Goal: Answer question/provide support: Share knowledge or assist other users

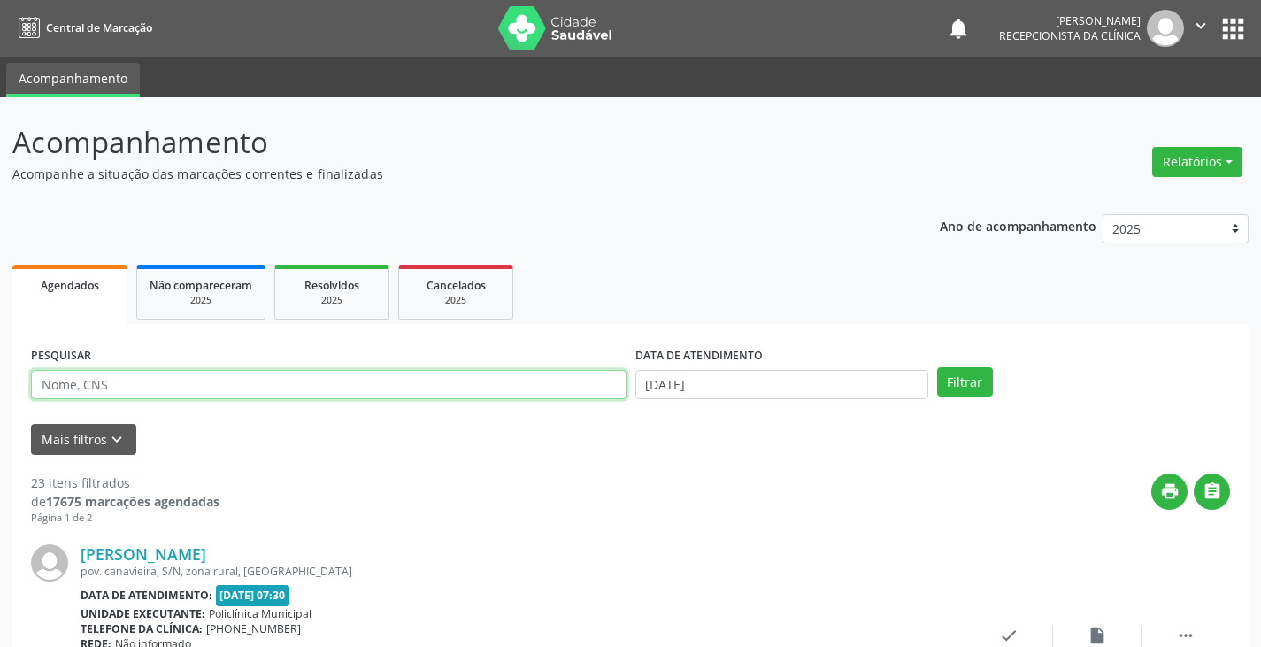
click at [409, 382] on input "text" at bounding box center [328, 385] width 595 height 30
type input "eliane"
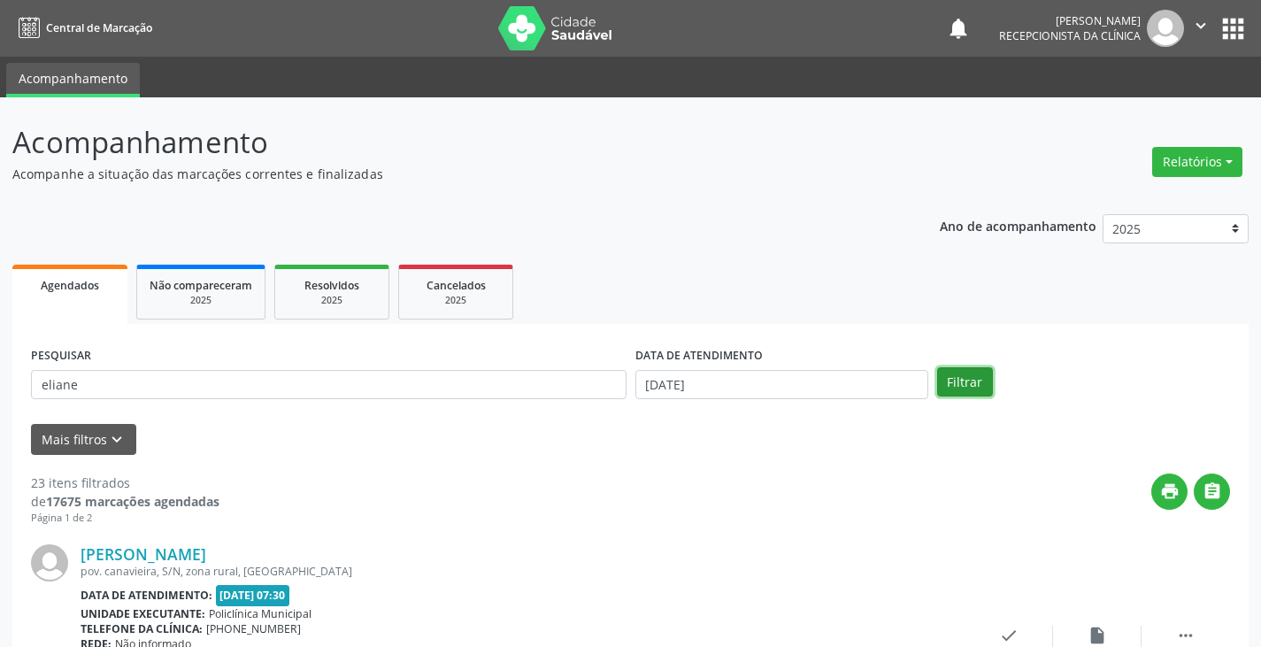
click at [977, 385] on button "Filtrar" at bounding box center [965, 382] width 56 height 30
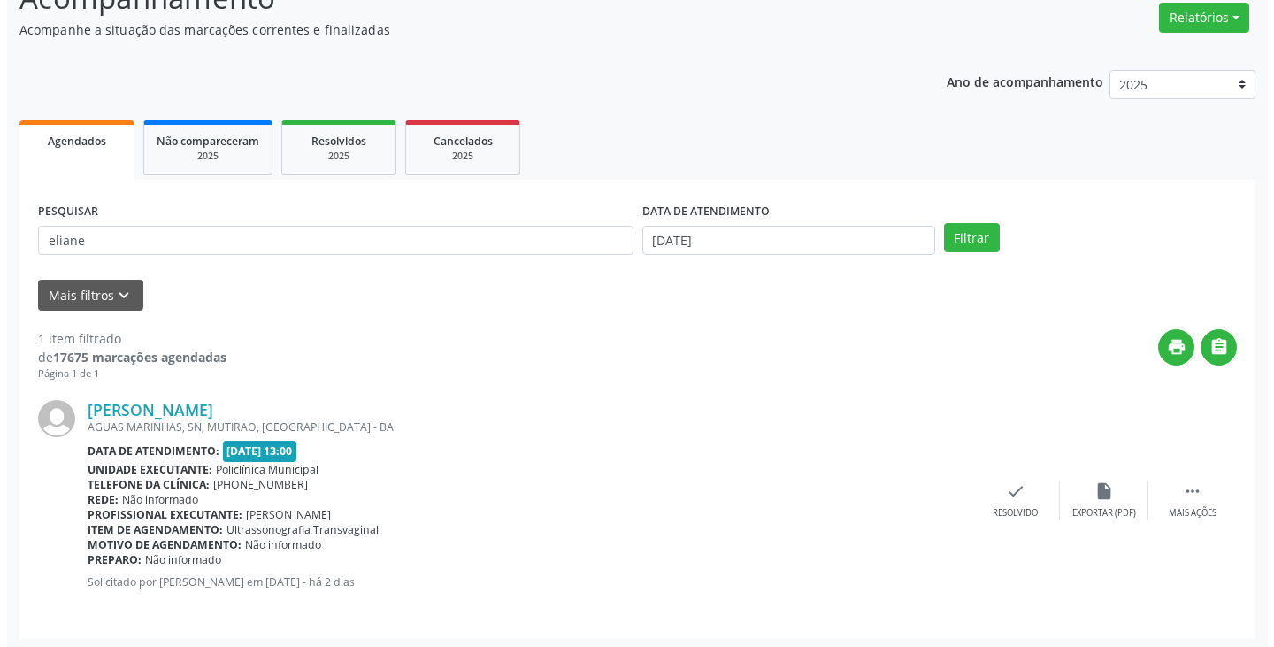
scroll to position [149, 0]
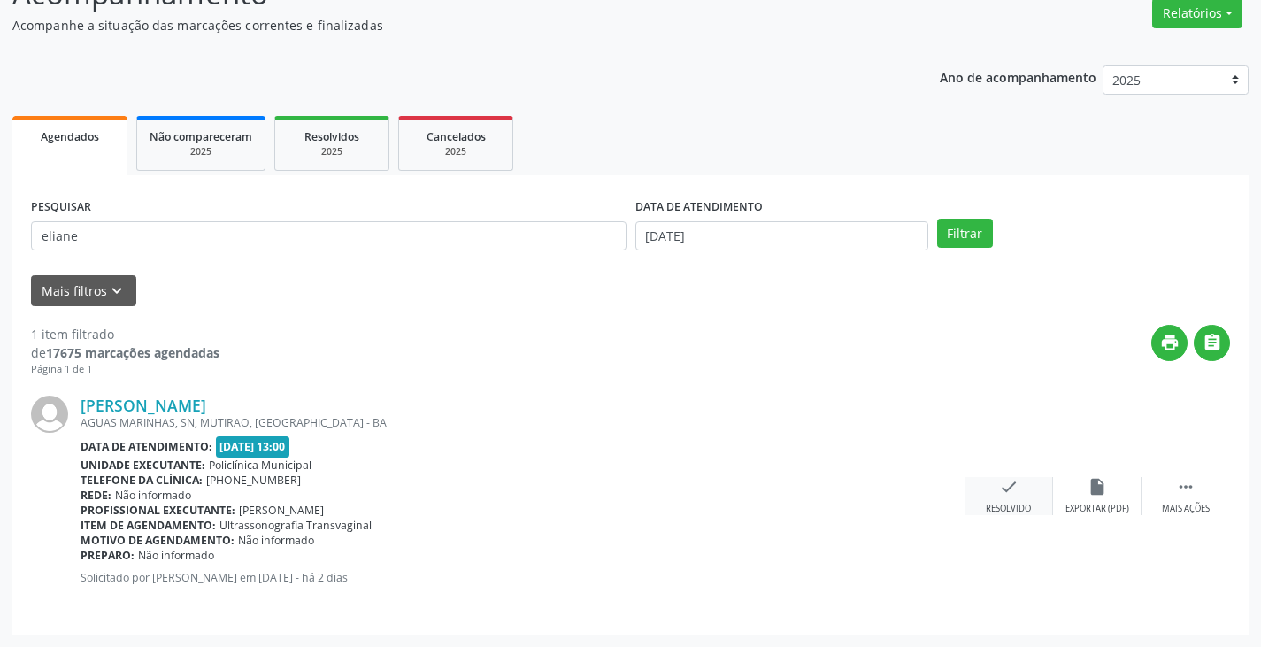
click at [1005, 489] on icon "check" at bounding box center [1008, 486] width 19 height 19
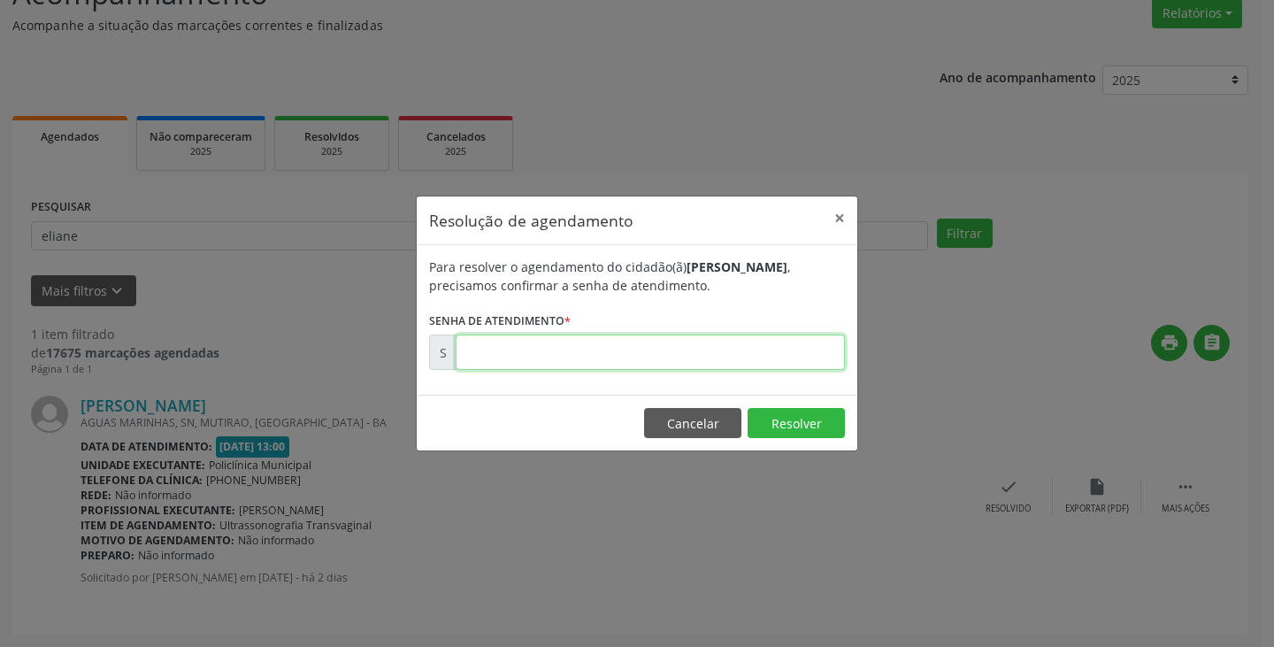
click at [662, 355] on input "text" at bounding box center [650, 351] width 389 height 35
type input "00001747"
click at [810, 422] on button "Resolver" at bounding box center [796, 423] width 97 height 30
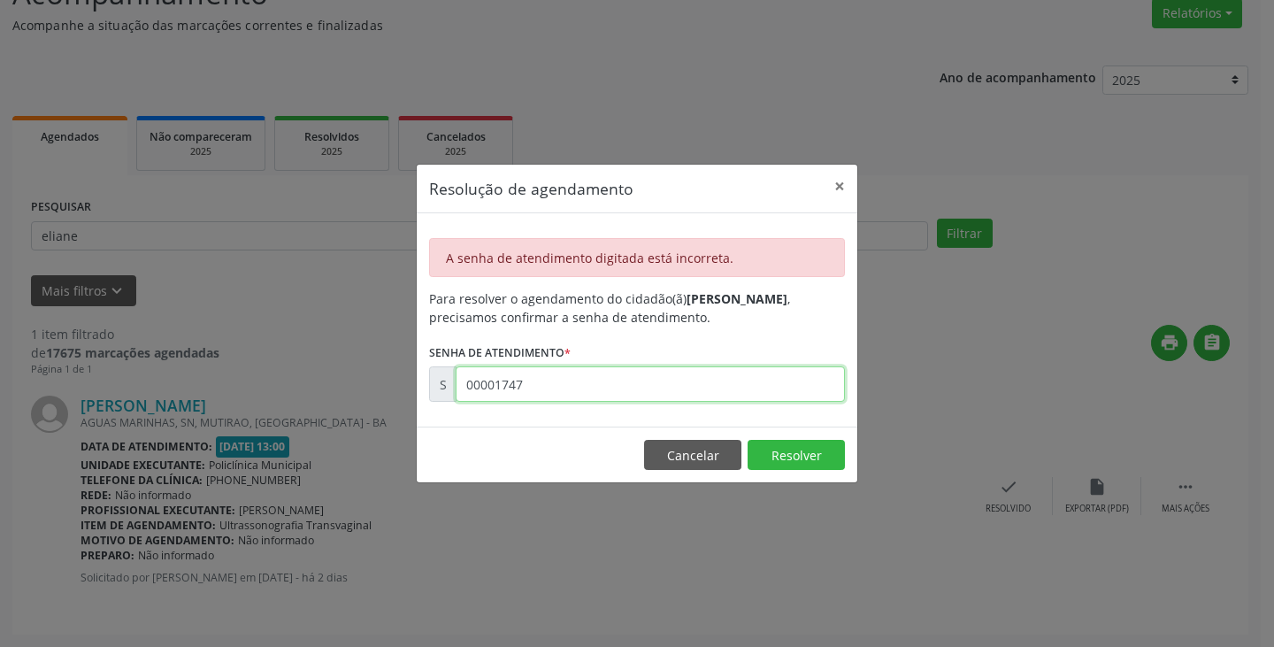
click at [609, 386] on input "00001747" at bounding box center [650, 383] width 389 height 35
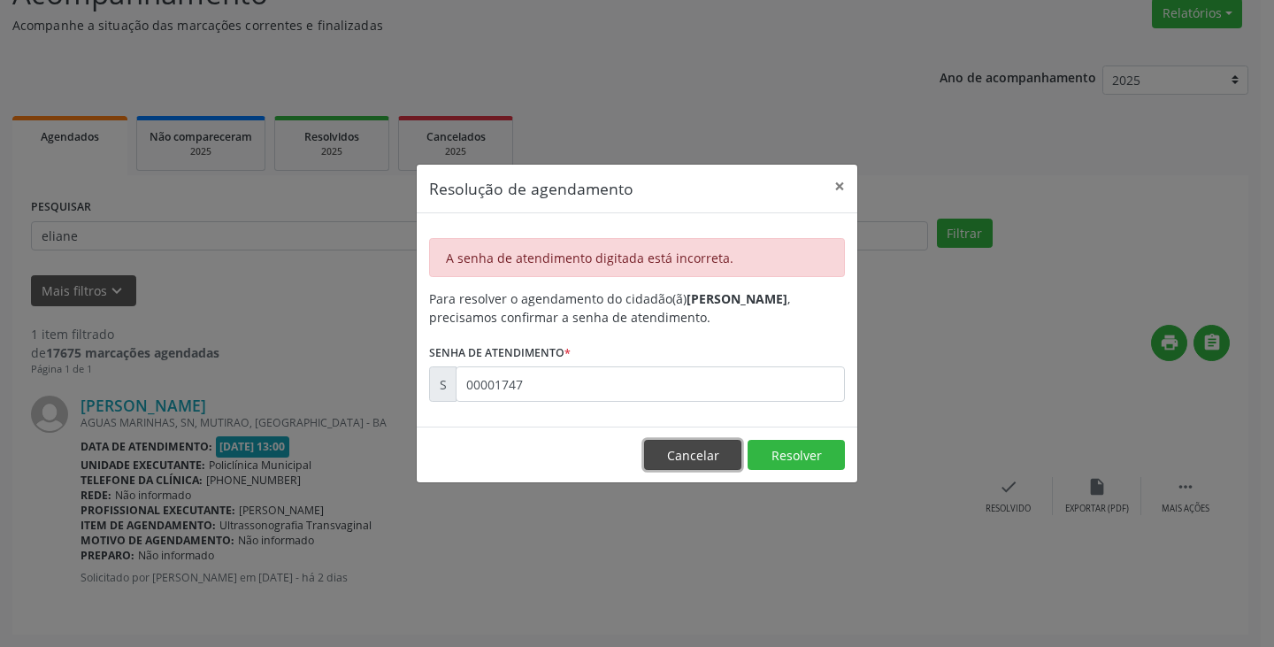
click at [683, 457] on button "Cancelar" at bounding box center [692, 455] width 97 height 30
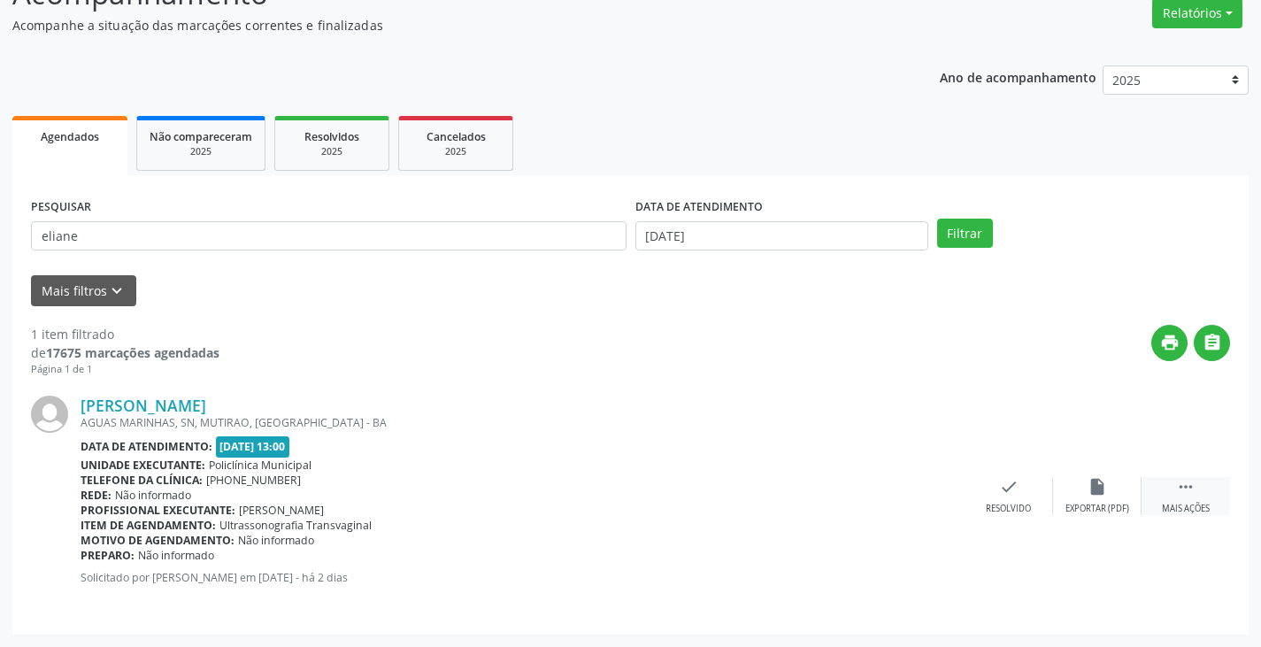
click at [1188, 502] on div " Mais ações" at bounding box center [1185, 496] width 88 height 38
click at [927, 498] on div "print Imprimir" at bounding box center [920, 496] width 88 height 38
click at [740, 497] on div "check Resolvido" at bounding box center [743, 496] width 88 height 38
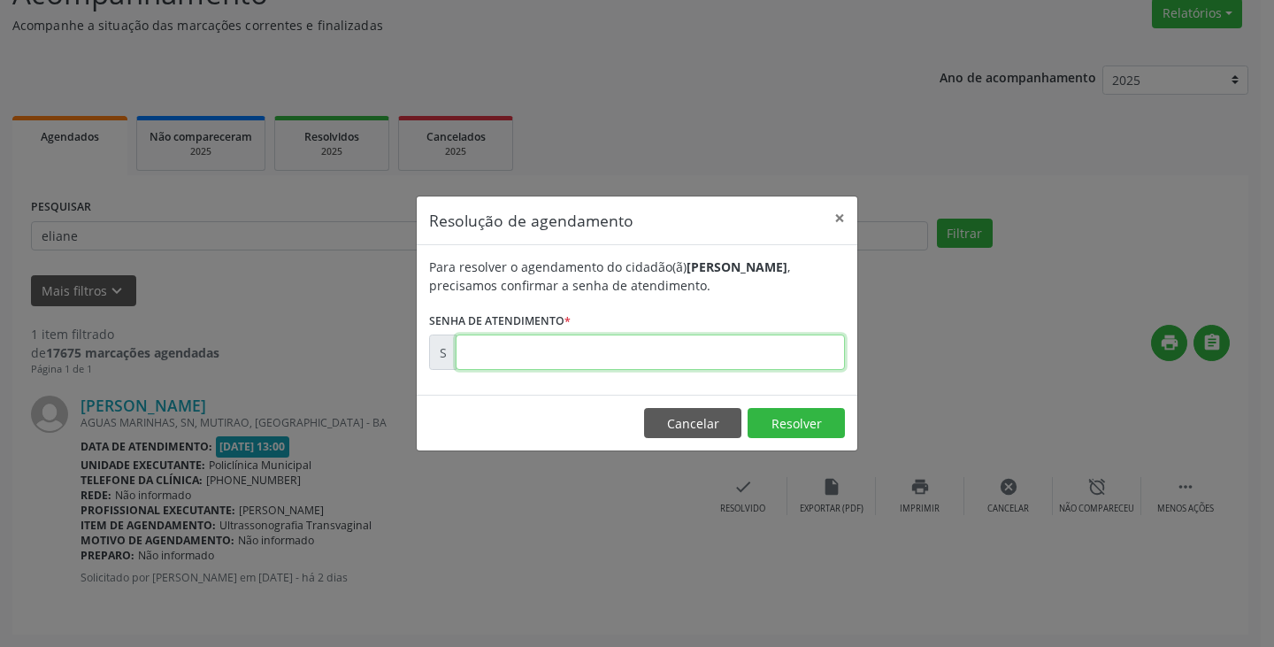
click at [593, 357] on input "text" at bounding box center [650, 351] width 389 height 35
click at [771, 413] on button "Resolver" at bounding box center [796, 423] width 97 height 30
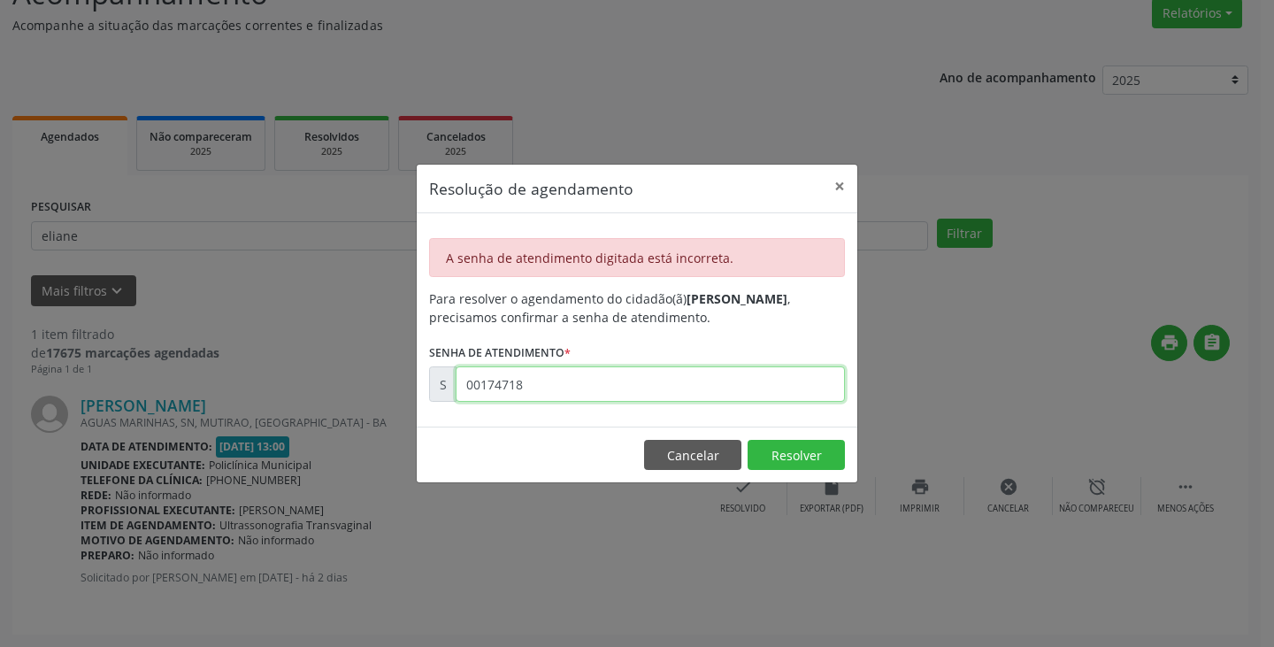
click at [581, 388] on input "00174718" at bounding box center [650, 383] width 389 height 35
type input "0"
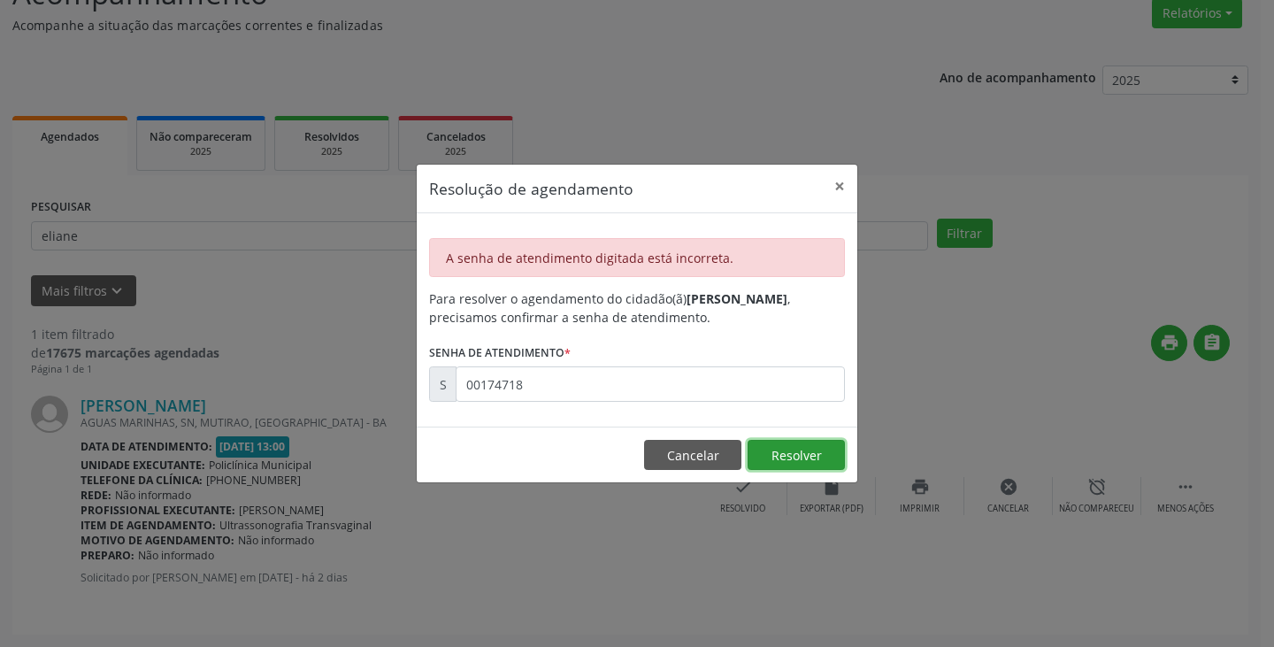
click at [806, 450] on button "Resolver" at bounding box center [796, 455] width 97 height 30
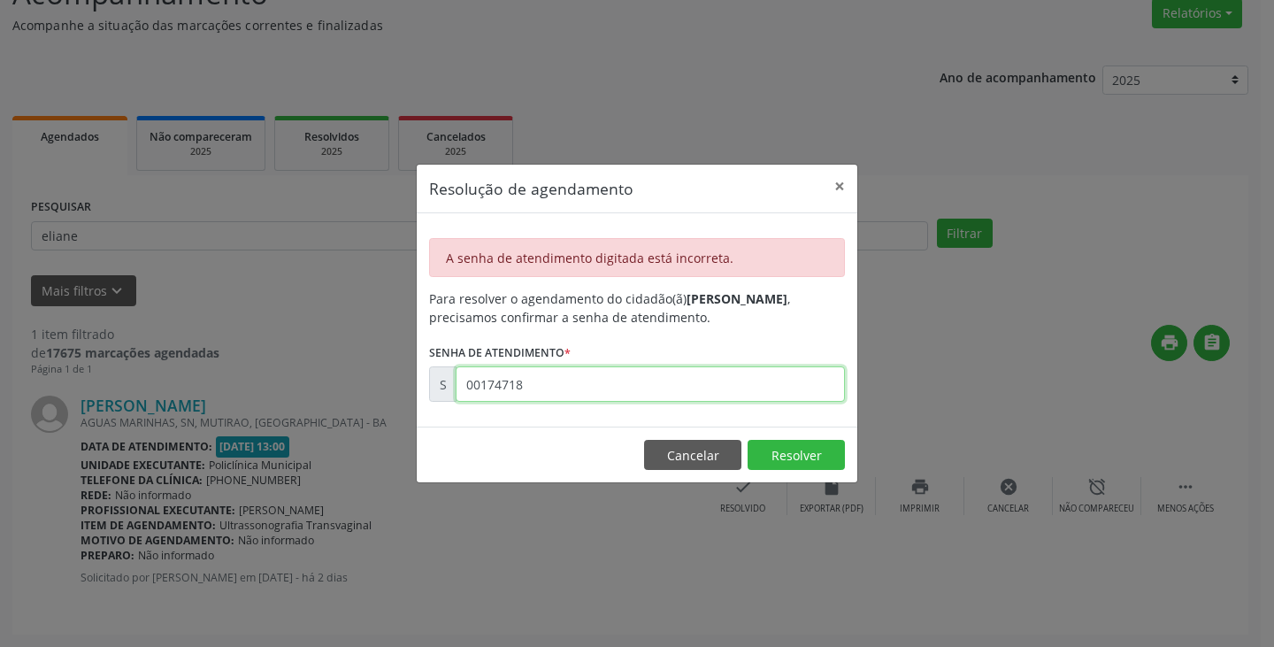
click at [663, 384] on input "00174718" at bounding box center [650, 383] width 389 height 35
type input "0"
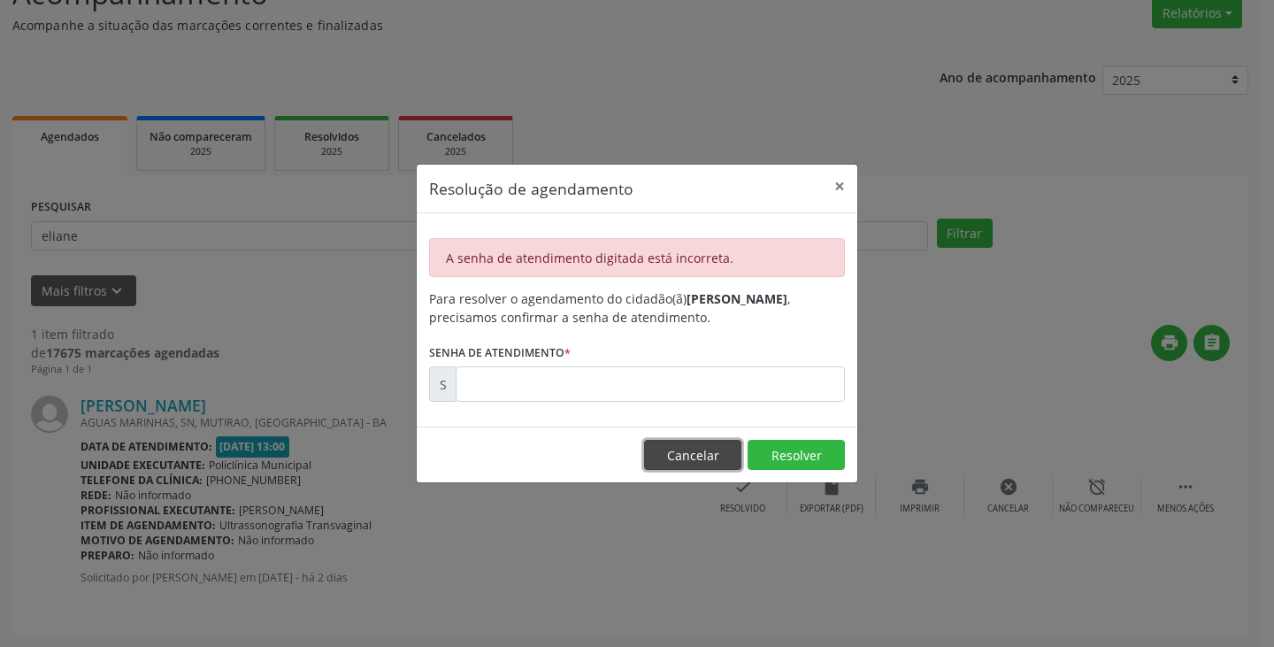
click at [685, 457] on button "Cancelar" at bounding box center [692, 455] width 97 height 30
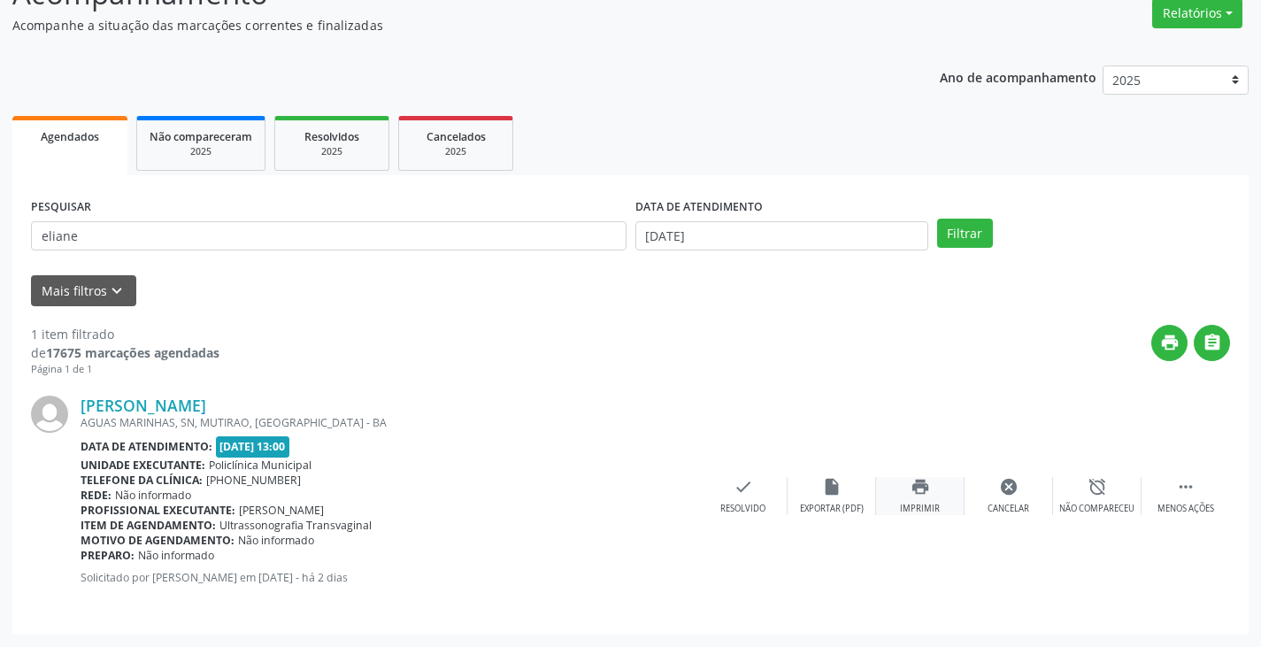
click at [907, 487] on div "print Imprimir" at bounding box center [920, 496] width 88 height 38
click at [743, 499] on div "check Resolvido" at bounding box center [743, 496] width 88 height 38
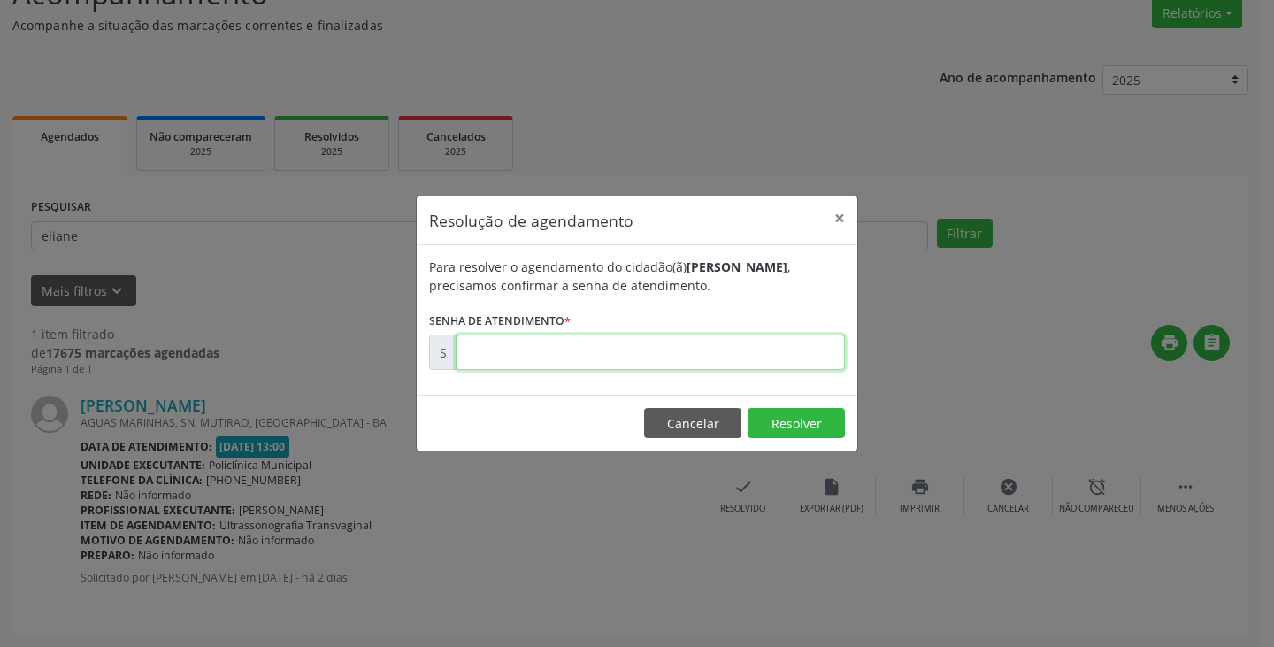
click at [552, 347] on input "text" at bounding box center [650, 351] width 389 height 35
type input "00174710"
click at [806, 418] on button "Resolver" at bounding box center [796, 423] width 97 height 30
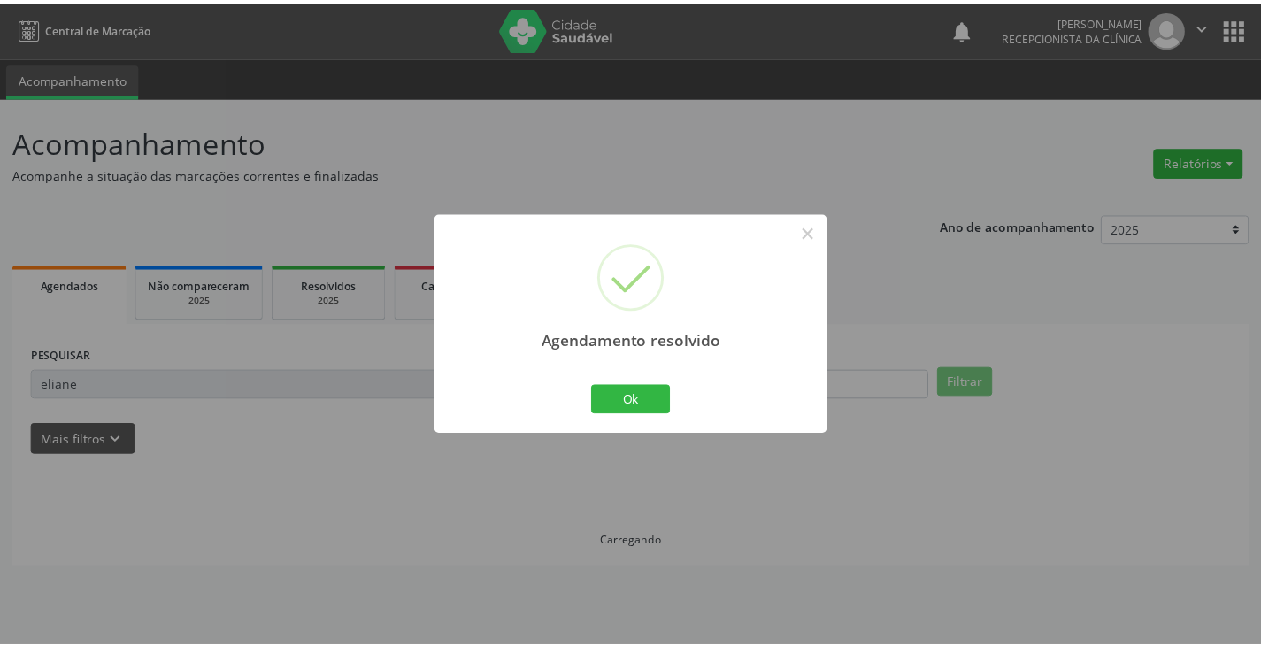
scroll to position [0, 0]
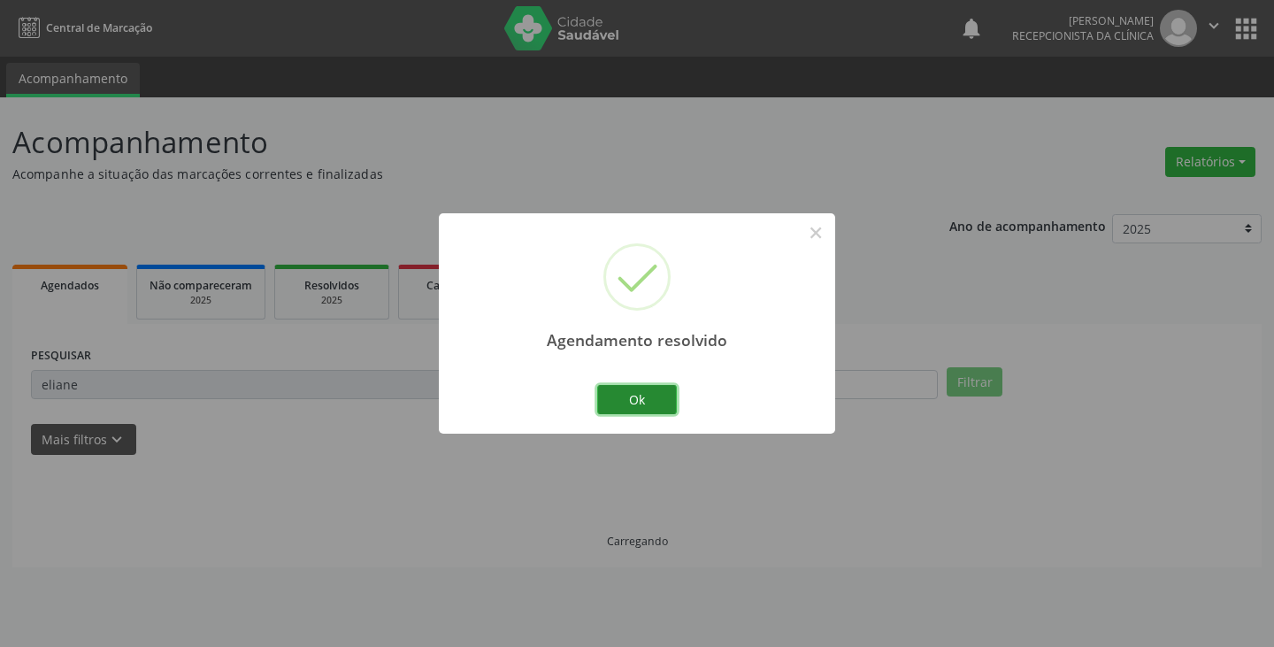
click at [659, 386] on button "Ok" at bounding box center [637, 400] width 80 height 30
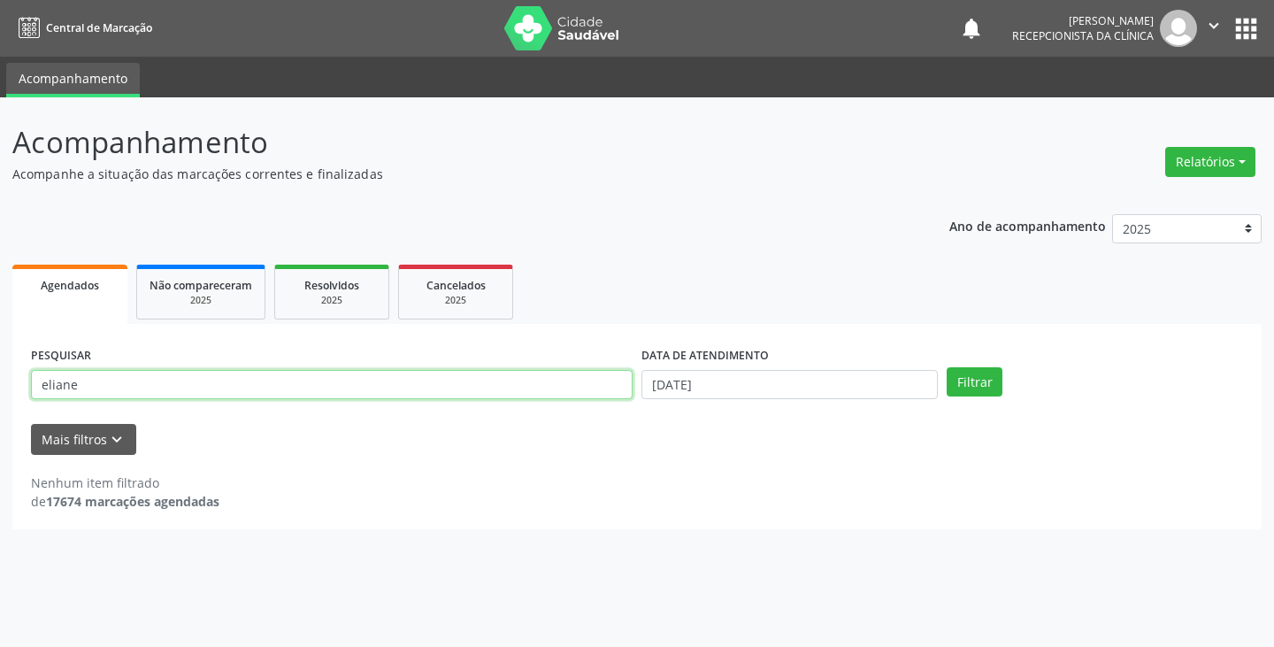
click at [292, 387] on input "eliane" at bounding box center [332, 385] width 602 height 30
type input "e"
click at [281, 390] on input "text" at bounding box center [332, 385] width 602 height 30
type input "marivania"
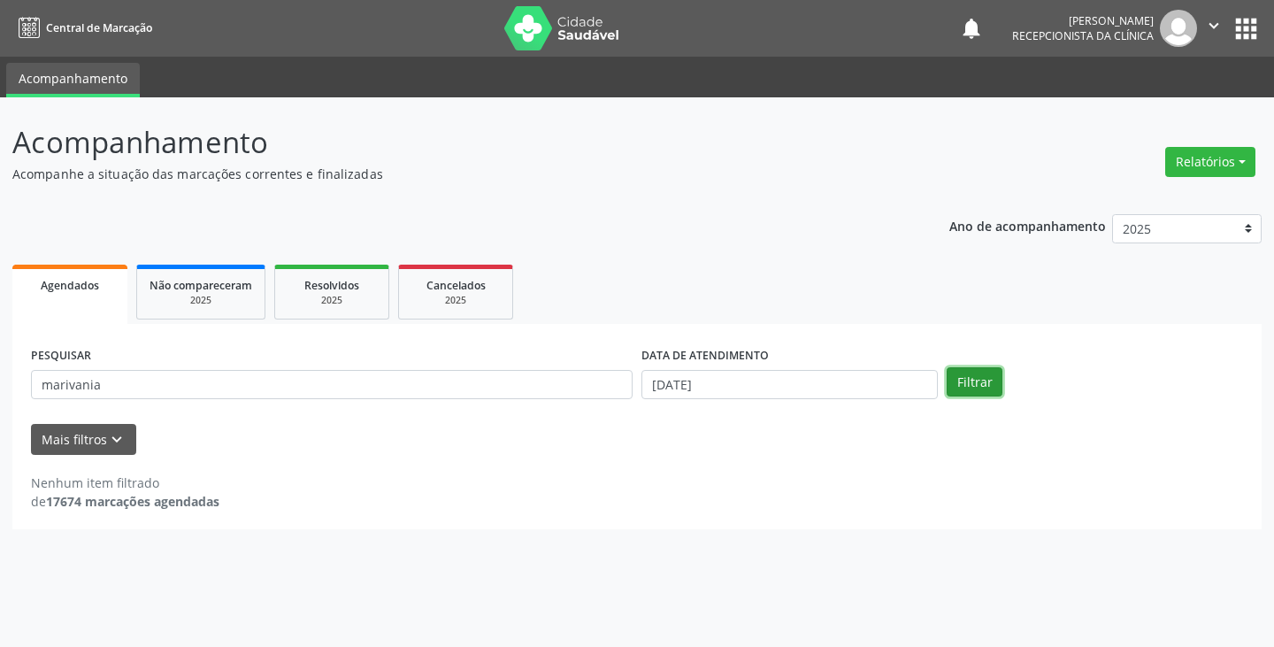
click at [993, 381] on button "Filtrar" at bounding box center [975, 382] width 56 height 30
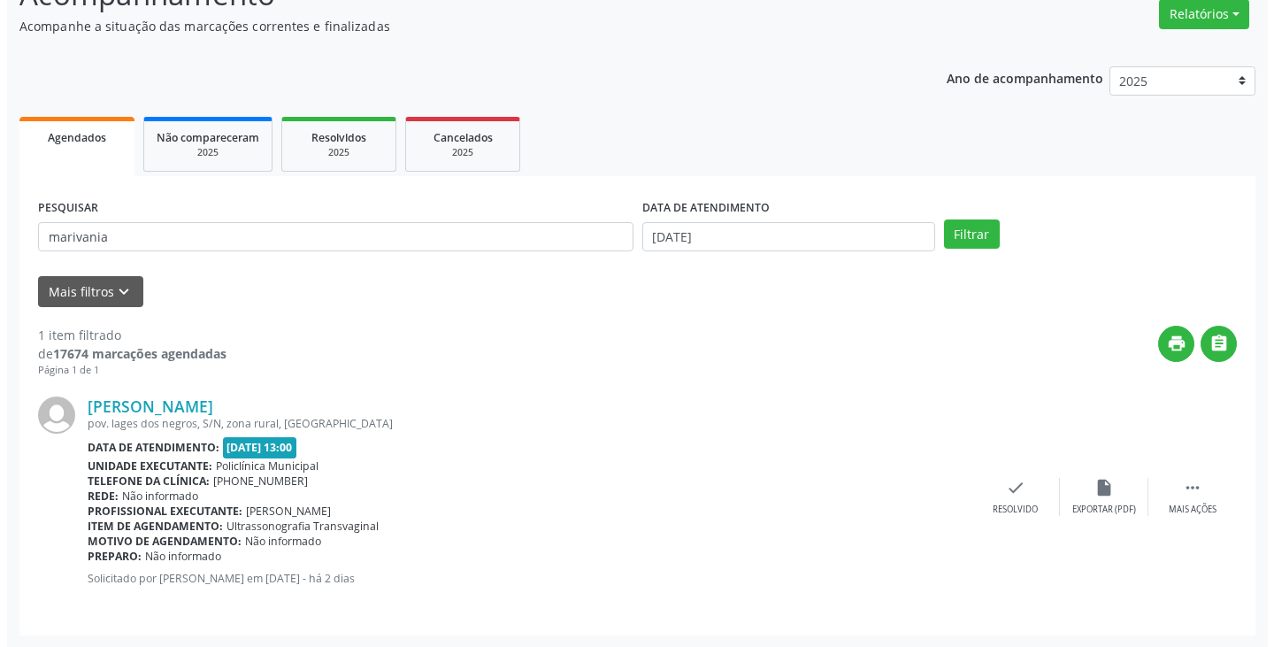
scroll to position [149, 0]
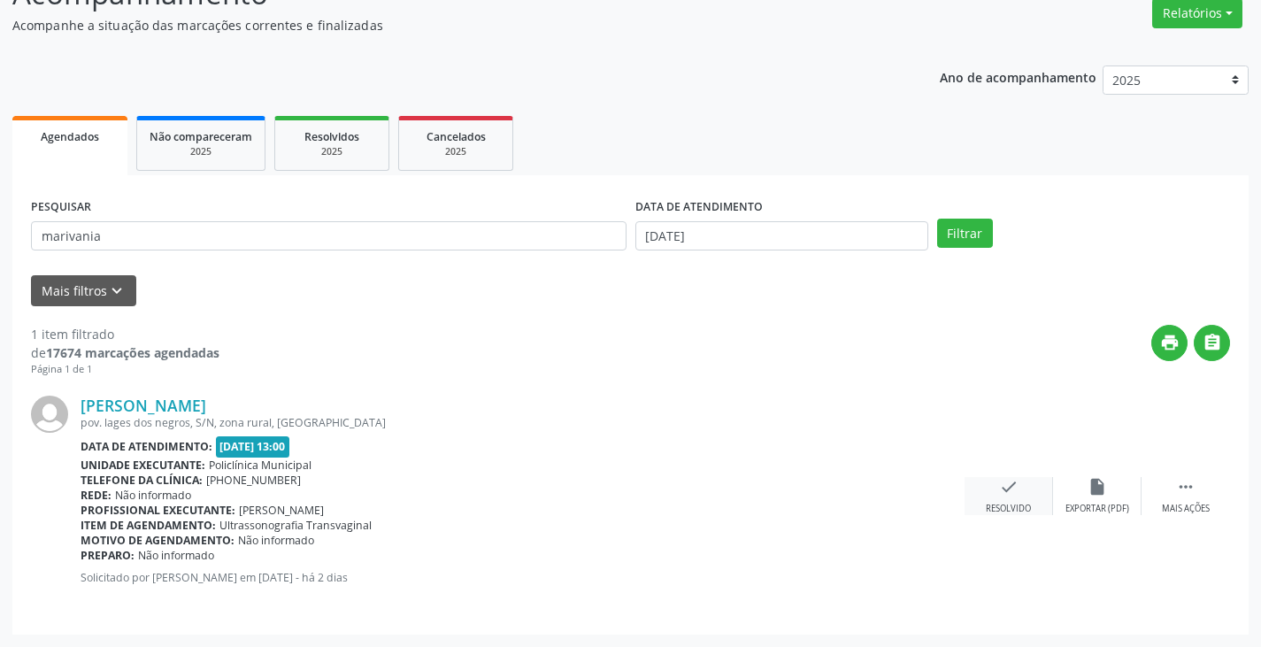
click at [1016, 494] on icon "check" at bounding box center [1008, 486] width 19 height 19
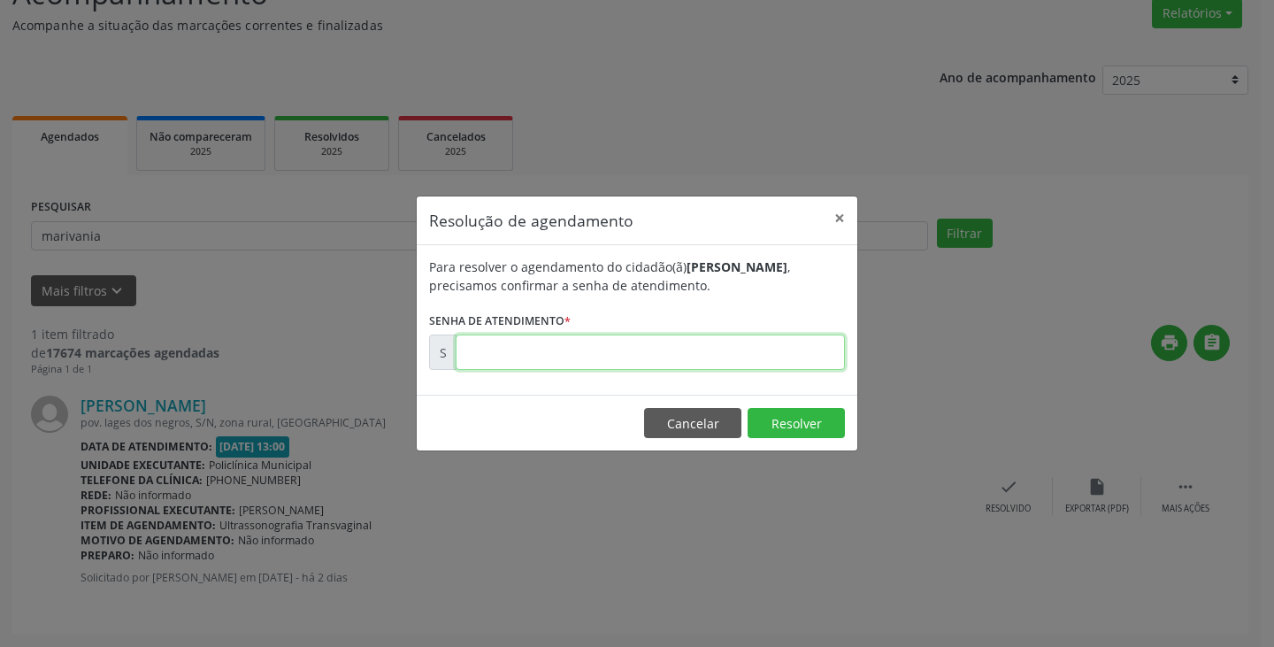
click at [671, 359] on input "text" at bounding box center [650, 351] width 389 height 35
click at [726, 423] on button "Cancelar" at bounding box center [692, 423] width 97 height 30
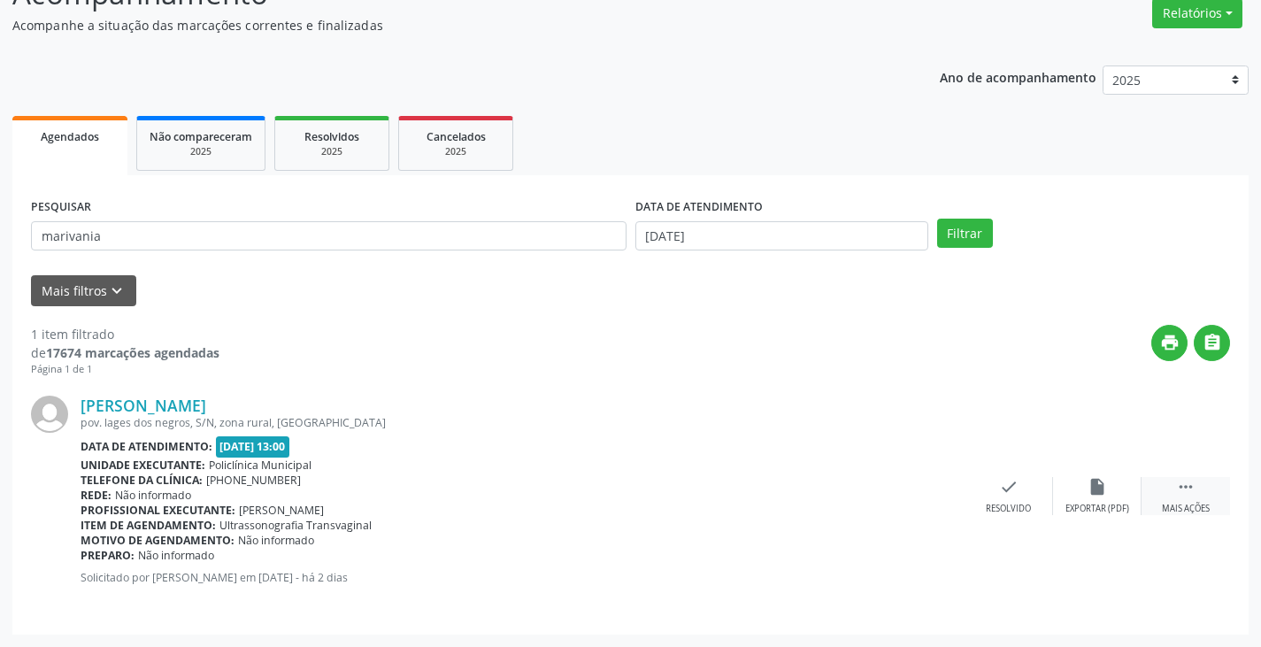
click at [1191, 499] on div " Mais ações" at bounding box center [1185, 496] width 88 height 38
click at [920, 495] on icon "print" at bounding box center [919, 486] width 19 height 19
click at [750, 511] on div "Resolvido" at bounding box center [742, 508] width 45 height 12
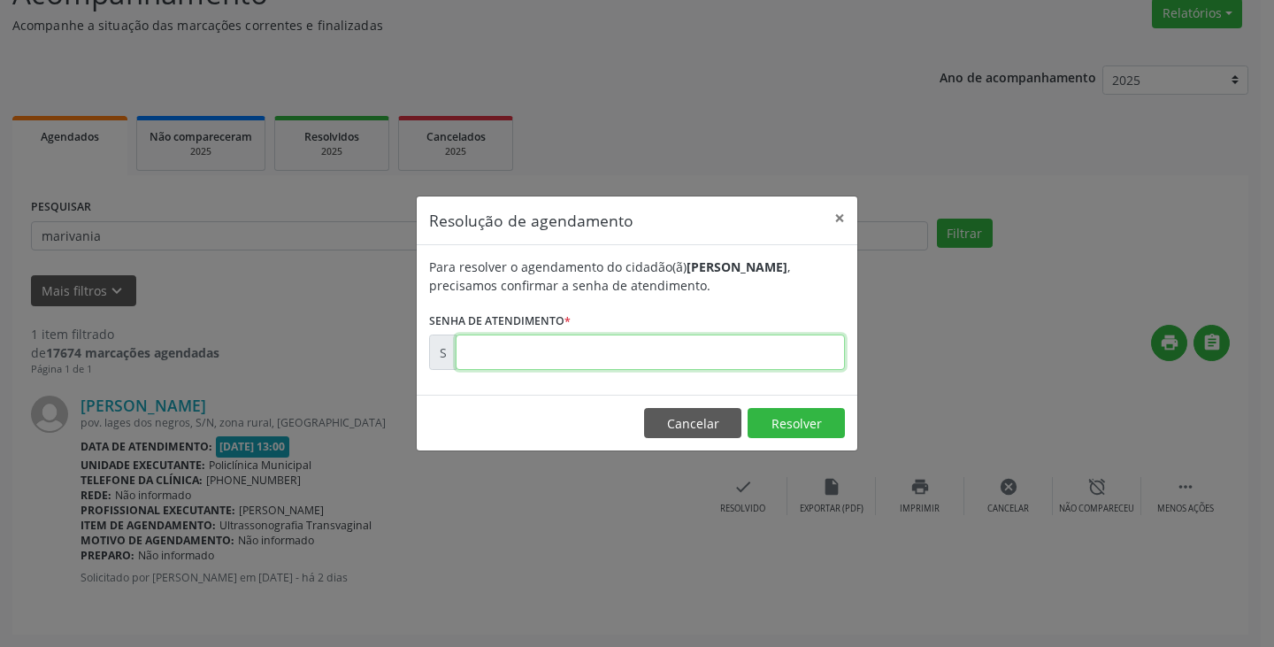
click at [548, 357] on input "text" at bounding box center [650, 351] width 389 height 35
type input "00174707"
click at [812, 421] on button "Resolver" at bounding box center [796, 423] width 97 height 30
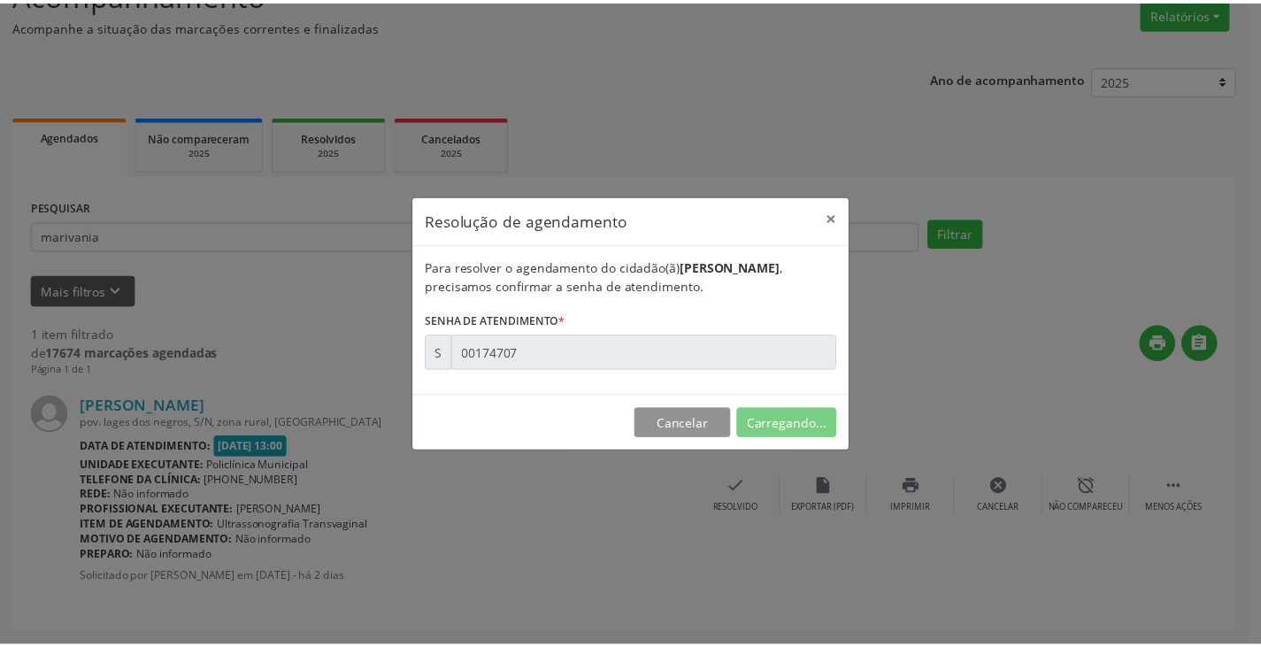
scroll to position [0, 0]
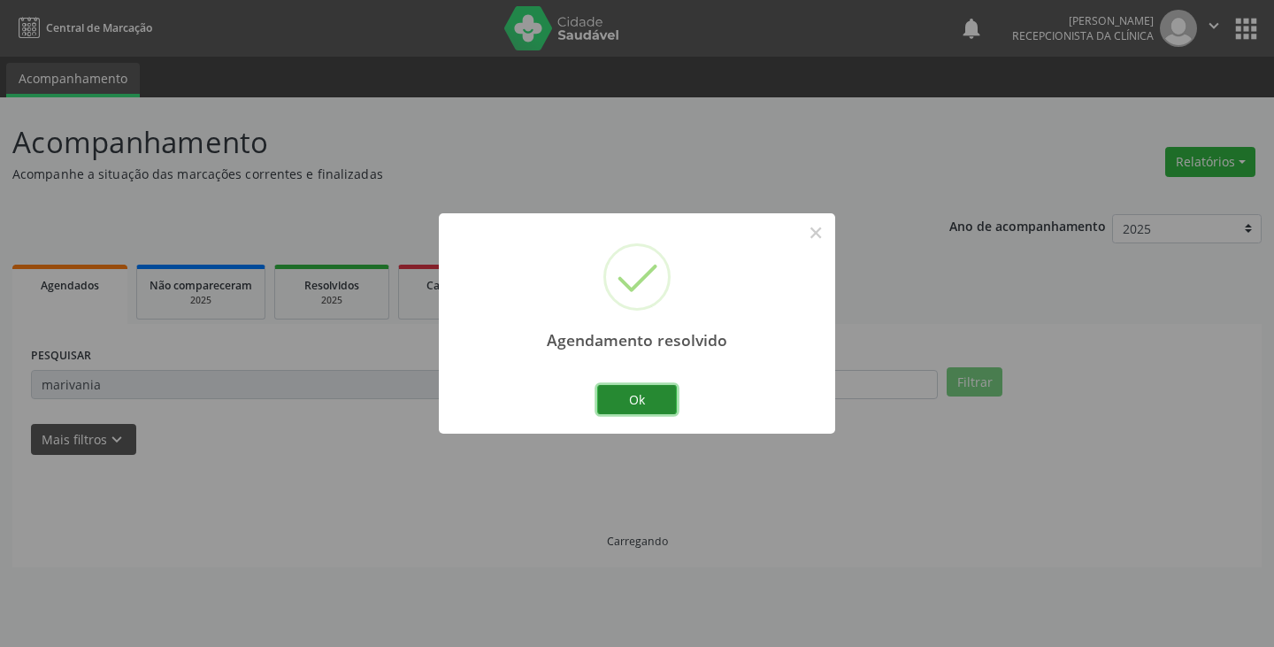
click at [649, 401] on button "Ok" at bounding box center [637, 400] width 80 height 30
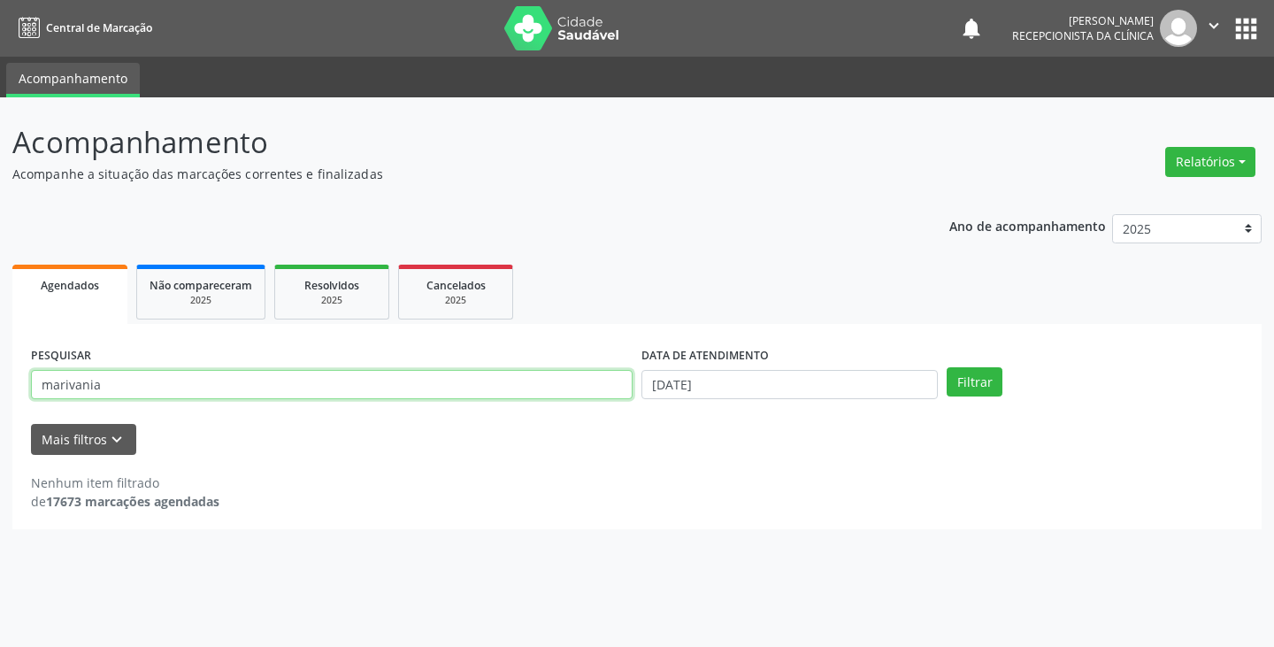
click at [403, 380] on input "marivania" at bounding box center [332, 385] width 602 height 30
click at [395, 390] on input "marivania" at bounding box center [332, 385] width 602 height 30
type input "m"
type input "josemary"
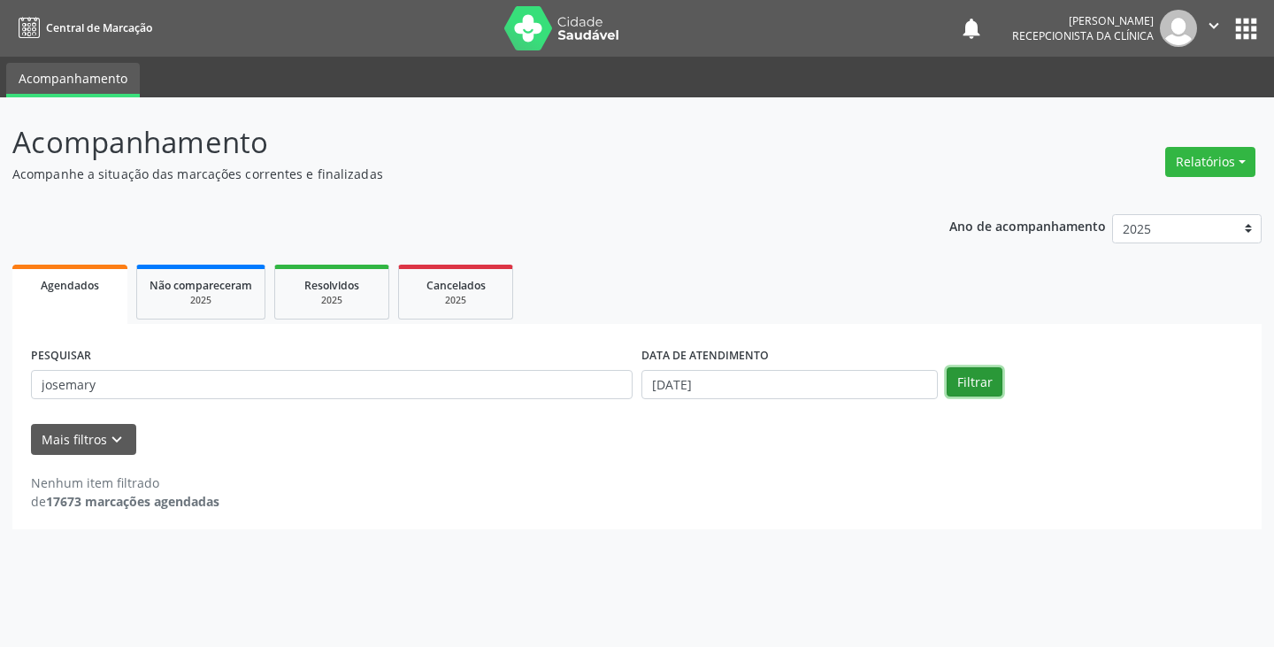
click at [991, 376] on button "Filtrar" at bounding box center [975, 382] width 56 height 30
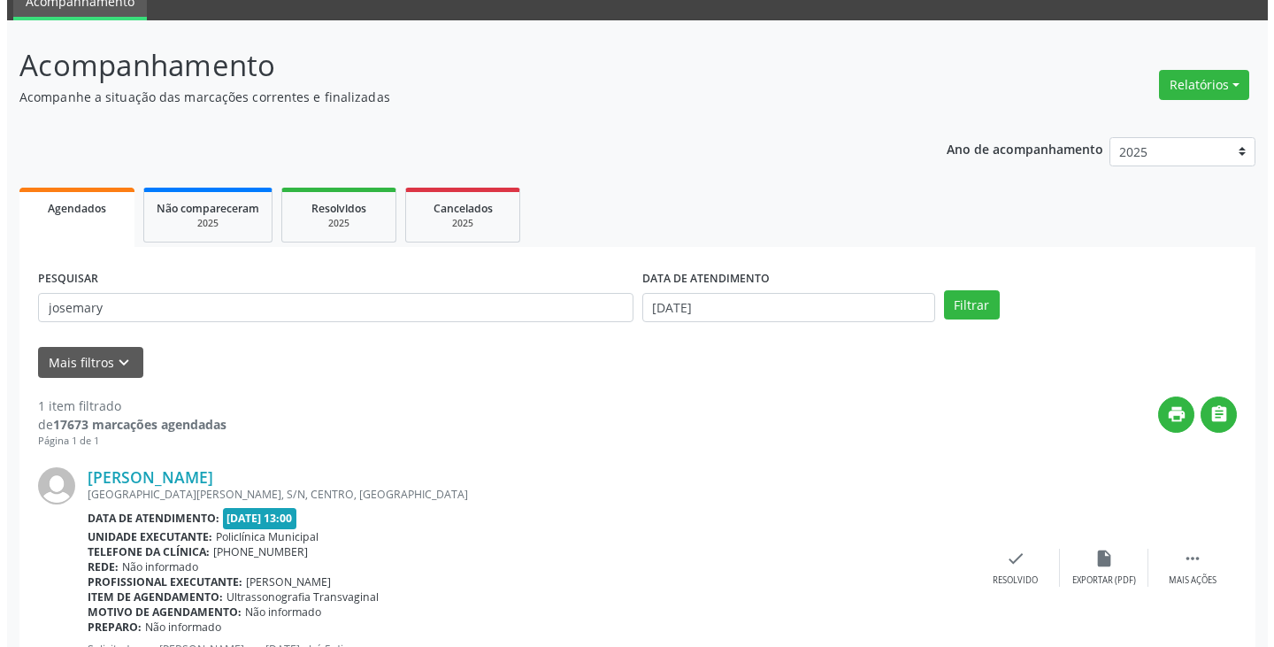
scroll to position [149, 0]
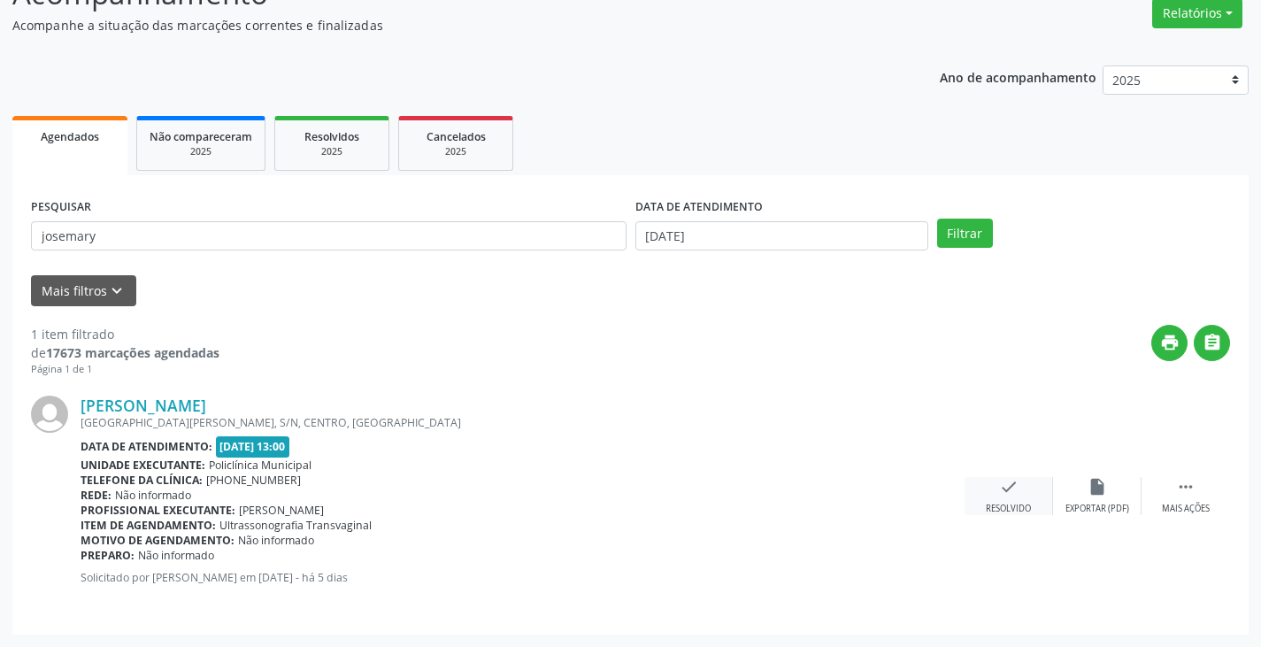
click at [1025, 499] on div "check Resolvido" at bounding box center [1008, 496] width 88 height 38
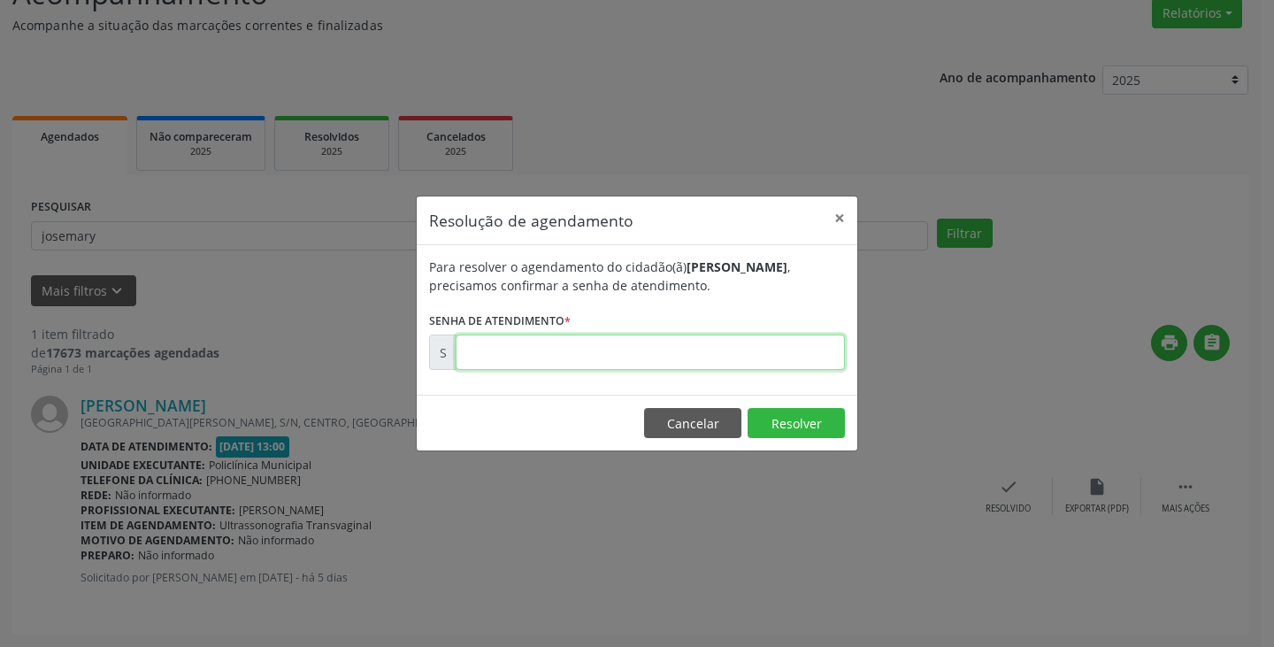
click at [644, 352] on input "text" at bounding box center [650, 351] width 389 height 35
type input "00174566"
click at [792, 419] on button "Resolver" at bounding box center [796, 423] width 97 height 30
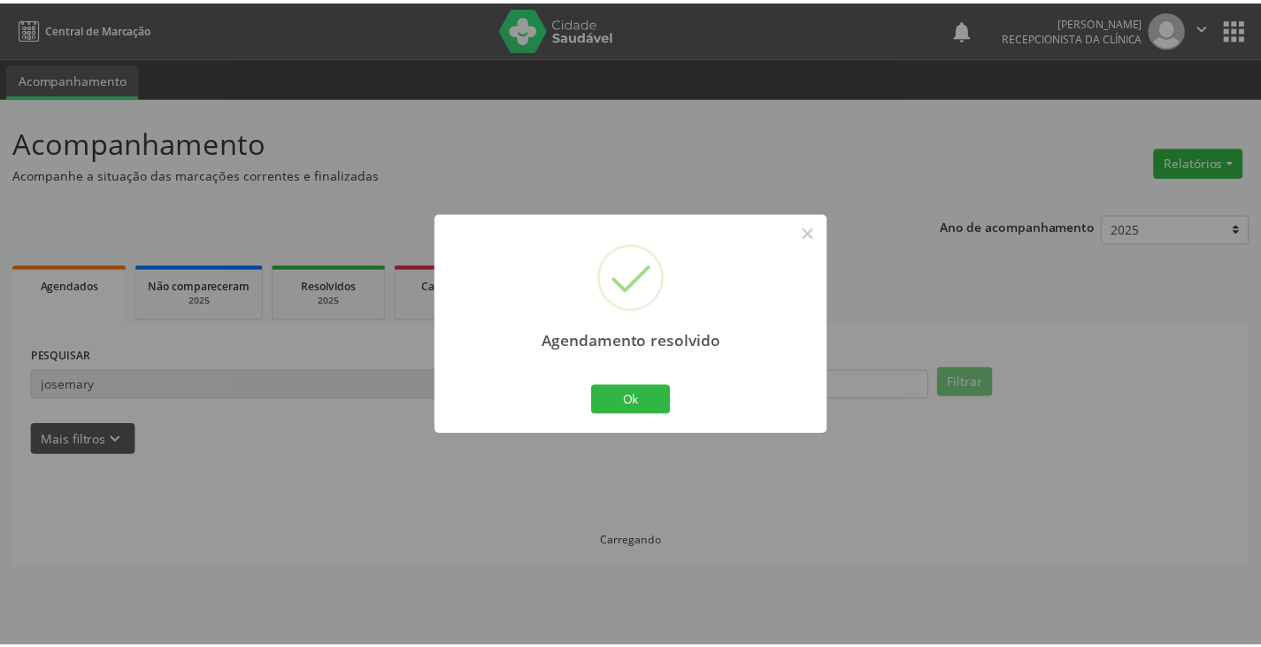
scroll to position [0, 0]
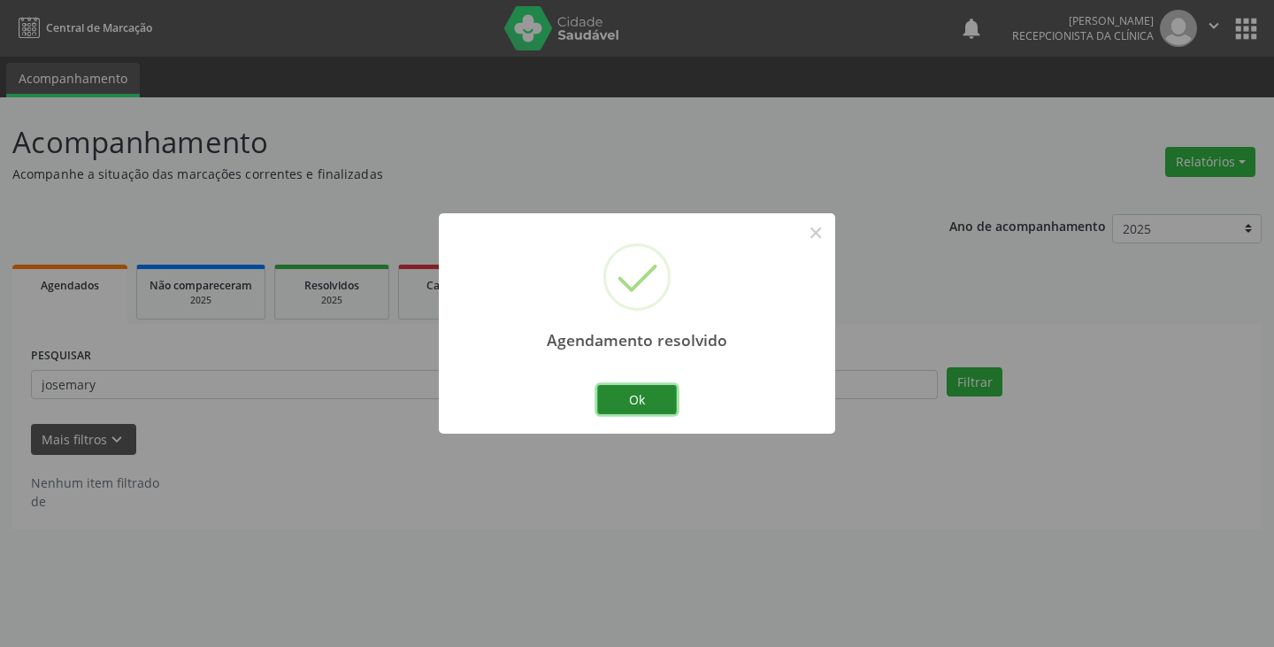
click at [664, 399] on button "Ok" at bounding box center [637, 400] width 80 height 30
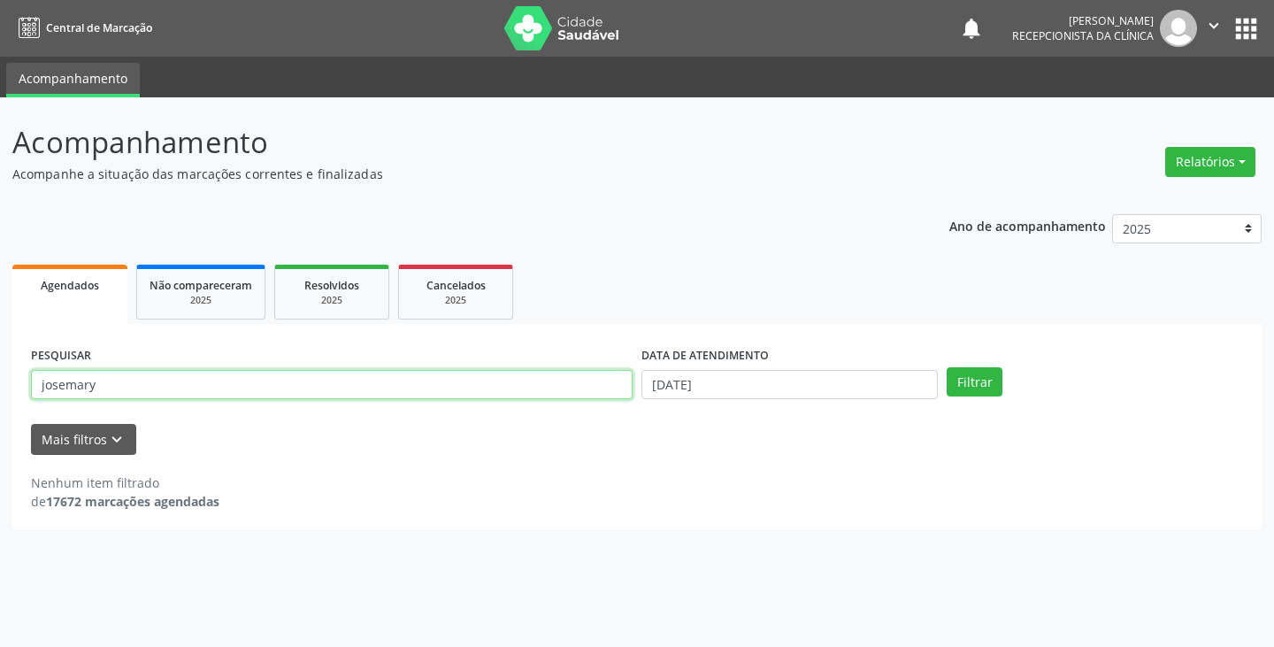
click at [579, 393] on input "josemary" at bounding box center [332, 385] width 602 height 30
type input "j"
type input "maria"
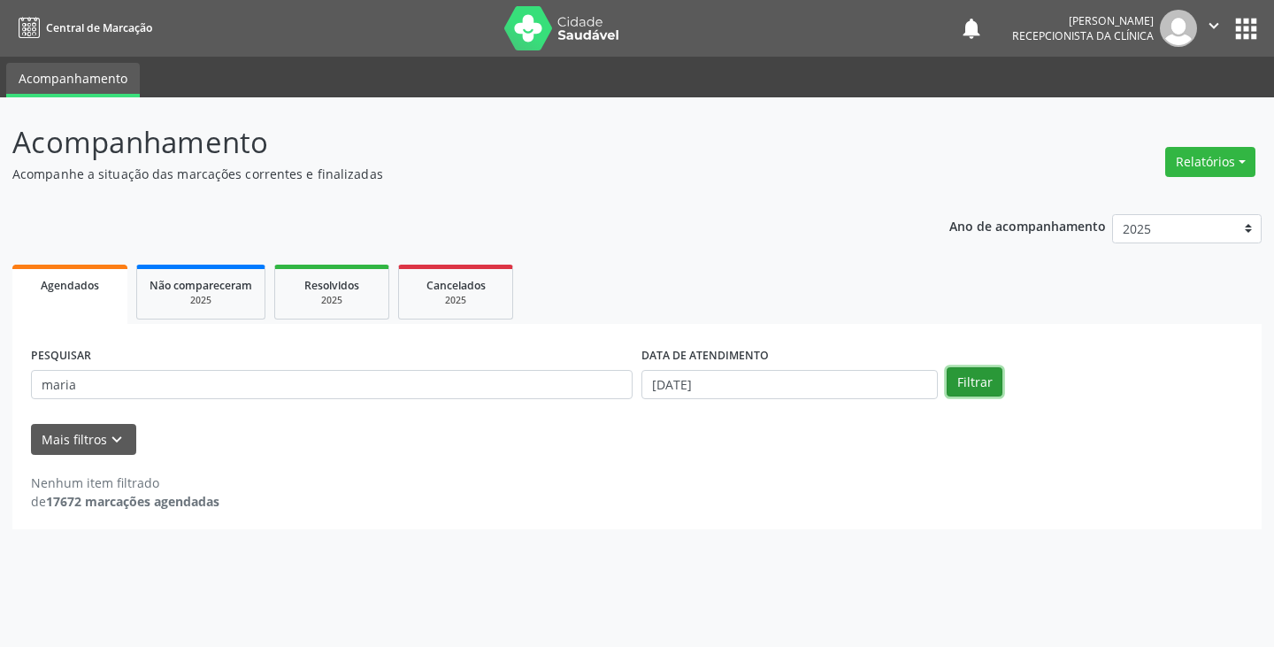
click at [974, 387] on button "Filtrar" at bounding box center [975, 382] width 56 height 30
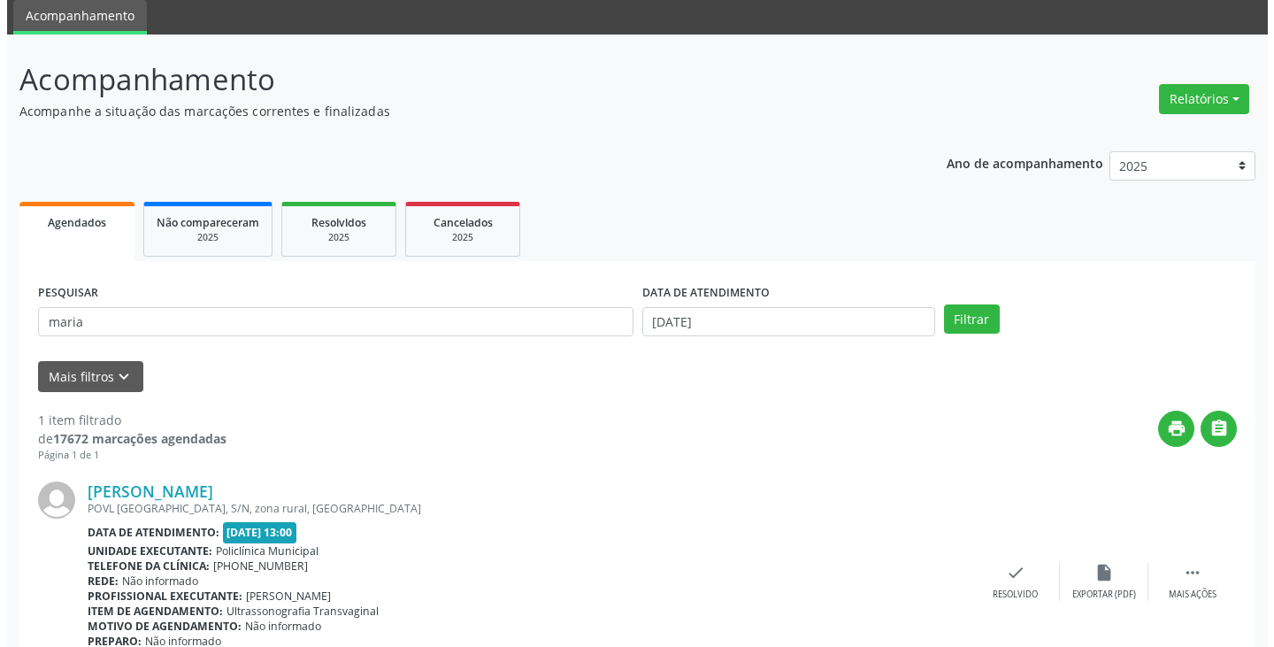
scroll to position [149, 0]
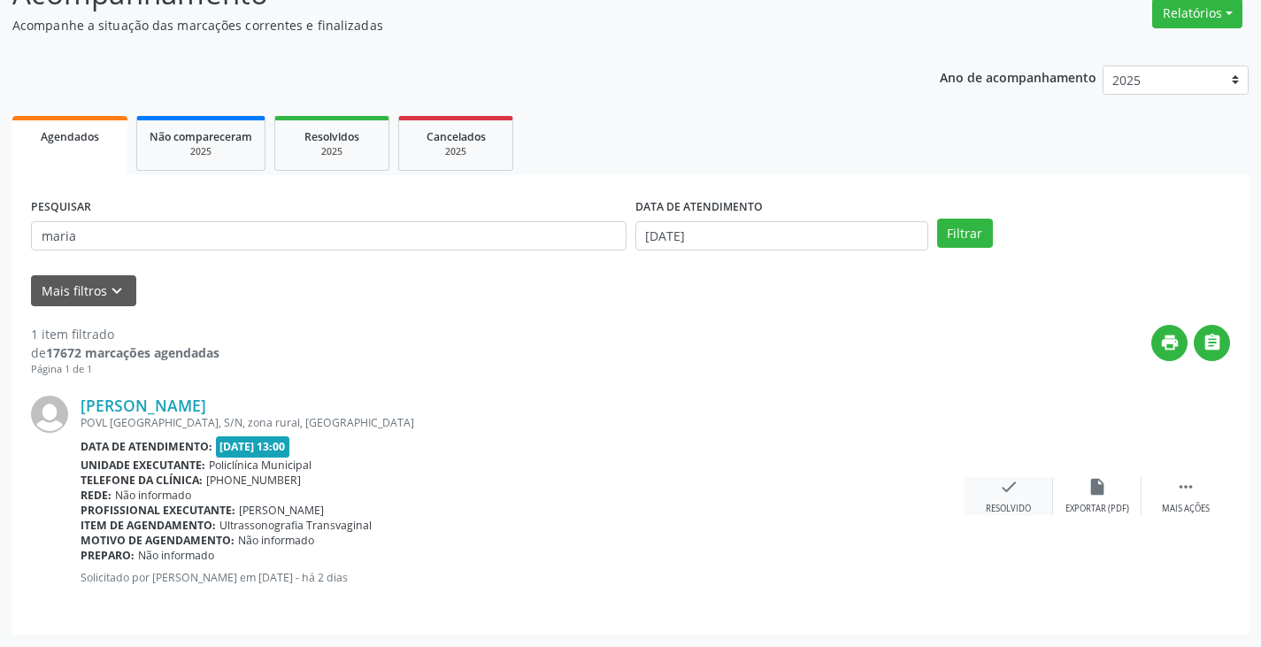
click at [1017, 487] on icon "check" at bounding box center [1008, 486] width 19 height 19
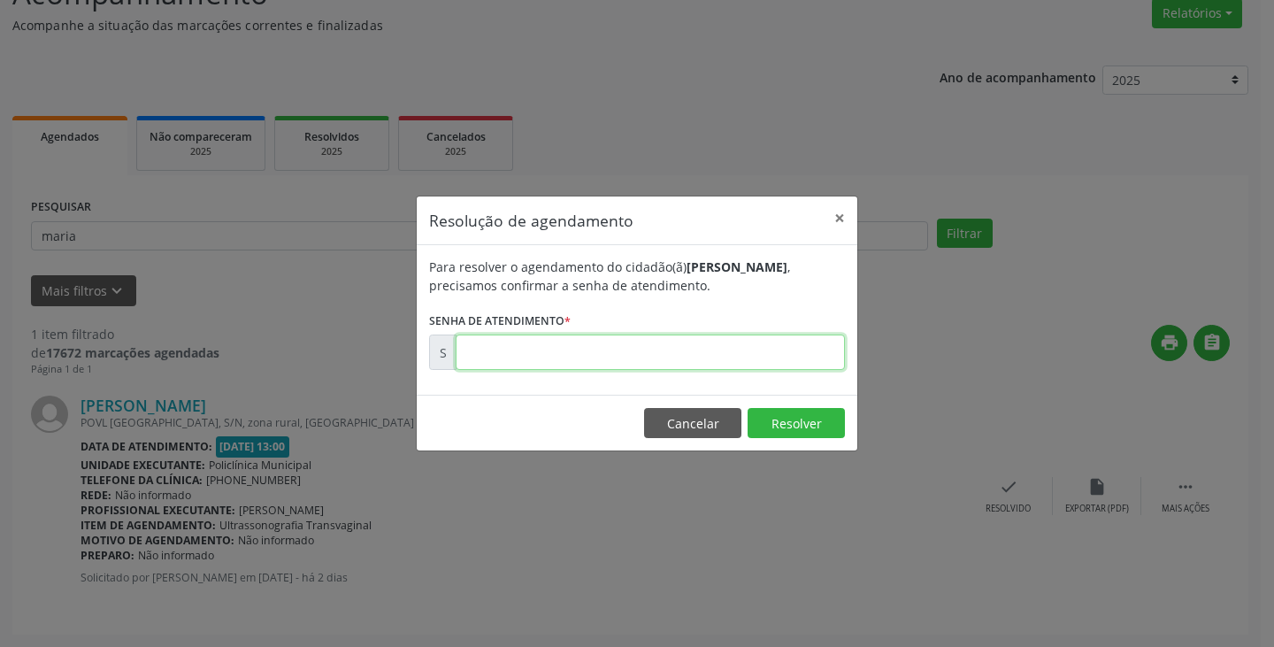
click at [585, 359] on input "text" at bounding box center [650, 351] width 389 height 35
click at [696, 416] on button "Cancelar" at bounding box center [692, 423] width 97 height 30
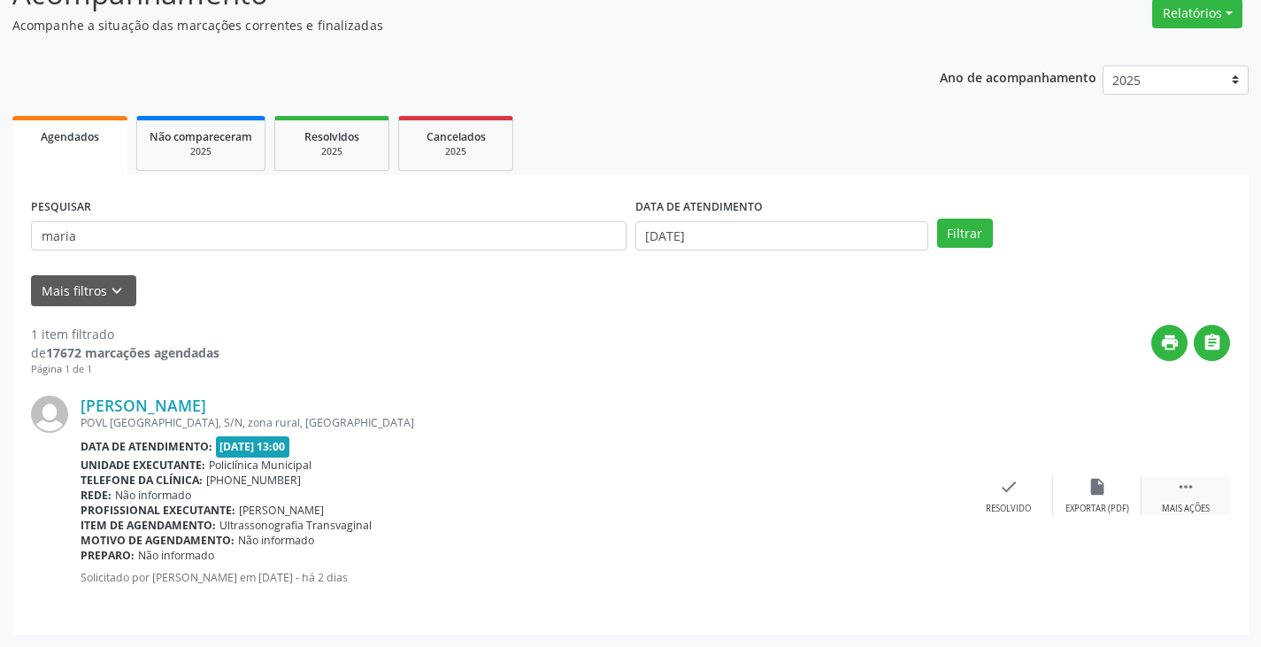
click at [1187, 492] on icon "" at bounding box center [1185, 486] width 19 height 19
click at [925, 501] on div "print Imprimir" at bounding box center [920, 496] width 88 height 38
click at [755, 496] on div "check Resolvido" at bounding box center [743, 496] width 88 height 38
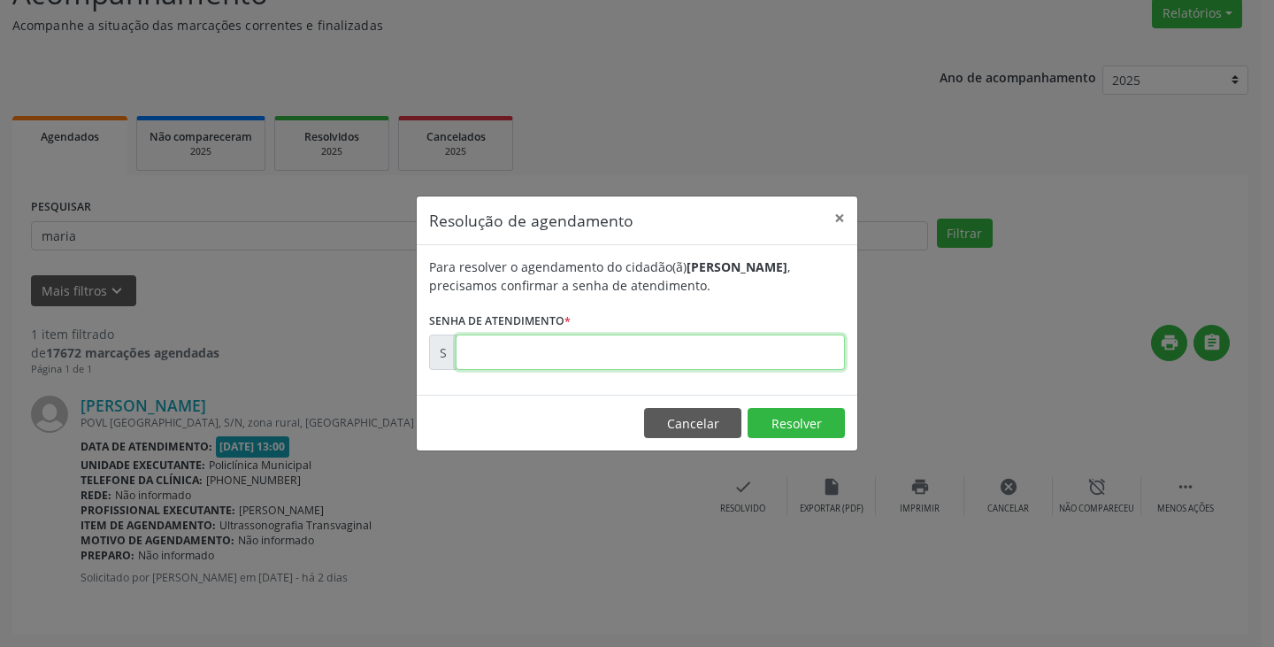
click at [614, 363] on input "text" at bounding box center [650, 351] width 389 height 35
type input "00174706"
click at [823, 433] on button "Resolver" at bounding box center [796, 423] width 97 height 30
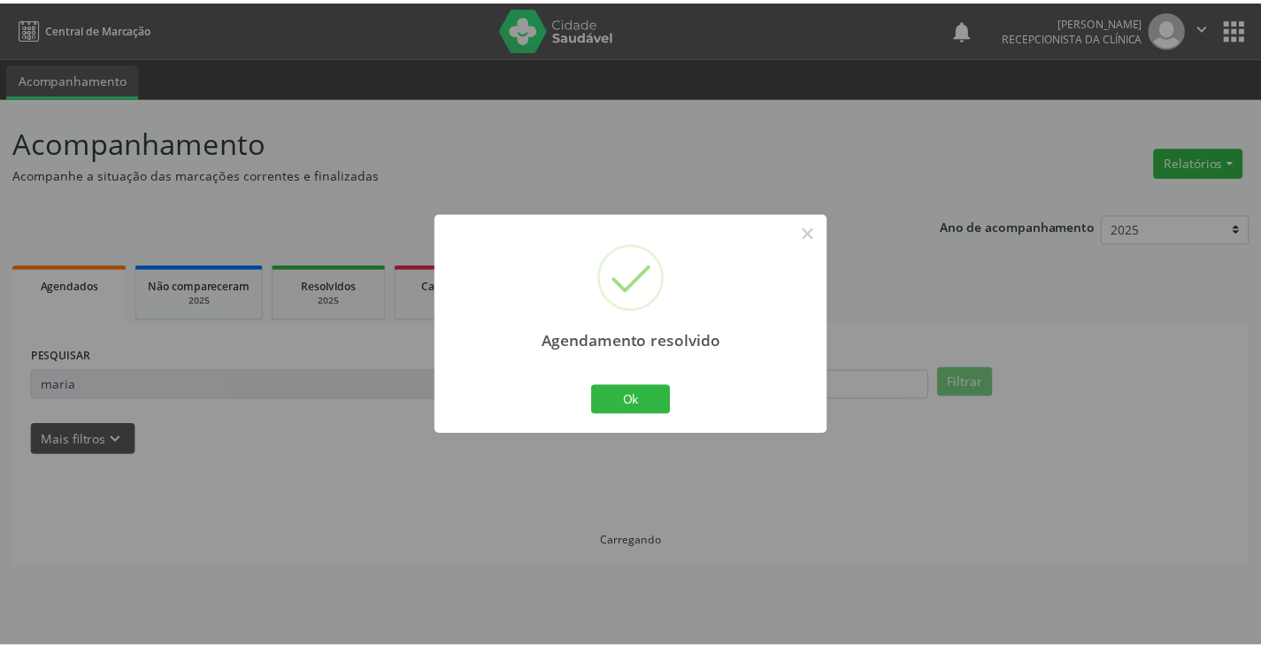
scroll to position [0, 0]
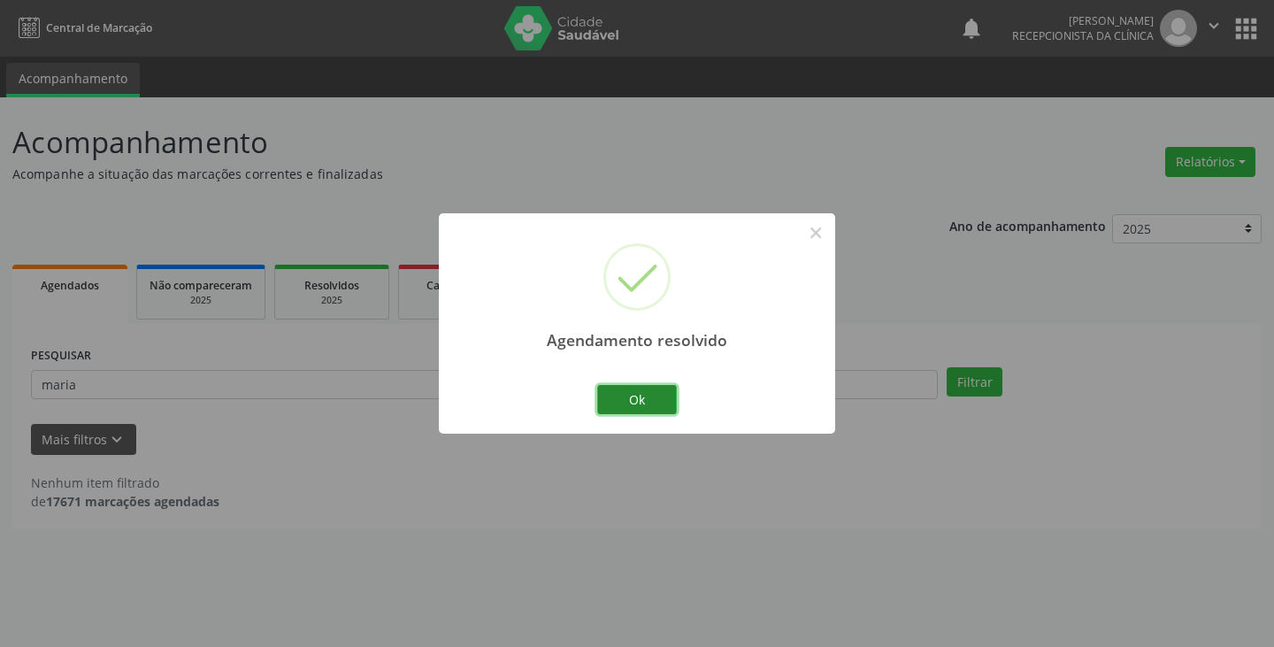
click at [625, 403] on button "Ok" at bounding box center [637, 400] width 80 height 30
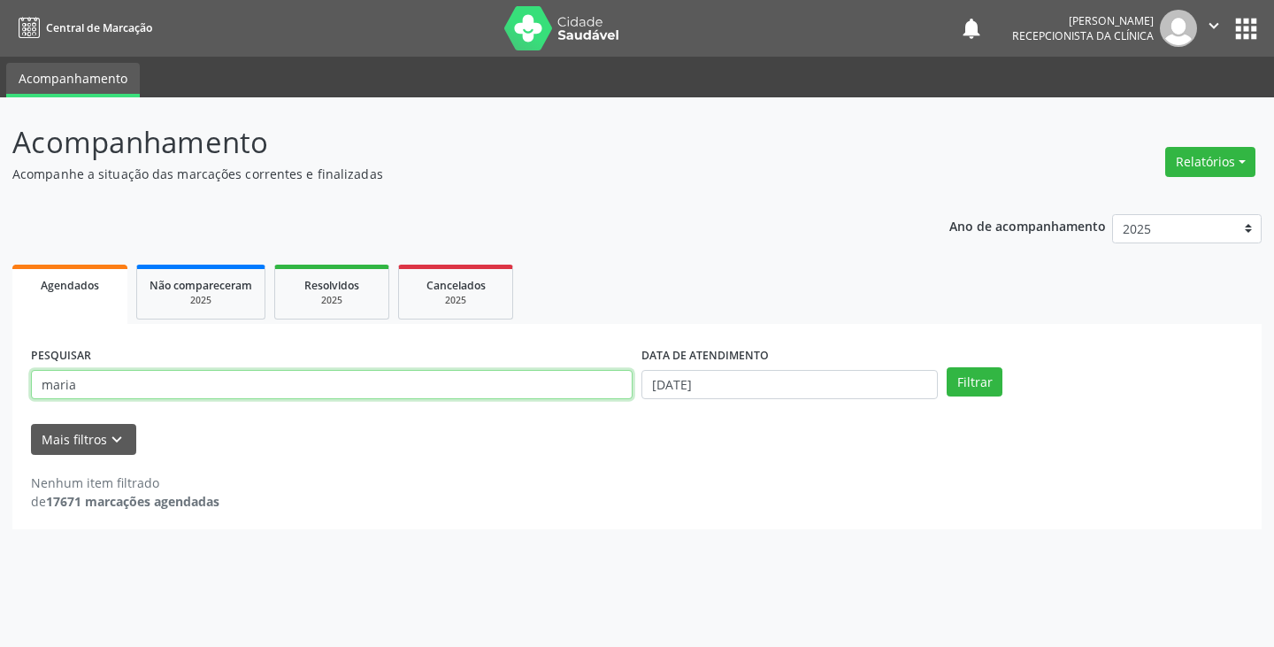
click at [223, 381] on input "maria" at bounding box center [332, 385] width 602 height 30
type input "m"
type input "[PERSON_NAME]"
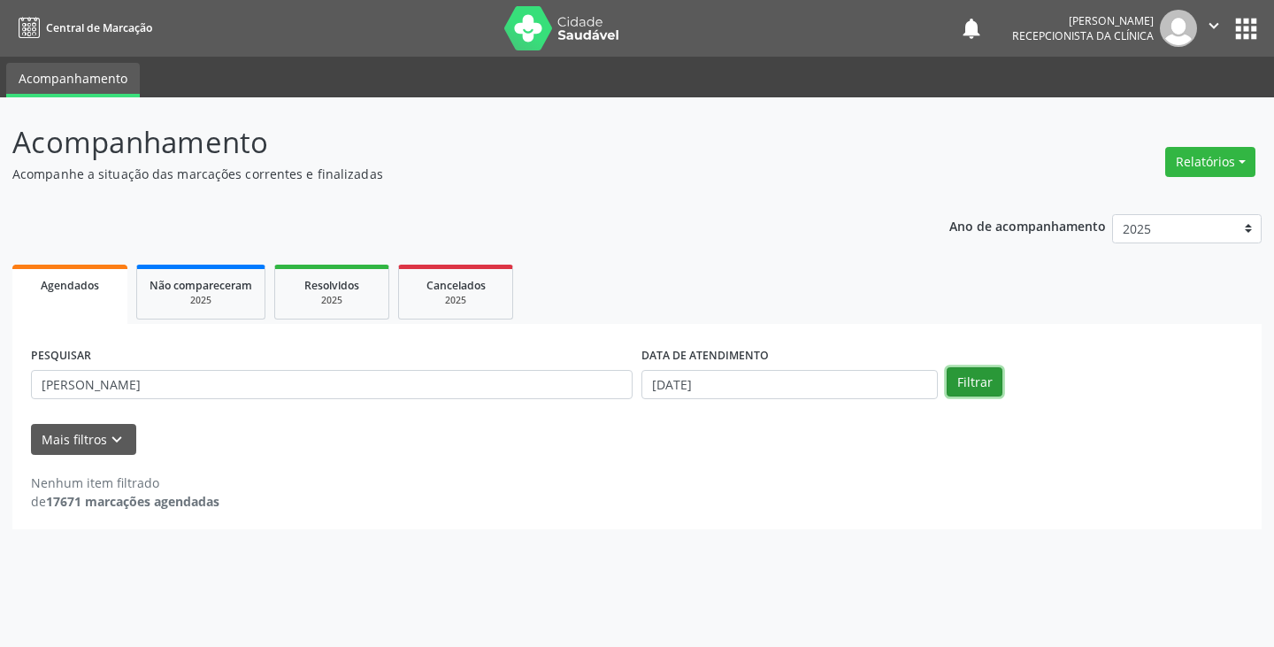
click at [985, 384] on button "Filtrar" at bounding box center [975, 382] width 56 height 30
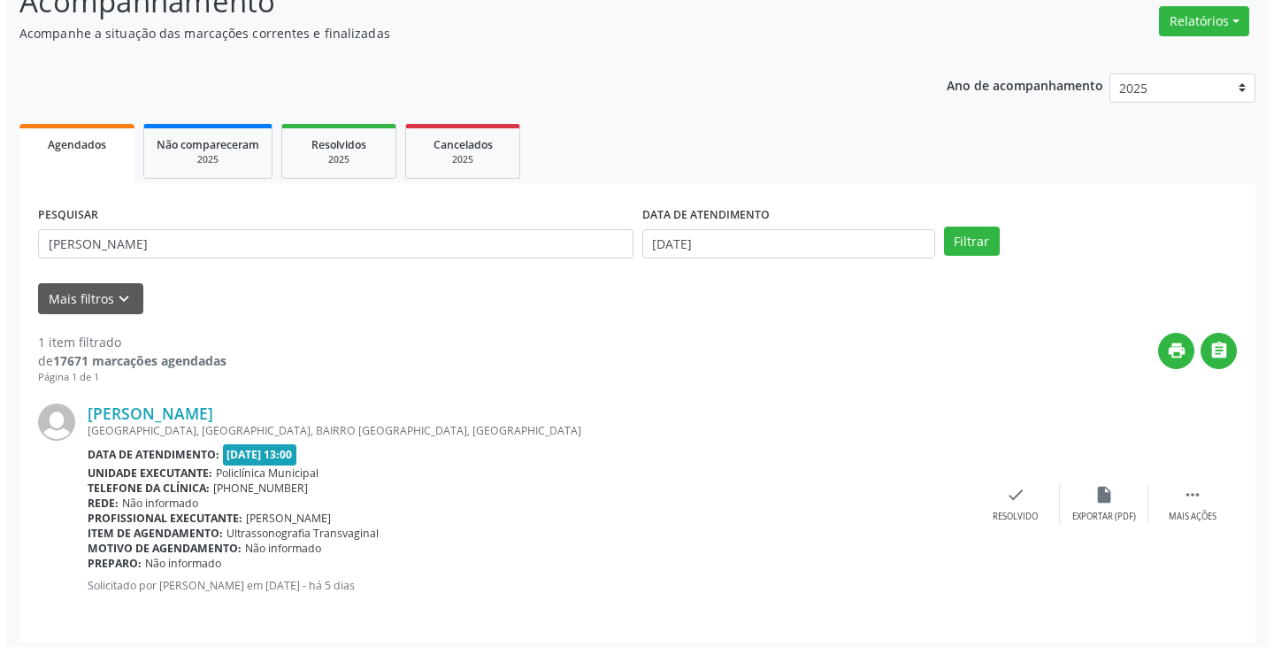
scroll to position [149, 0]
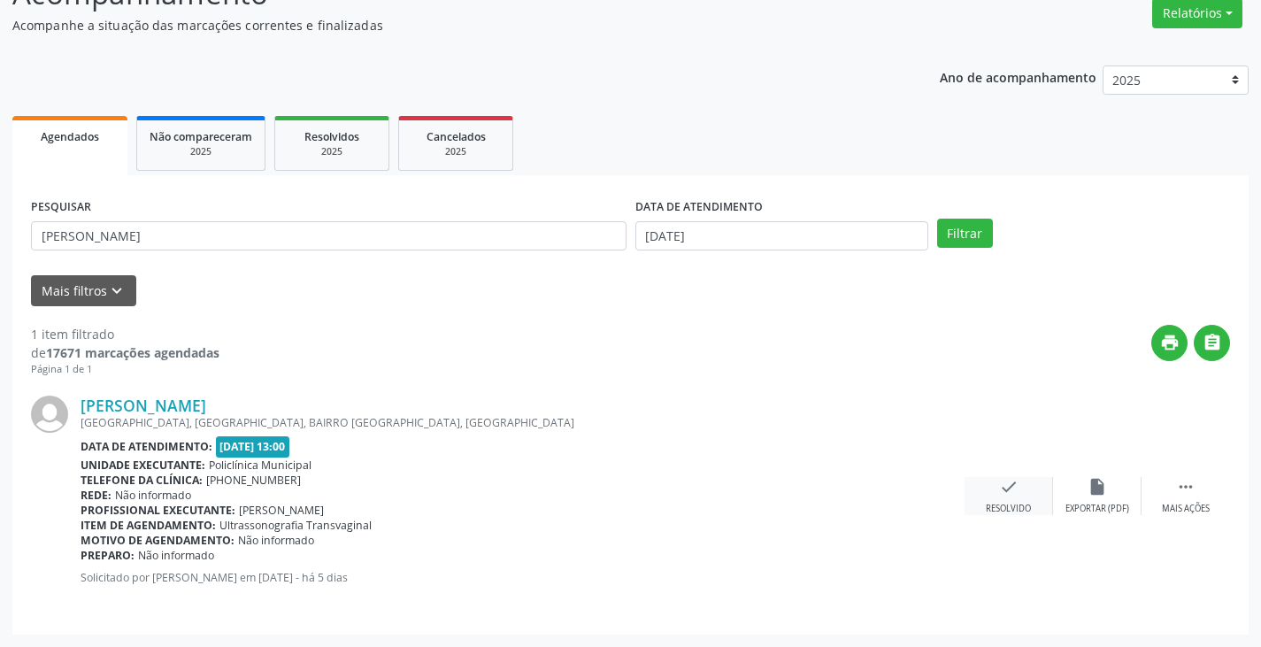
click at [1009, 490] on icon "check" at bounding box center [1008, 486] width 19 height 19
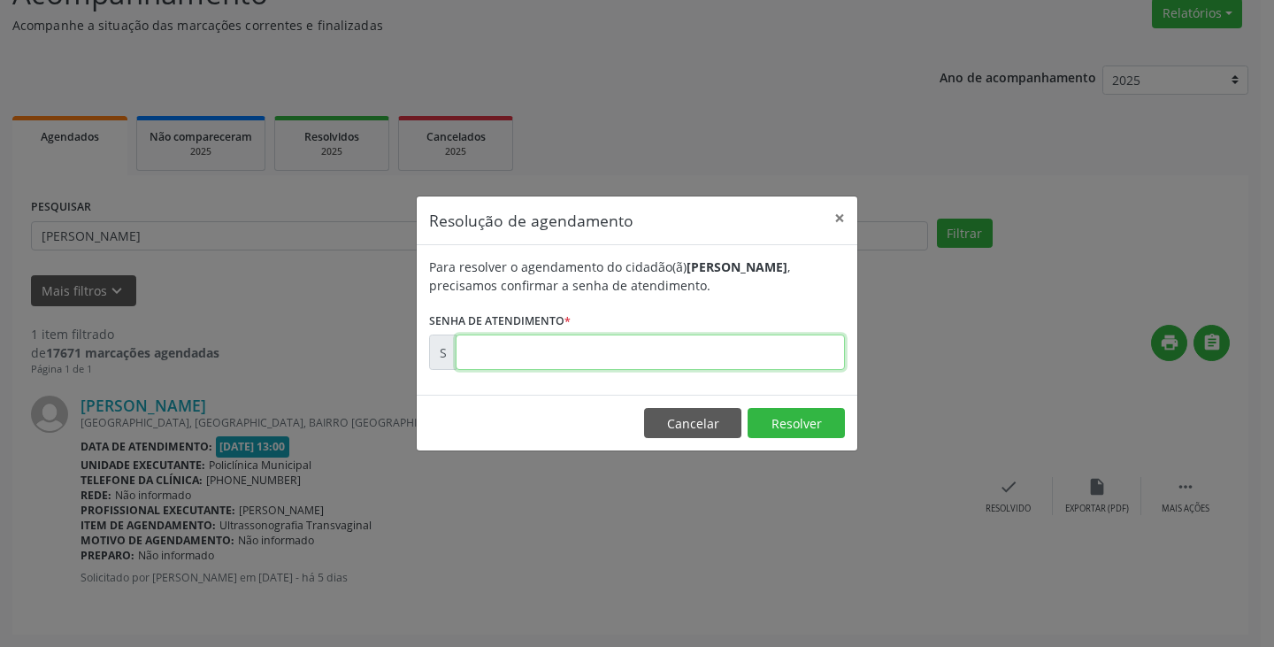
click at [555, 359] on input "text" at bounding box center [650, 351] width 389 height 35
type input "00174555"
click at [785, 413] on button "Resolver" at bounding box center [796, 423] width 97 height 30
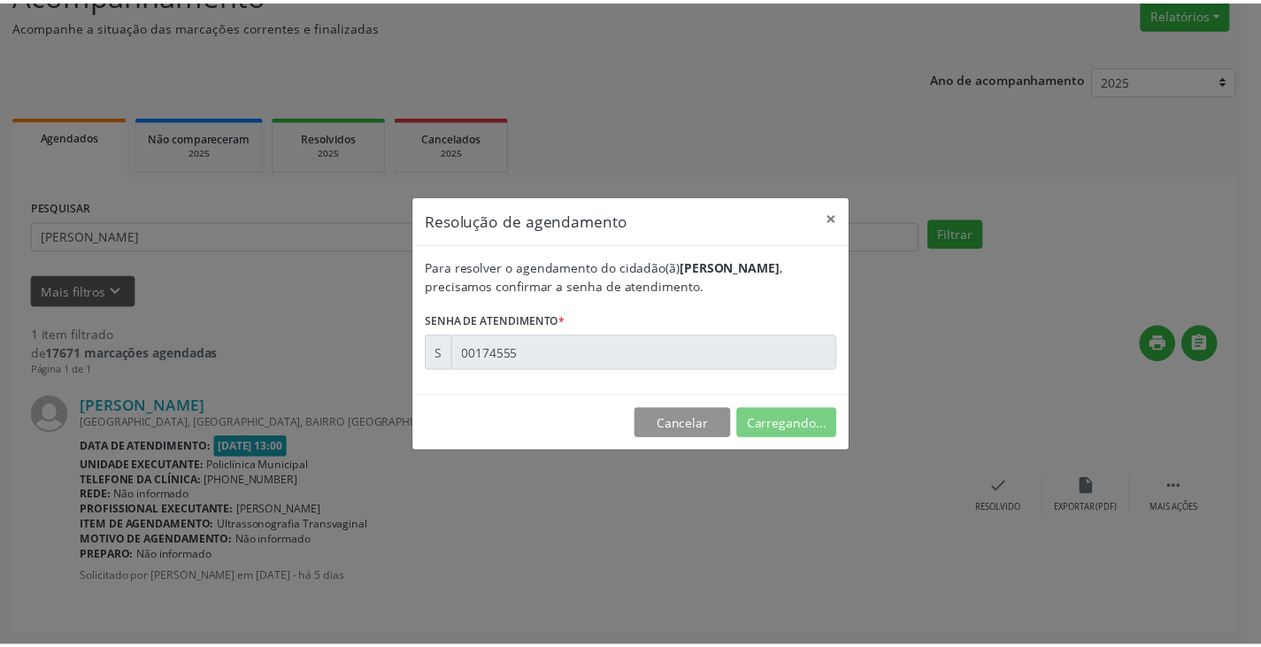
scroll to position [0, 0]
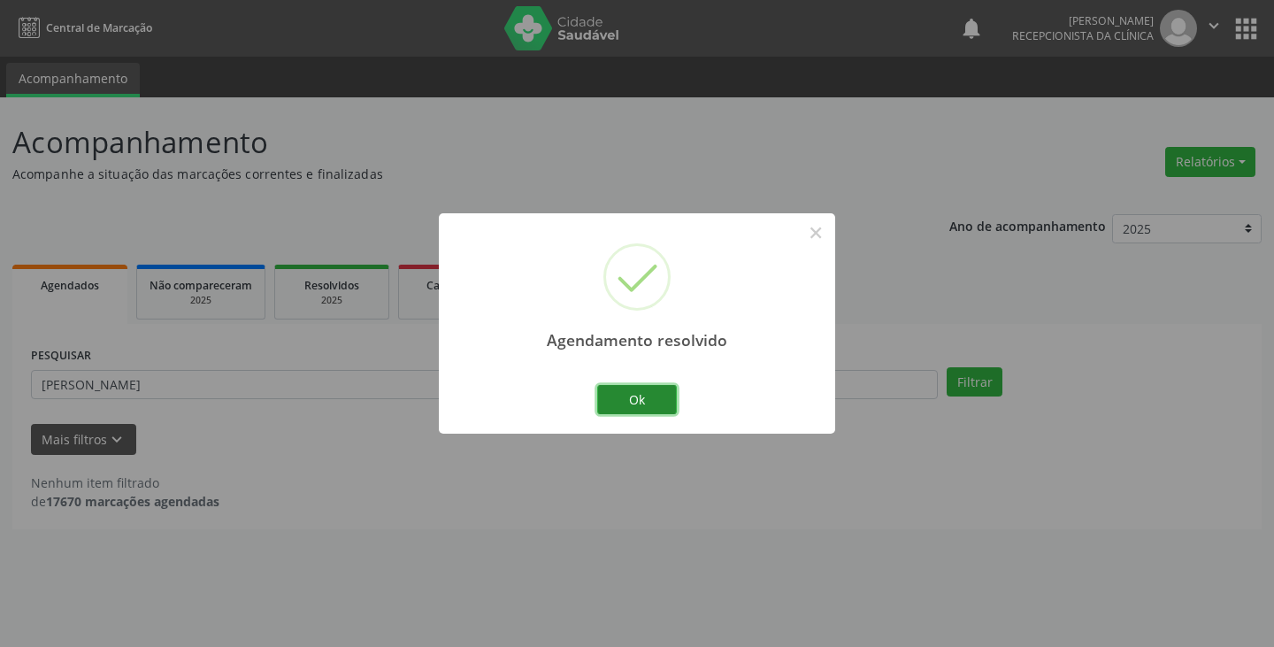
click at [668, 402] on button "Ok" at bounding box center [637, 400] width 80 height 30
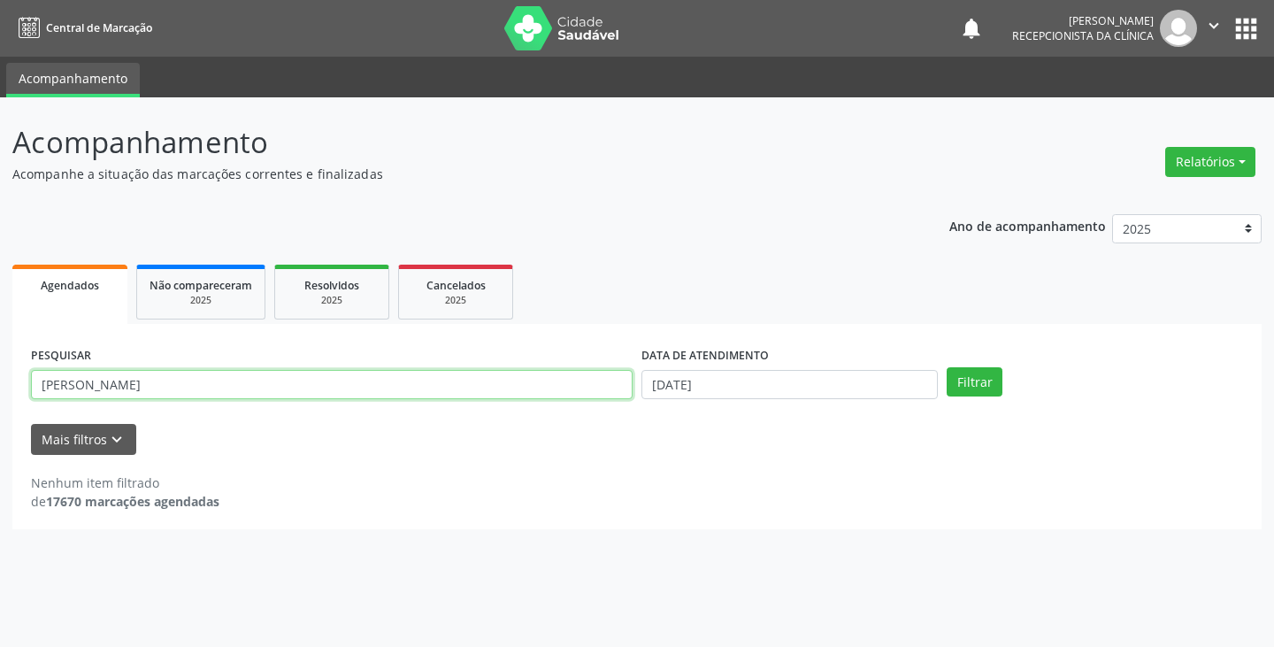
click at [209, 384] on input "[PERSON_NAME]" at bounding box center [332, 385] width 602 height 30
type input "v"
type input "geise"
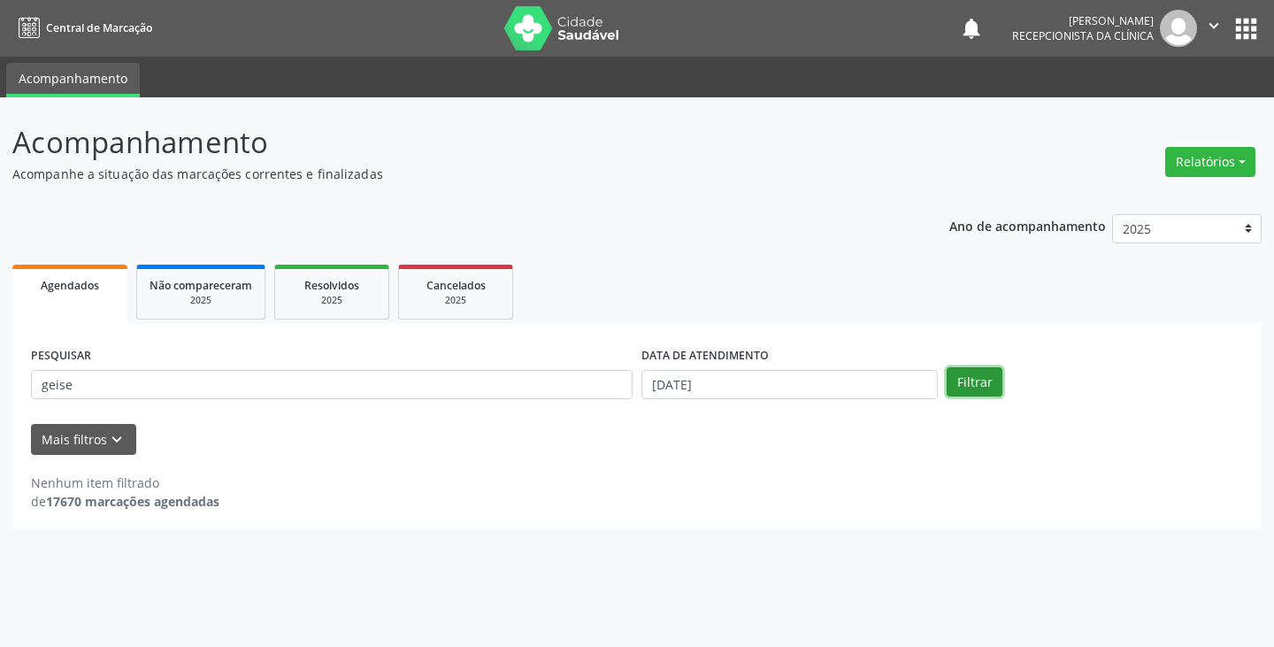
click at [978, 379] on button "Filtrar" at bounding box center [975, 382] width 56 height 30
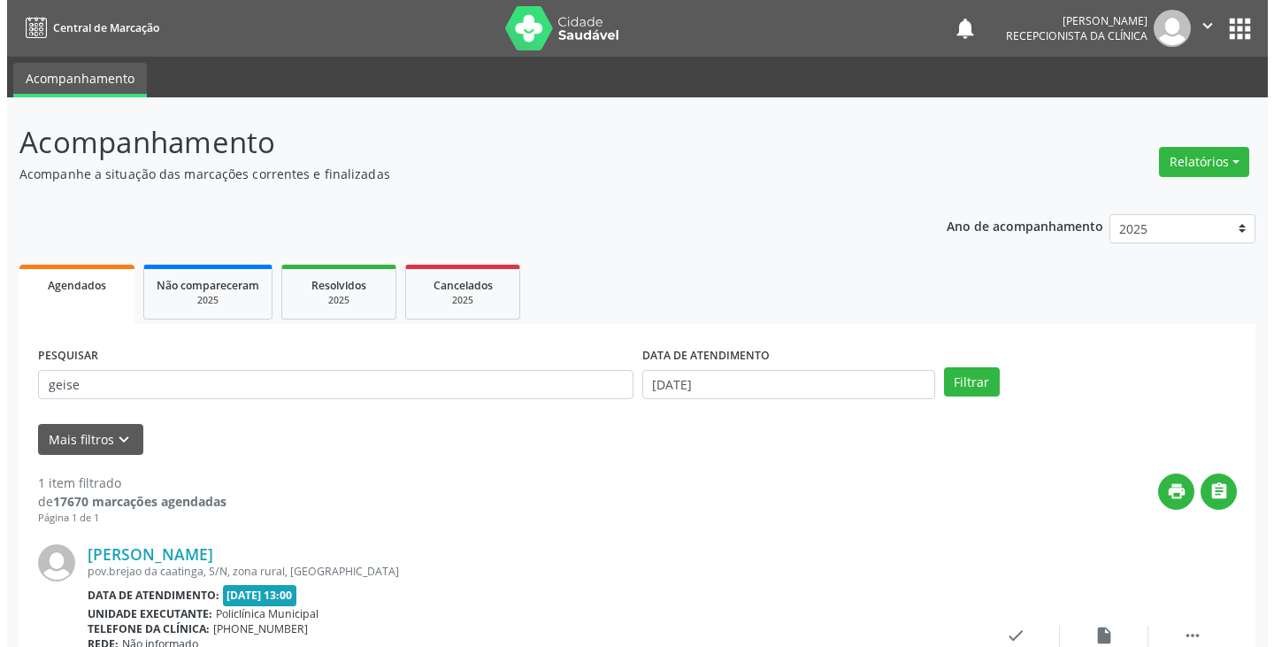
scroll to position [149, 0]
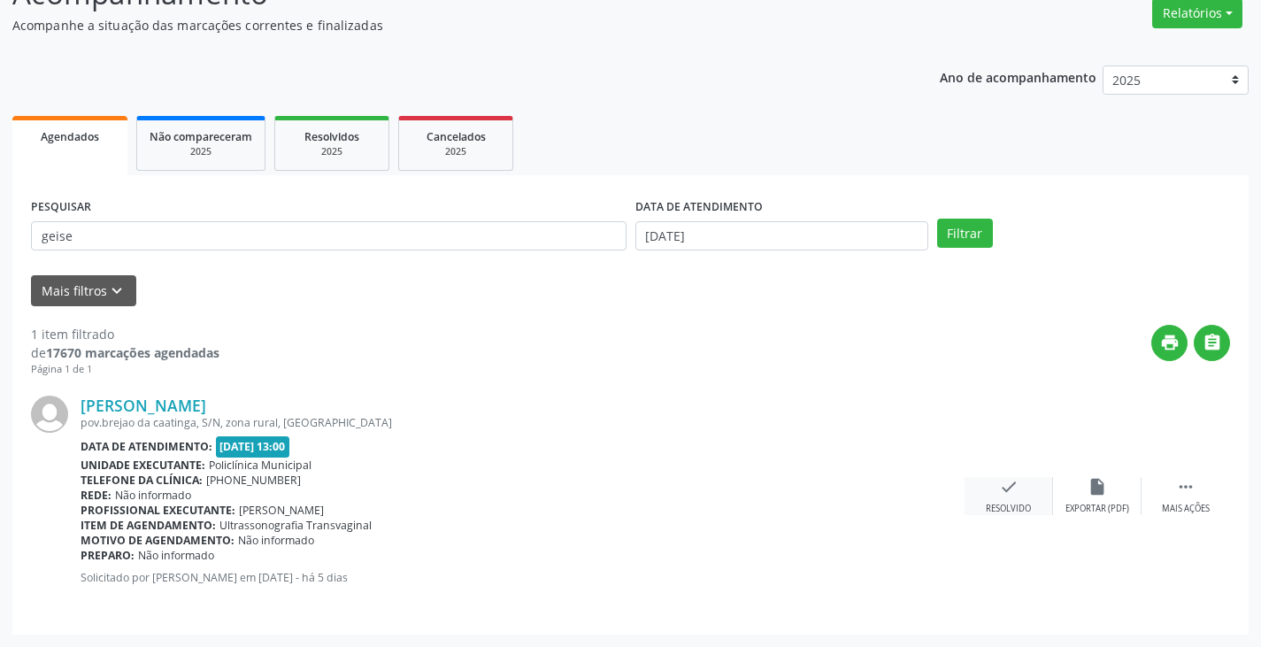
click at [1017, 494] on icon "check" at bounding box center [1008, 486] width 19 height 19
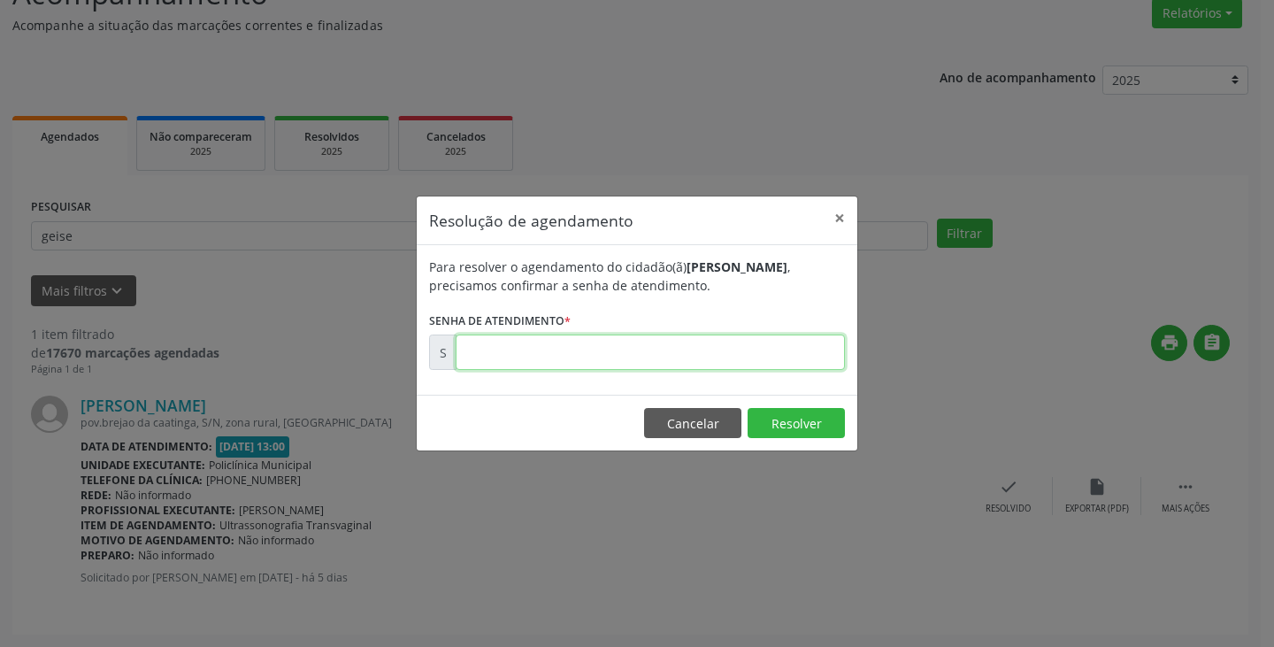
click at [541, 357] on input "text" at bounding box center [650, 351] width 389 height 35
type input "00174562"
click at [772, 418] on button "Resolver" at bounding box center [796, 423] width 97 height 30
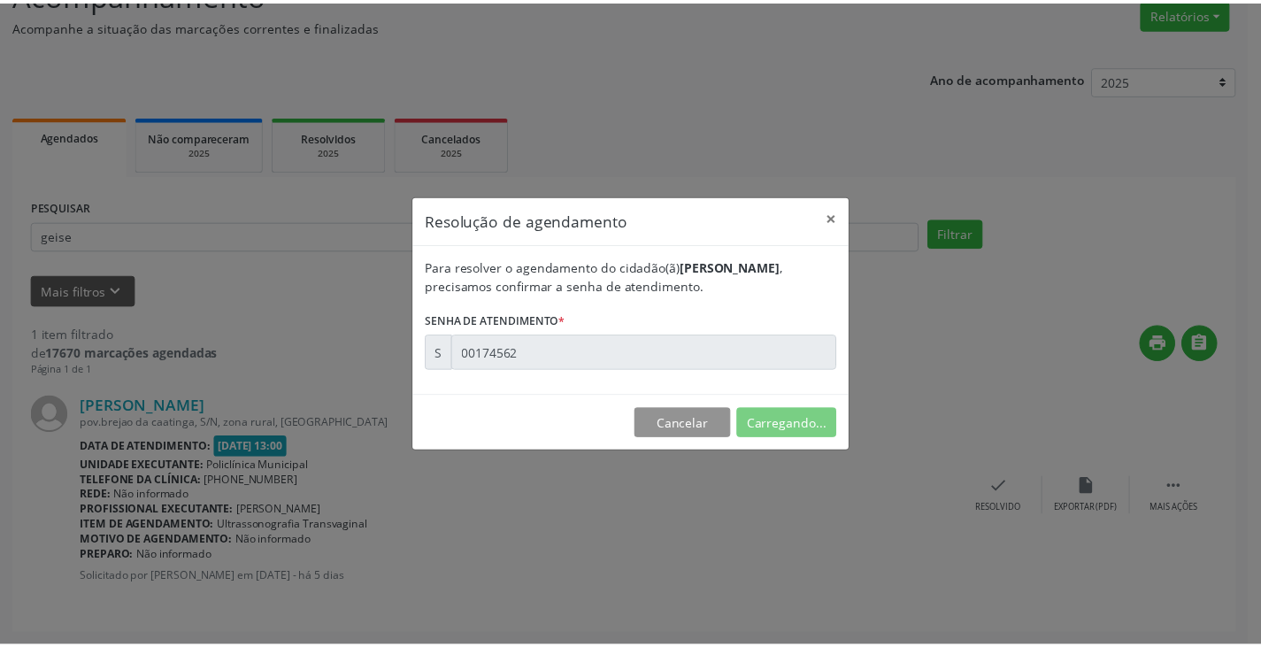
scroll to position [0, 0]
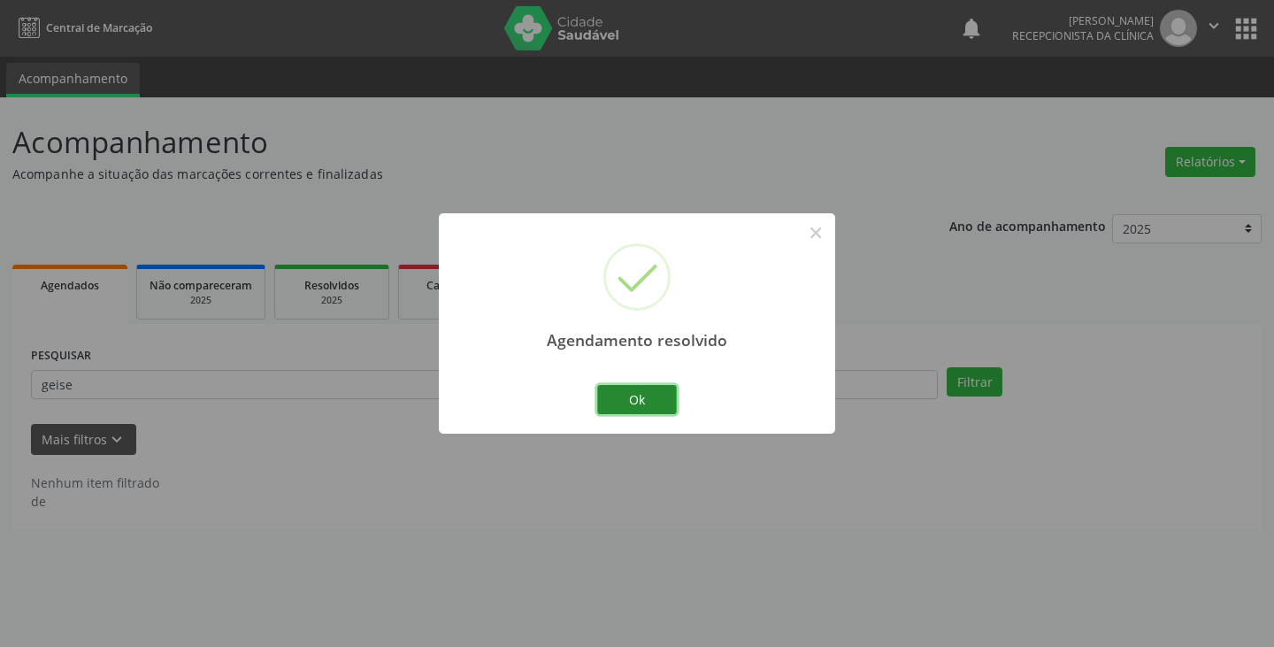
click at [622, 391] on button "Ok" at bounding box center [637, 400] width 80 height 30
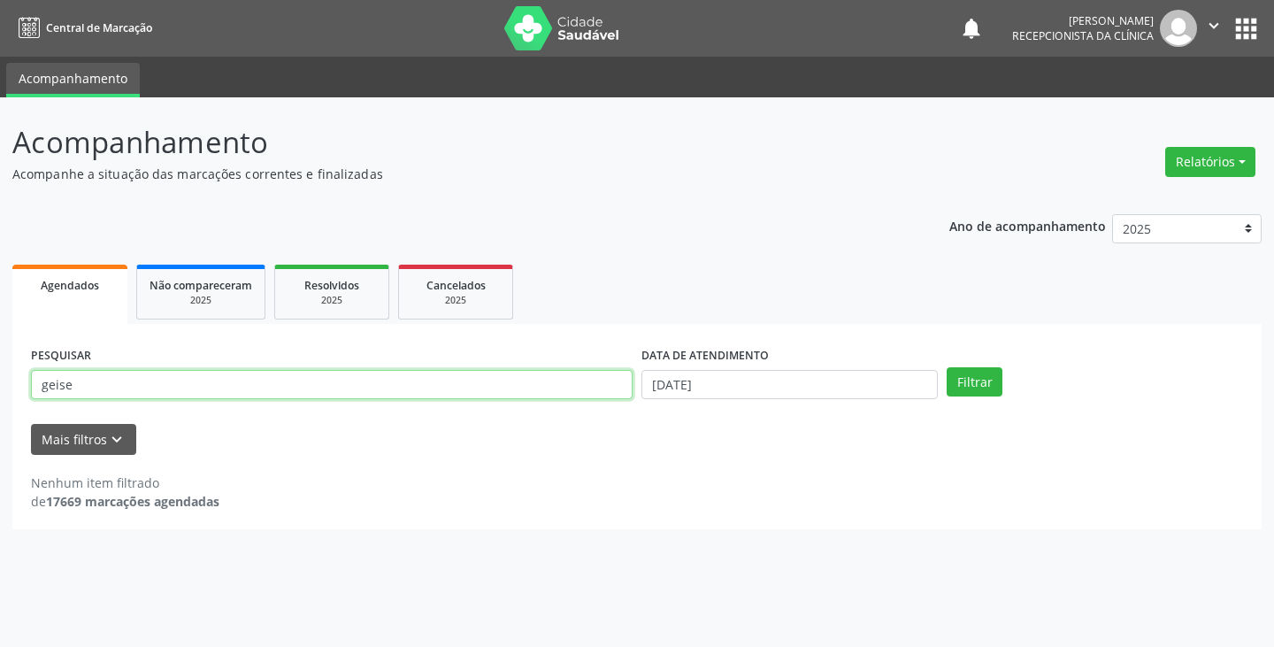
click at [461, 387] on input "geise" at bounding box center [332, 385] width 602 height 30
type input "g"
type input "geisa"
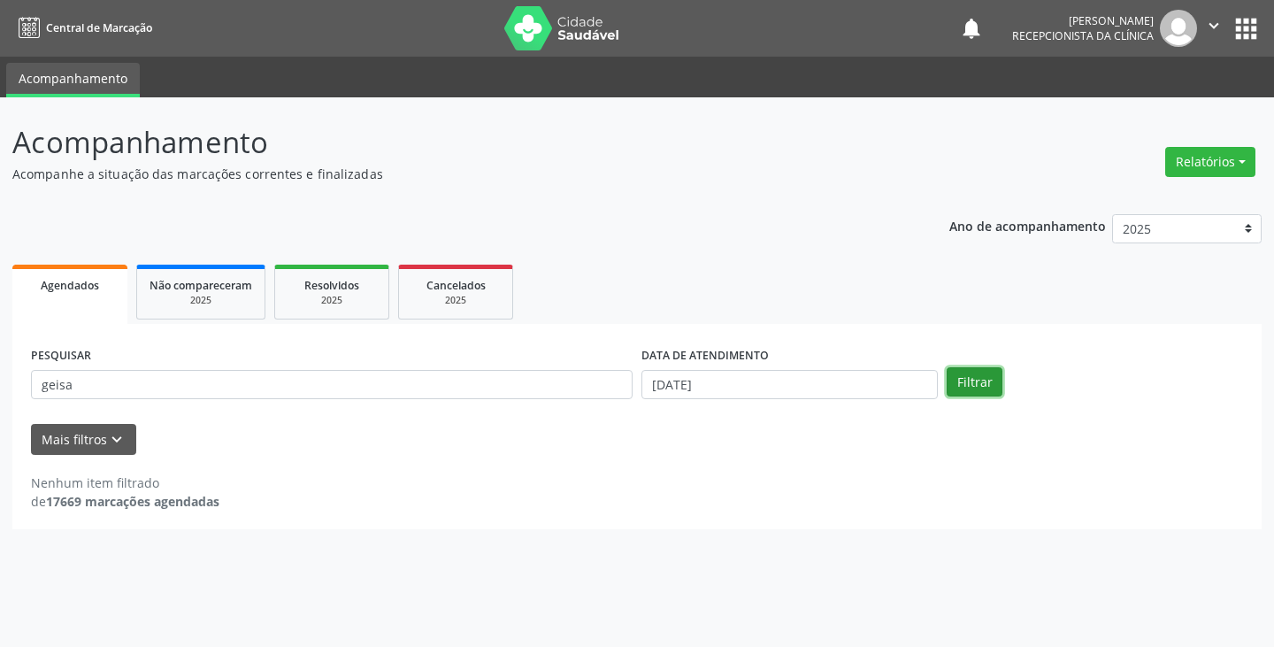
click at [992, 386] on button "Filtrar" at bounding box center [975, 382] width 56 height 30
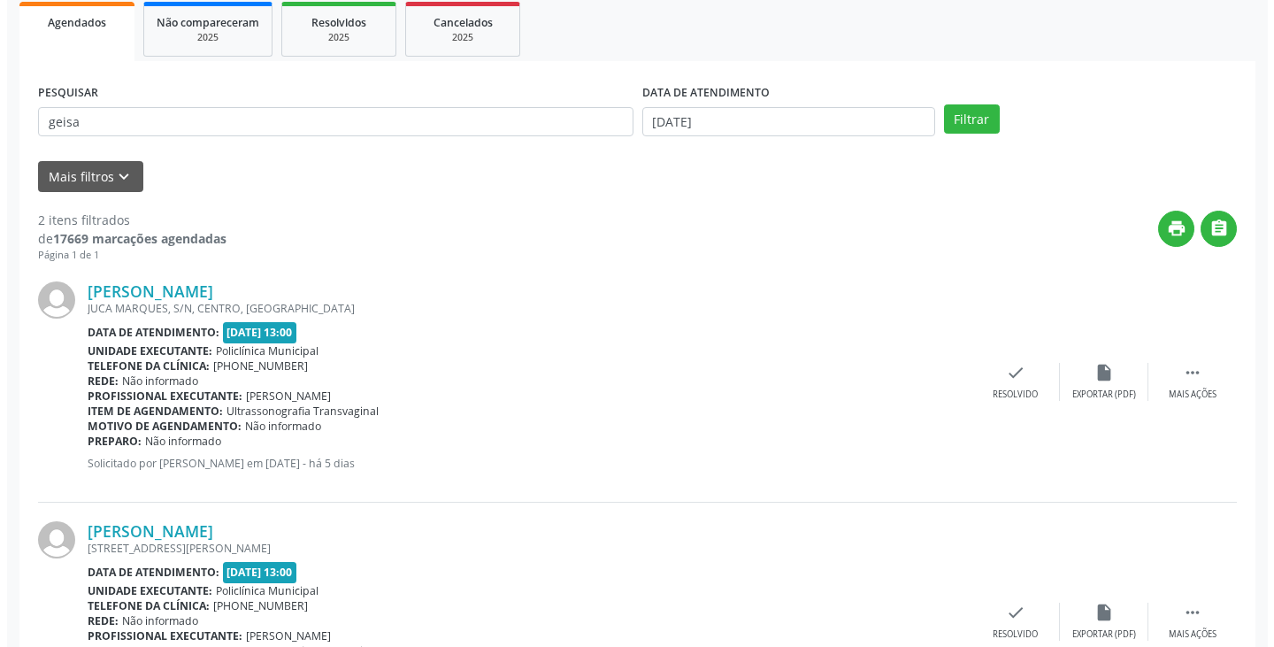
scroll to position [354, 0]
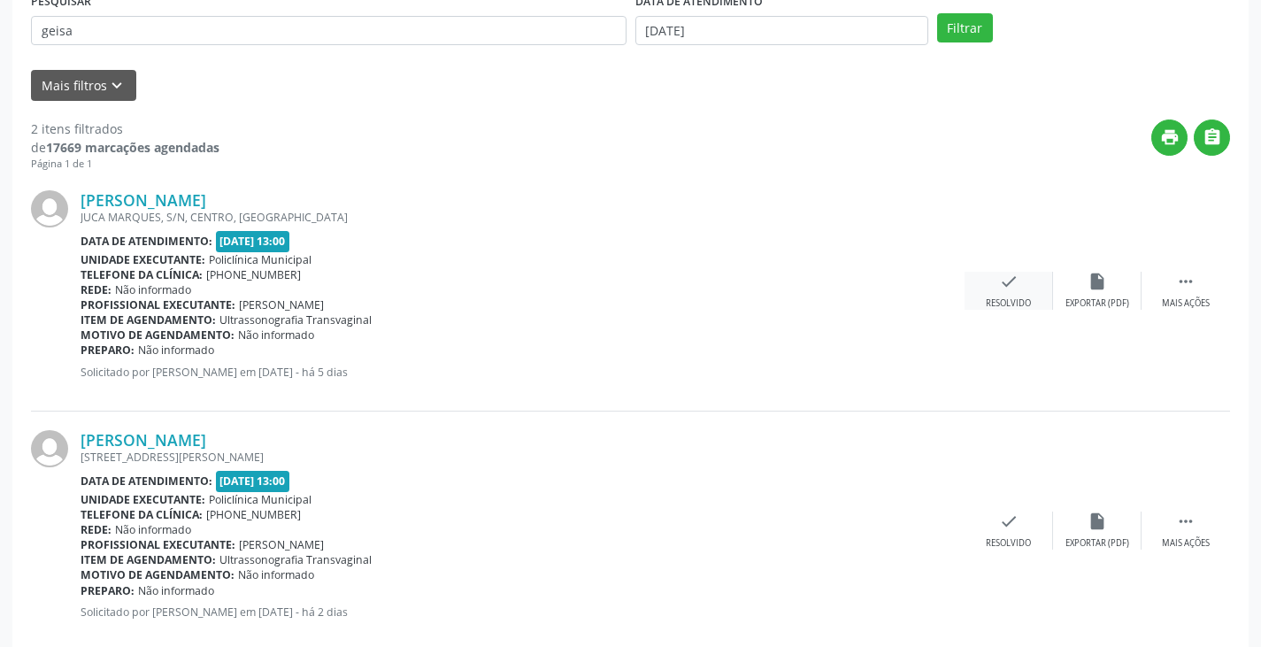
click at [1022, 290] on div "check Resolvido" at bounding box center [1008, 291] width 88 height 38
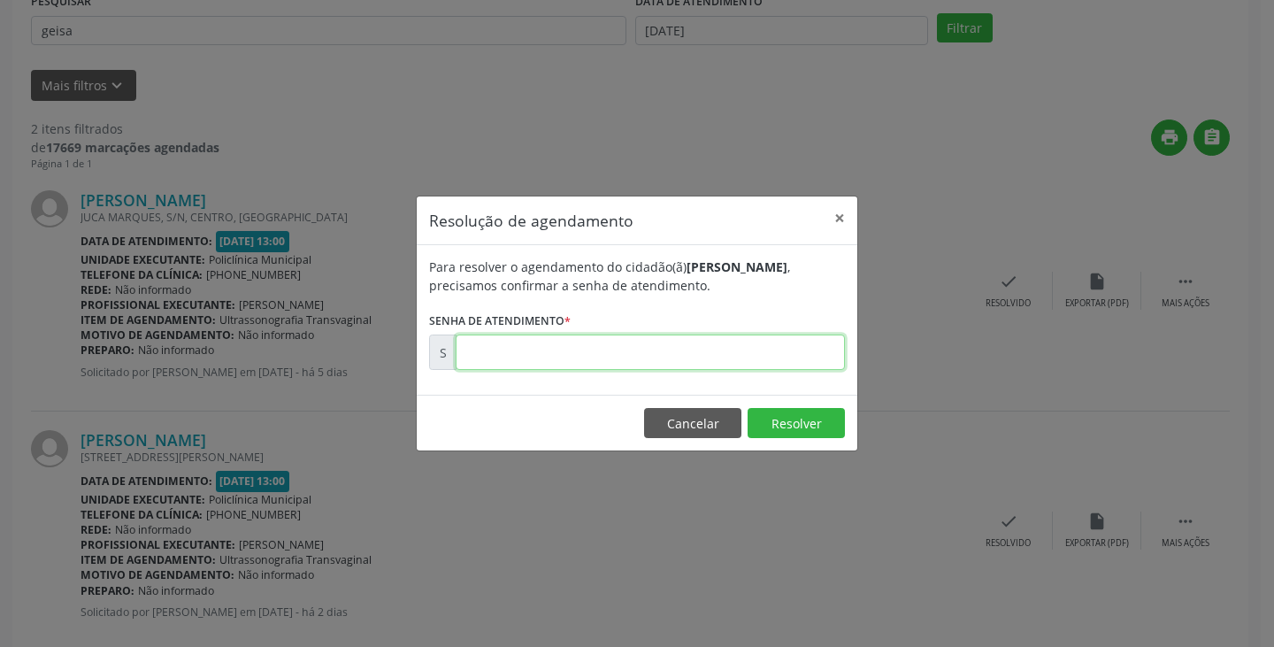
click at [556, 350] on input "text" at bounding box center [650, 351] width 389 height 35
type input "00174564"
click at [795, 433] on button "Resolver" at bounding box center [796, 423] width 97 height 30
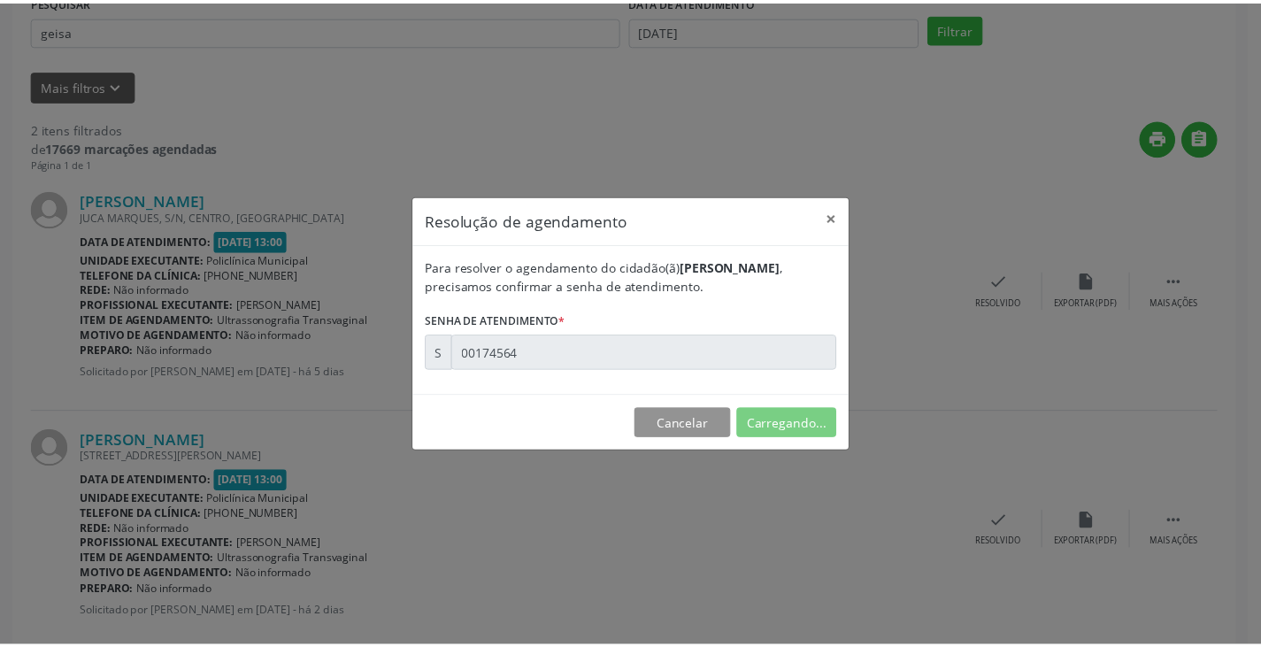
scroll to position [0, 0]
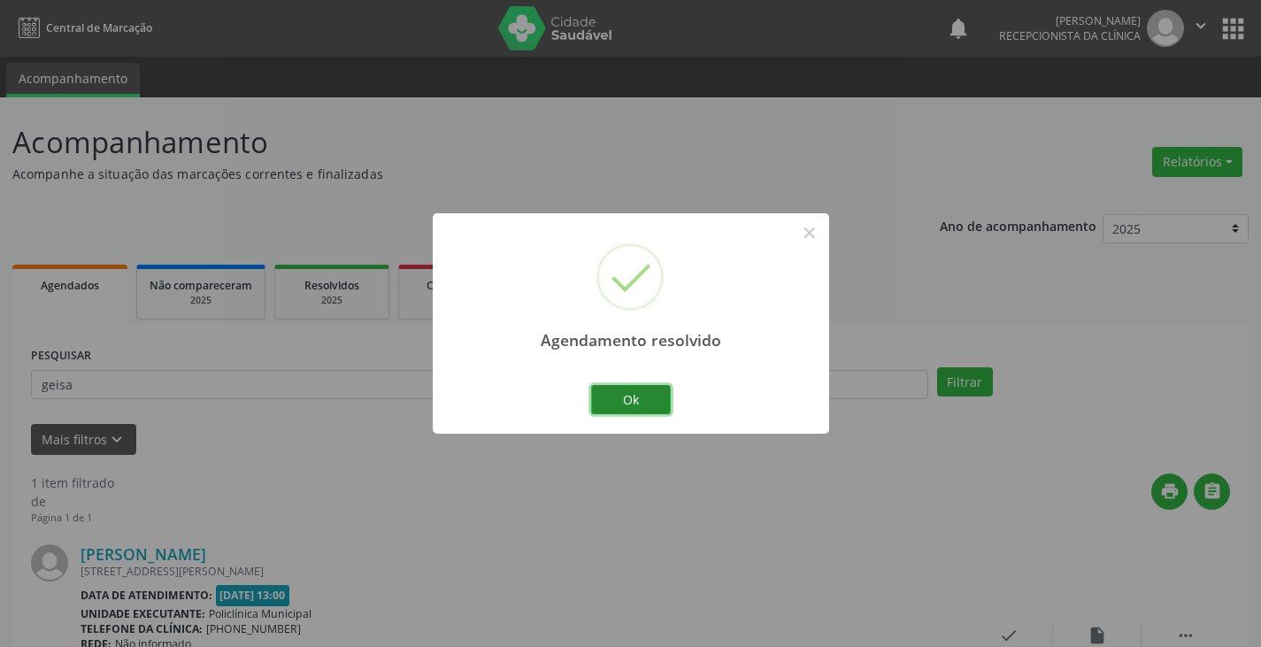
click at [622, 397] on button "Ok" at bounding box center [631, 400] width 80 height 30
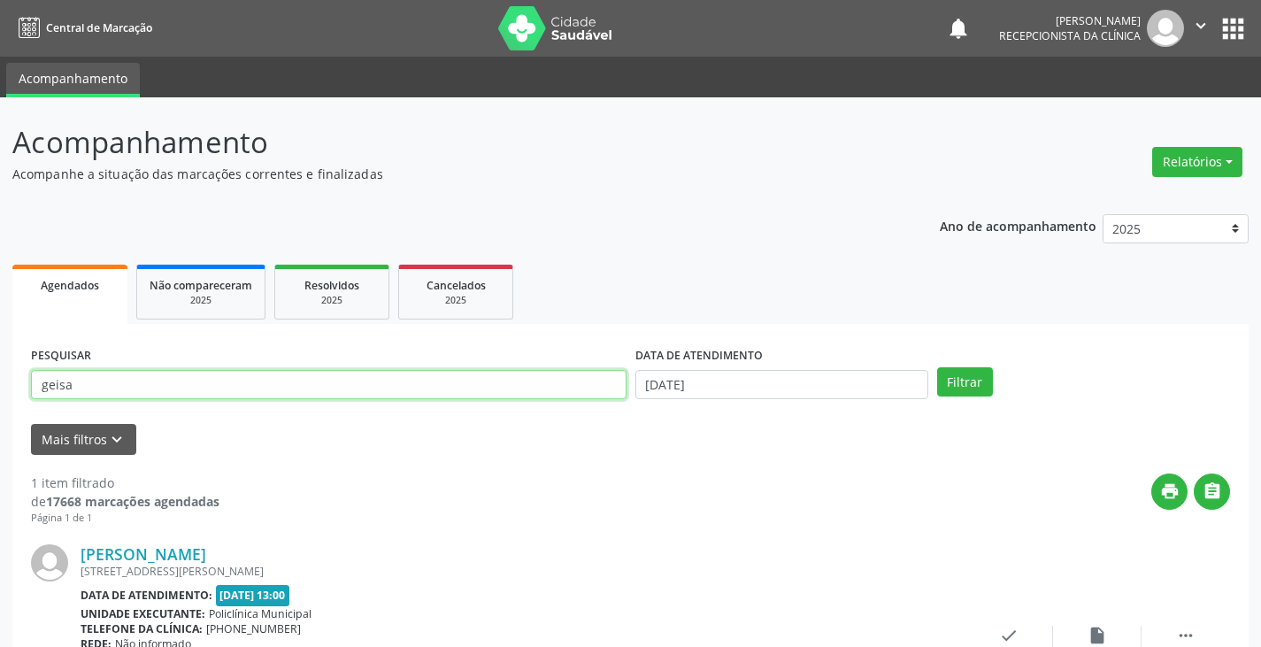
click at [479, 382] on input "geisa" at bounding box center [328, 385] width 595 height 30
type input "g"
type input "ana"
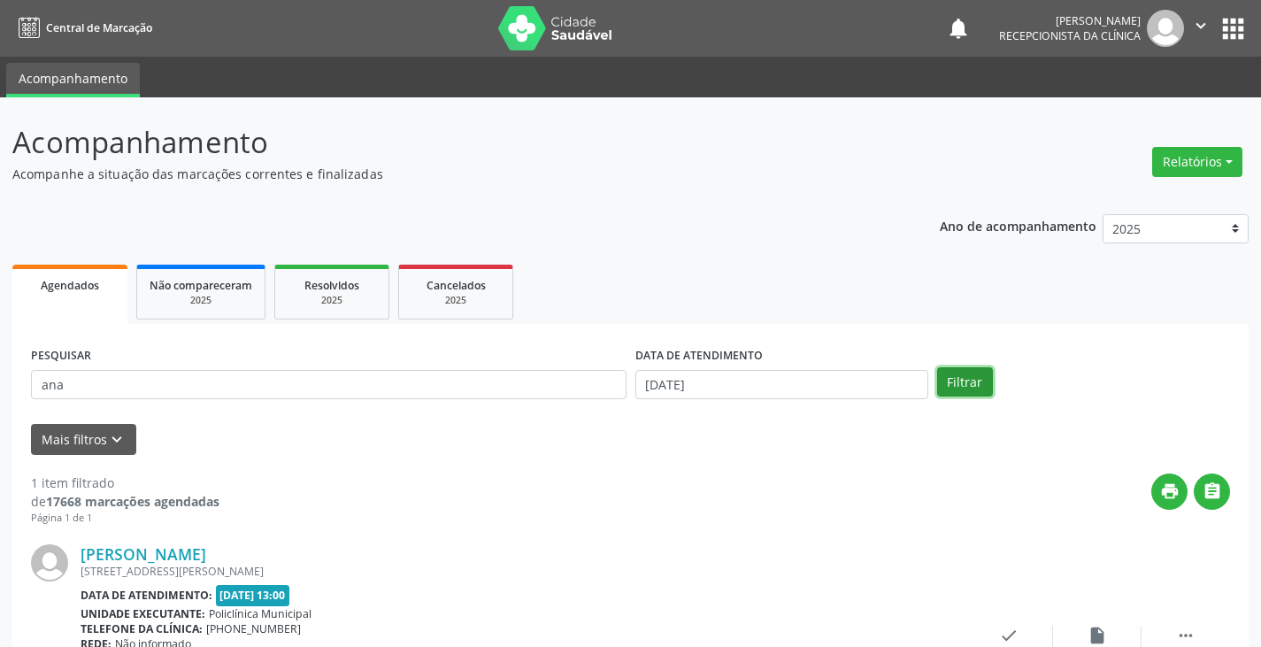
click at [957, 386] on button "Filtrar" at bounding box center [965, 382] width 56 height 30
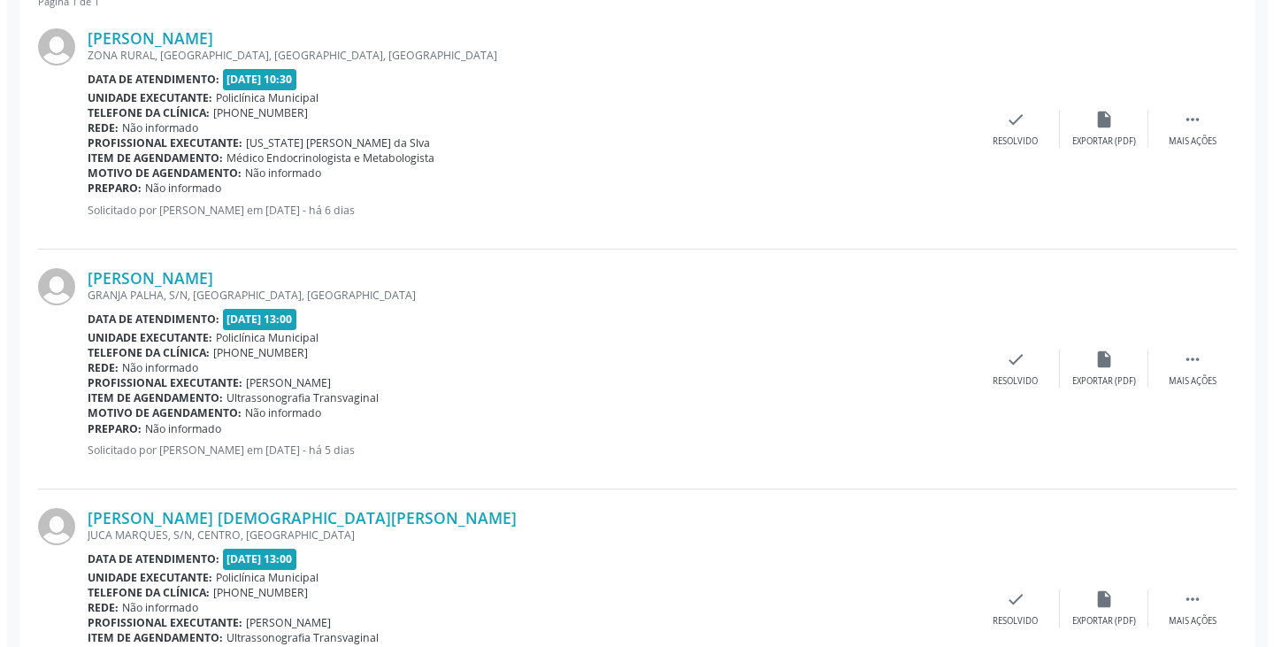
scroll to position [619, 0]
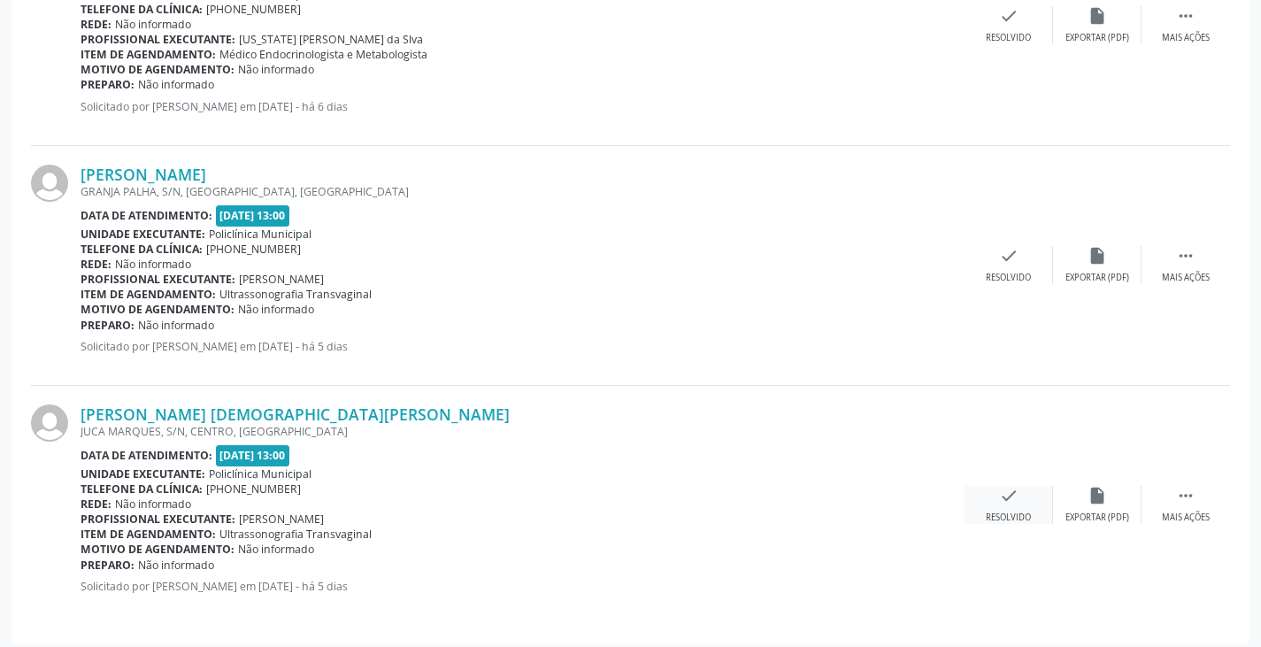
click at [1017, 515] on div "Resolvido" at bounding box center [1008, 517] width 45 height 12
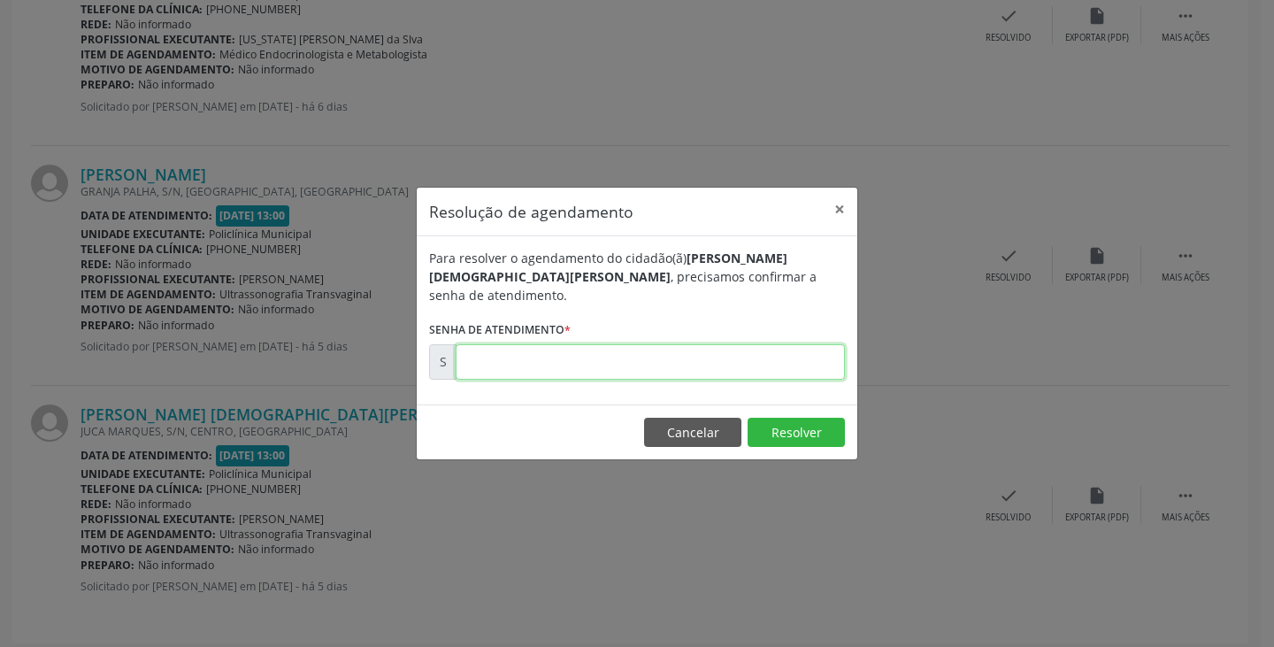
click at [571, 353] on input "text" at bounding box center [650, 361] width 389 height 35
type input "00174546"
click at [801, 431] on button "Resolver" at bounding box center [796, 433] width 97 height 30
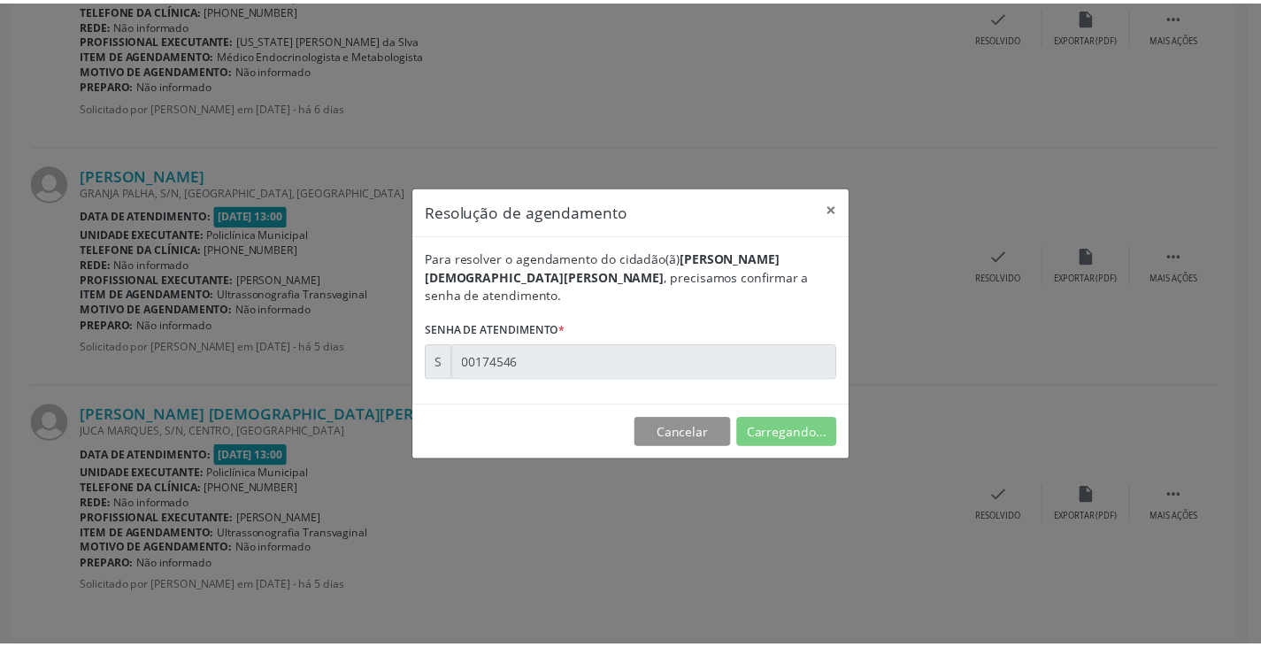
scroll to position [0, 0]
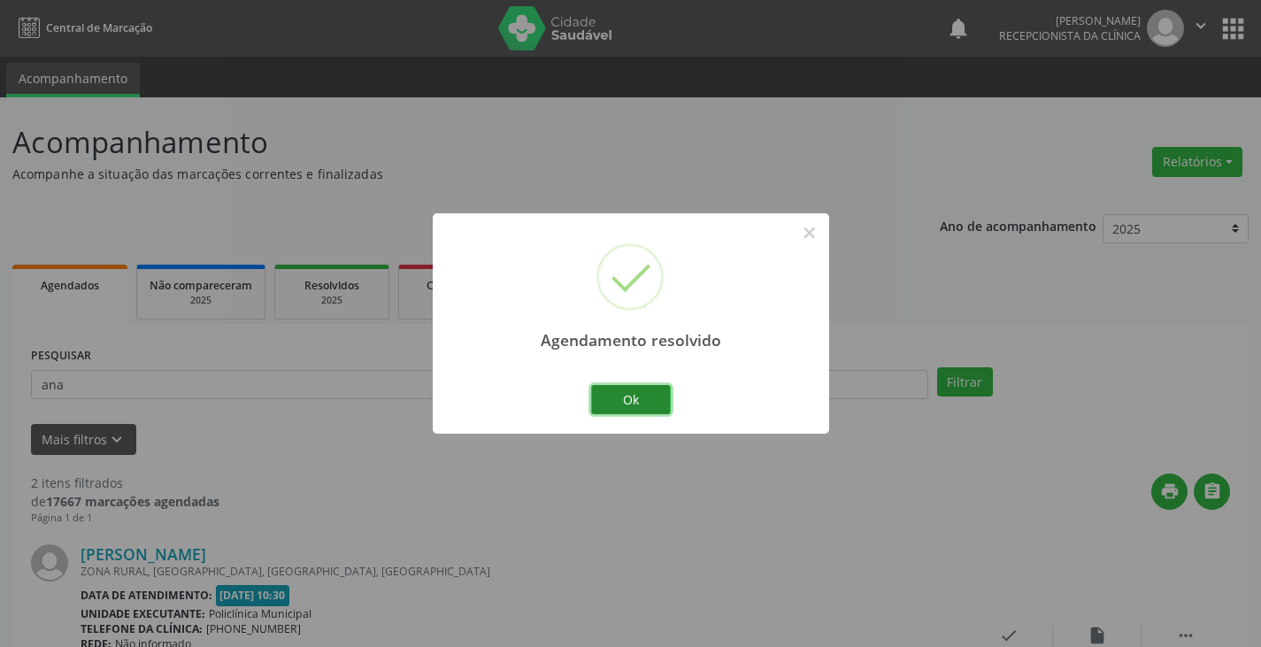
click at [640, 395] on button "Ok" at bounding box center [631, 400] width 80 height 30
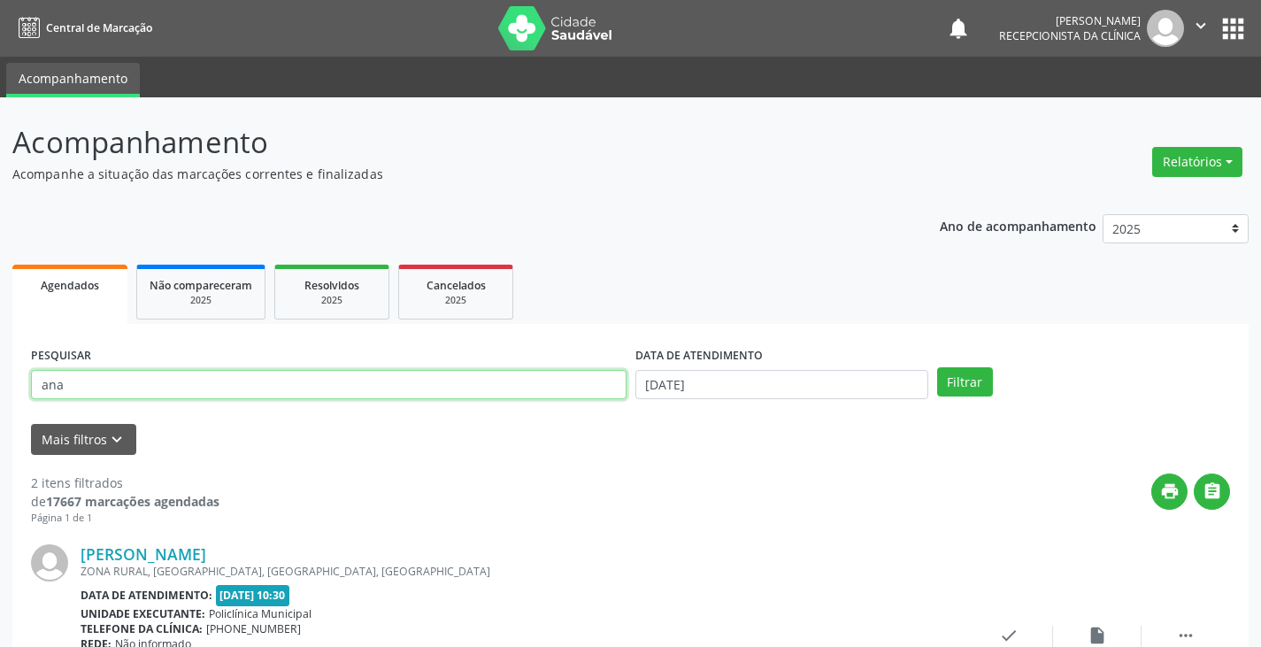
click at [508, 383] on input "ana" at bounding box center [328, 385] width 595 height 30
type input "a"
type input "joselia"
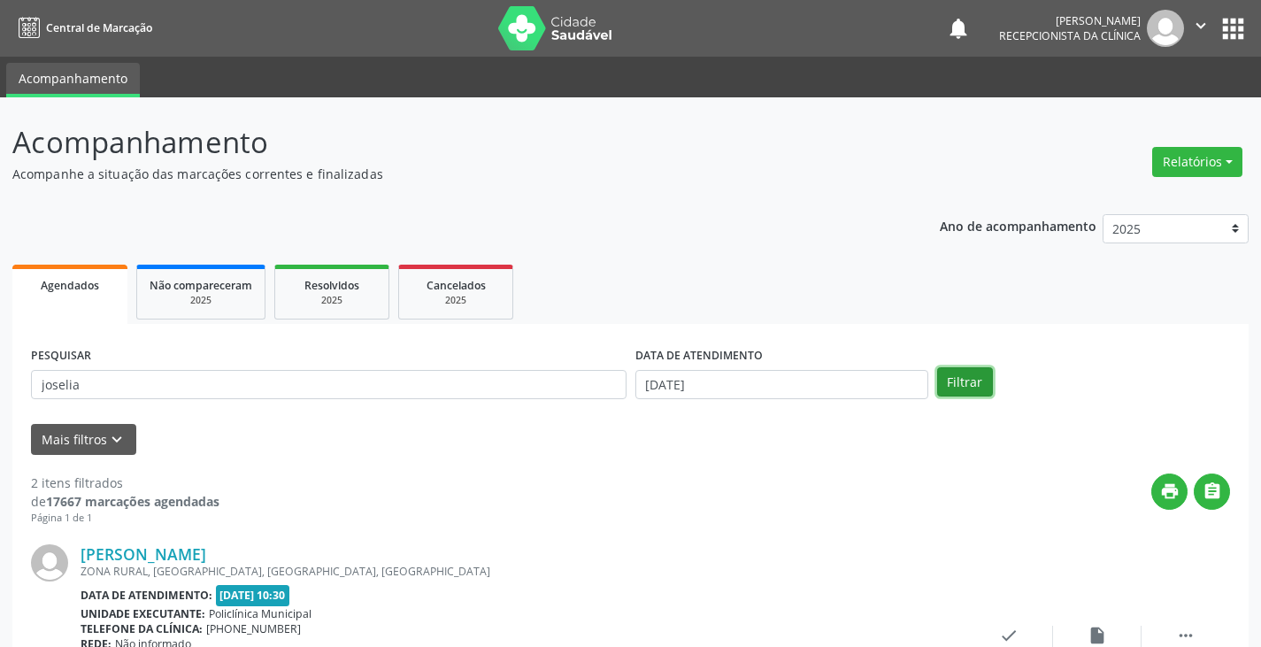
click at [961, 380] on button "Filtrar" at bounding box center [965, 382] width 56 height 30
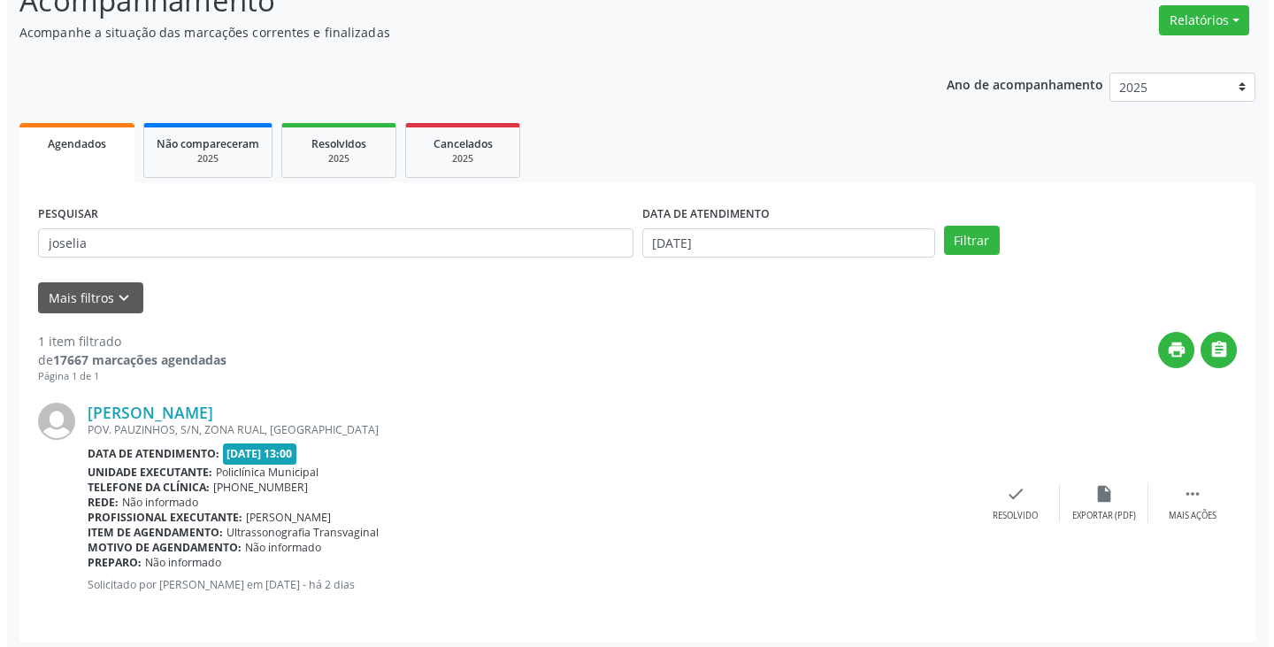
scroll to position [149, 0]
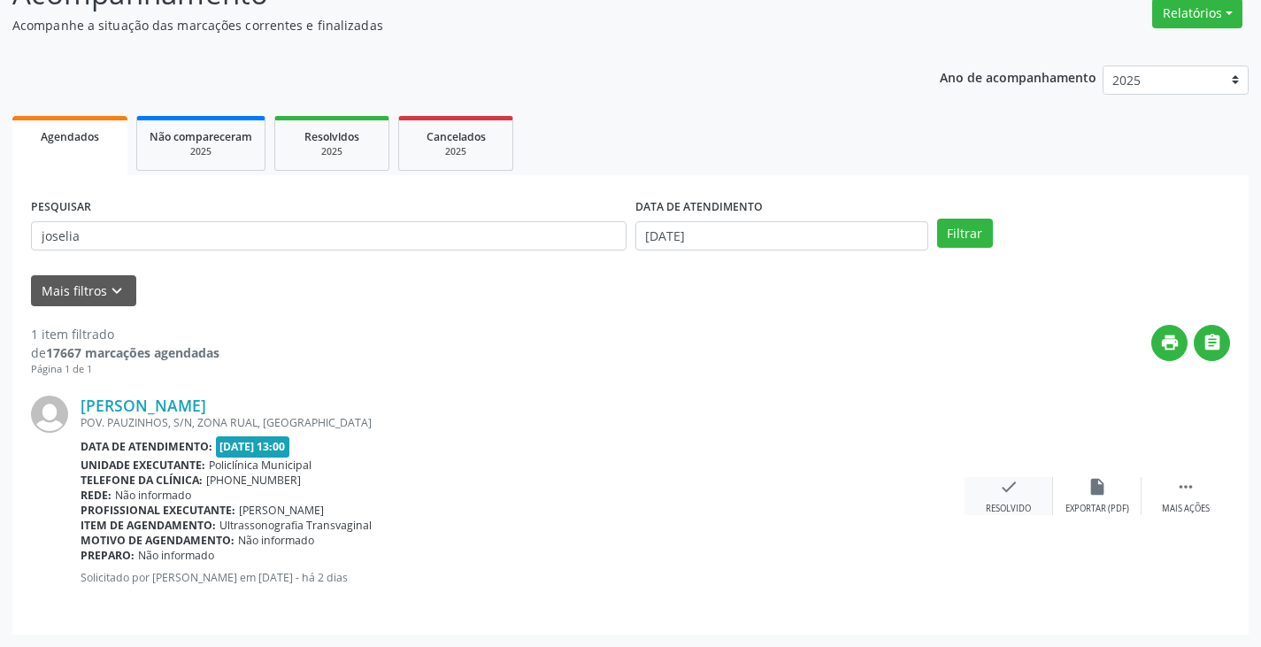
click at [1009, 496] on icon "check" at bounding box center [1008, 486] width 19 height 19
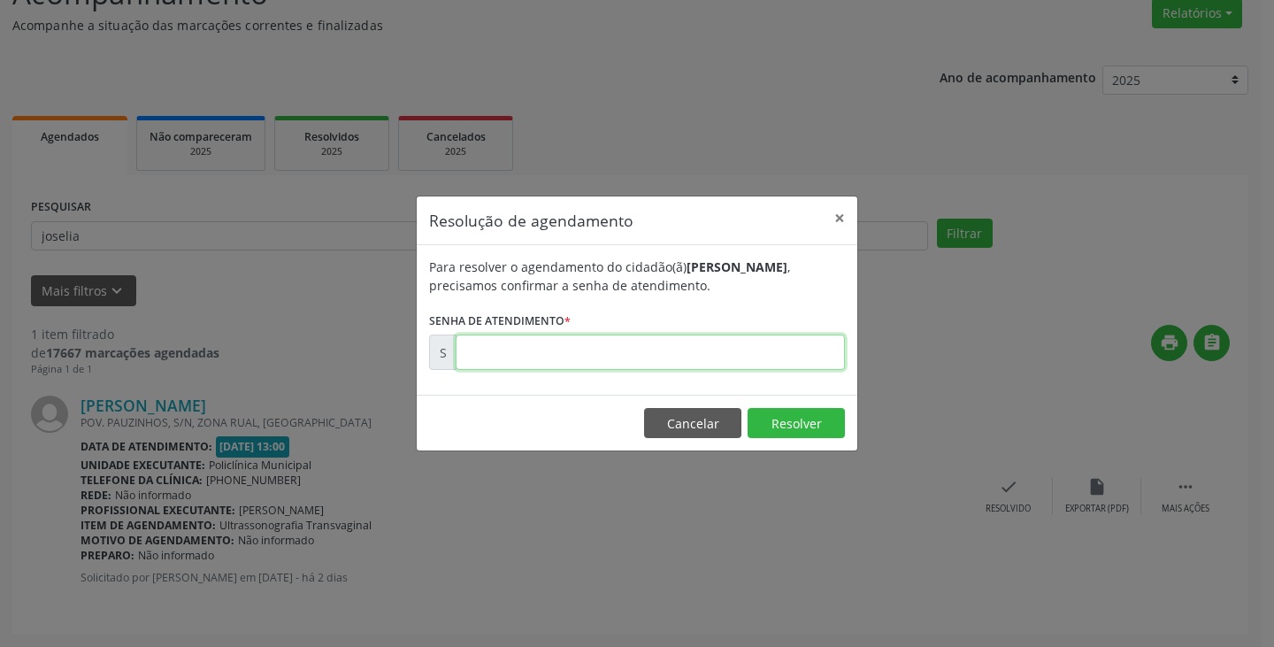
click at [605, 358] on input "text" at bounding box center [650, 351] width 389 height 35
click at [726, 431] on button "Cancelar" at bounding box center [692, 423] width 97 height 30
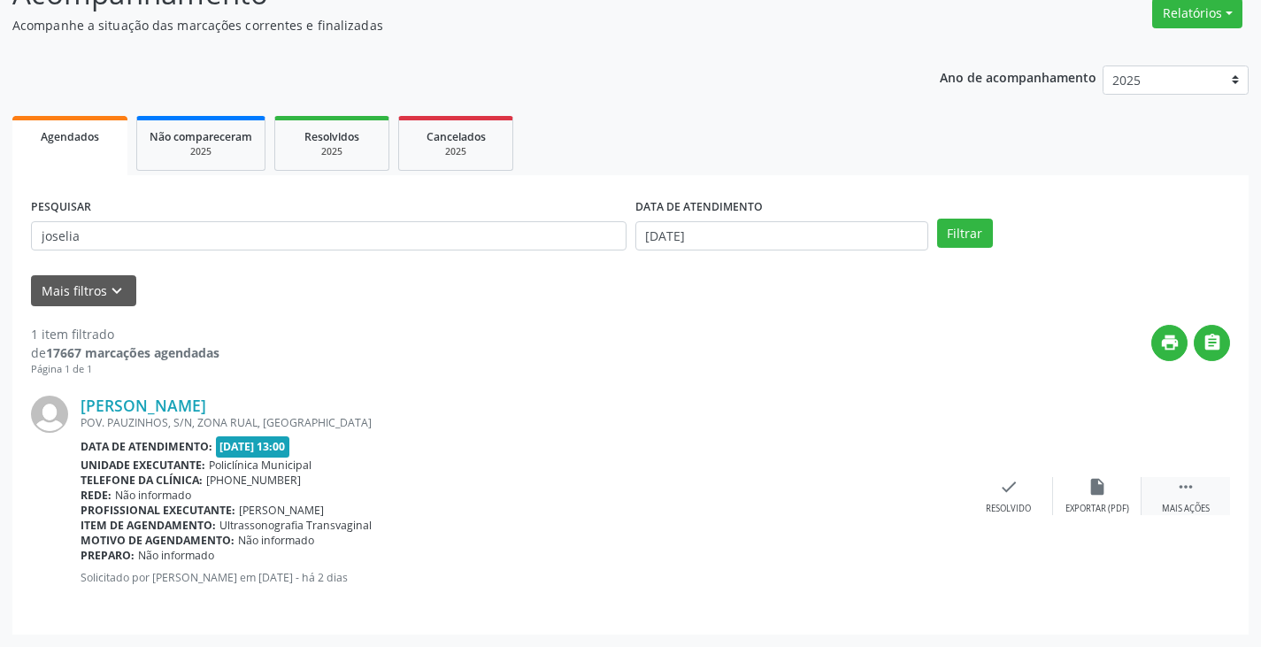
click at [1181, 495] on icon "" at bounding box center [1185, 486] width 19 height 19
click at [916, 495] on icon "print" at bounding box center [919, 486] width 19 height 19
click at [930, 492] on div "print Imprimir" at bounding box center [920, 496] width 88 height 38
click at [751, 492] on icon "check" at bounding box center [742, 486] width 19 height 19
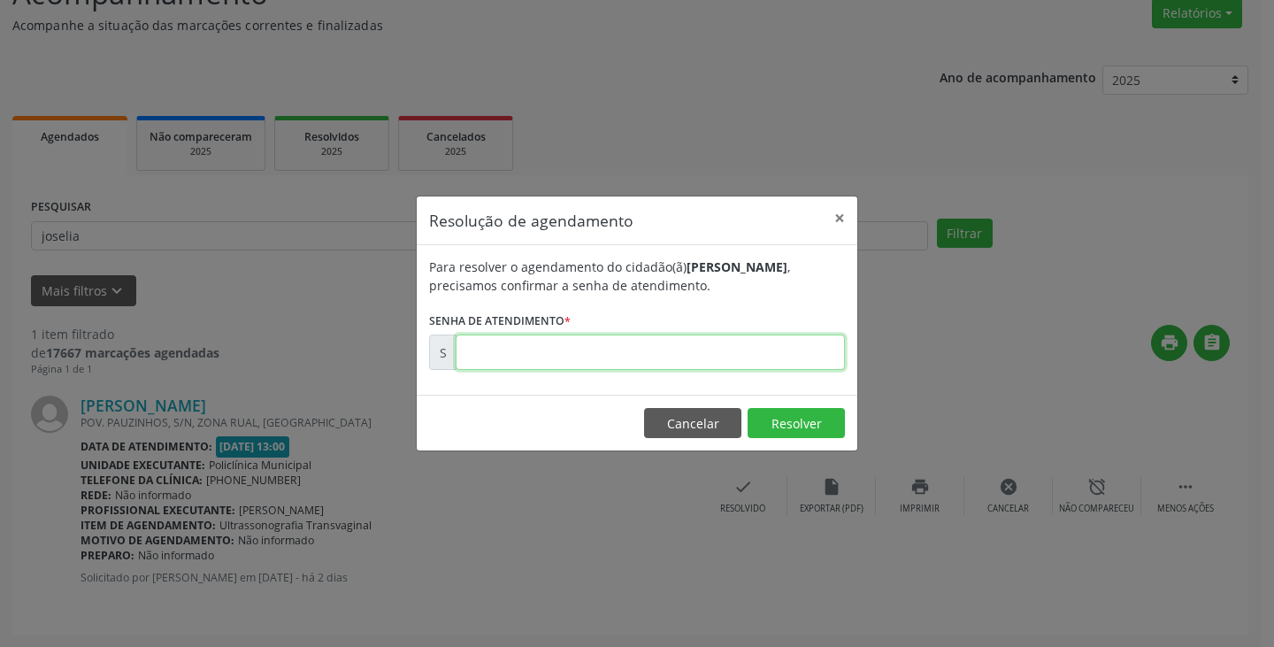
click at [671, 353] on input "text" at bounding box center [650, 351] width 389 height 35
type input "00174708"
click at [786, 423] on button "Resolver" at bounding box center [796, 423] width 97 height 30
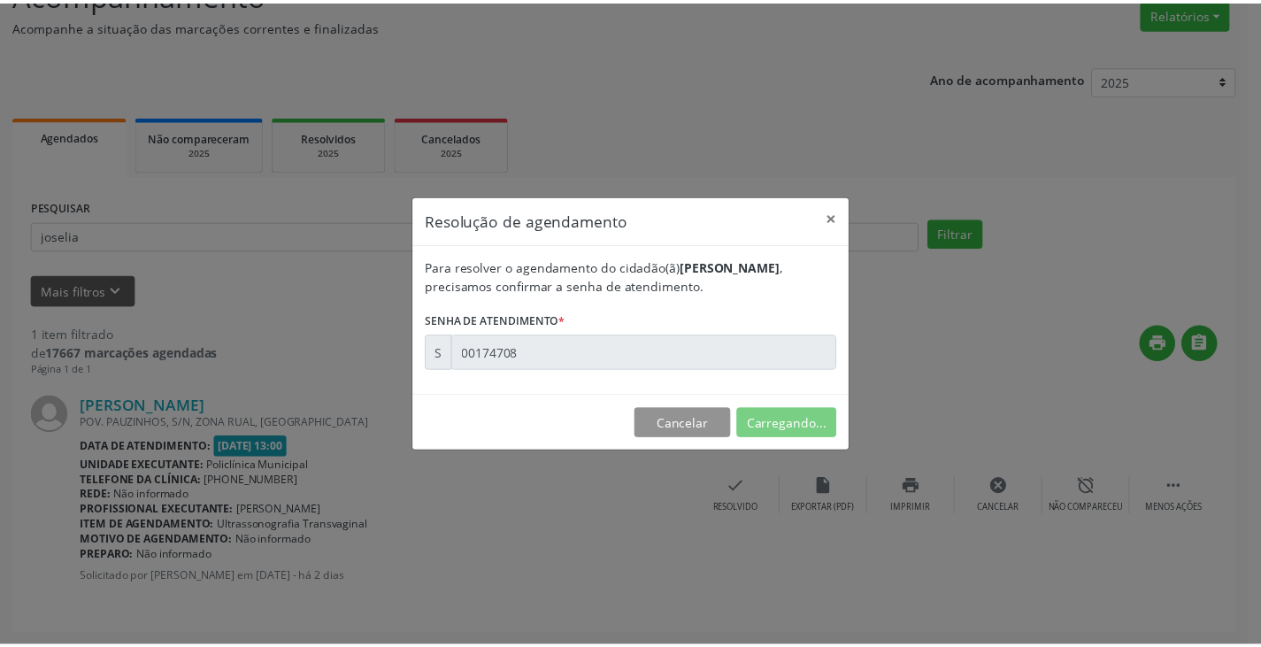
scroll to position [0, 0]
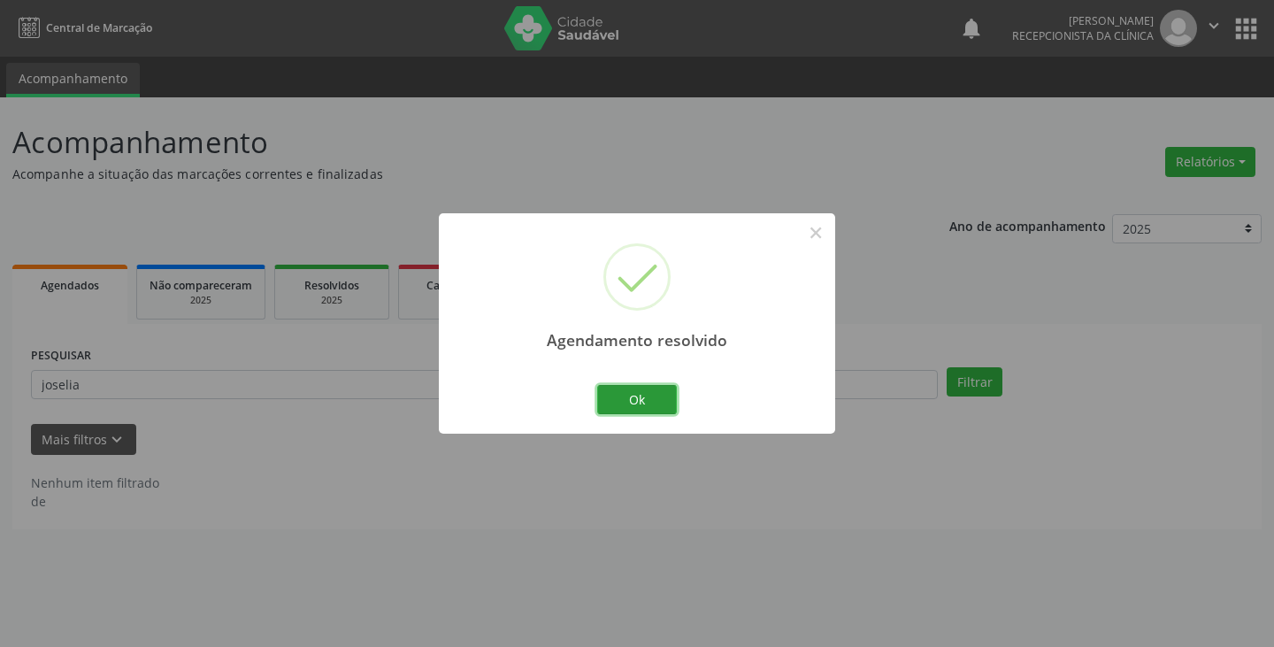
click at [627, 391] on button "Ok" at bounding box center [637, 400] width 80 height 30
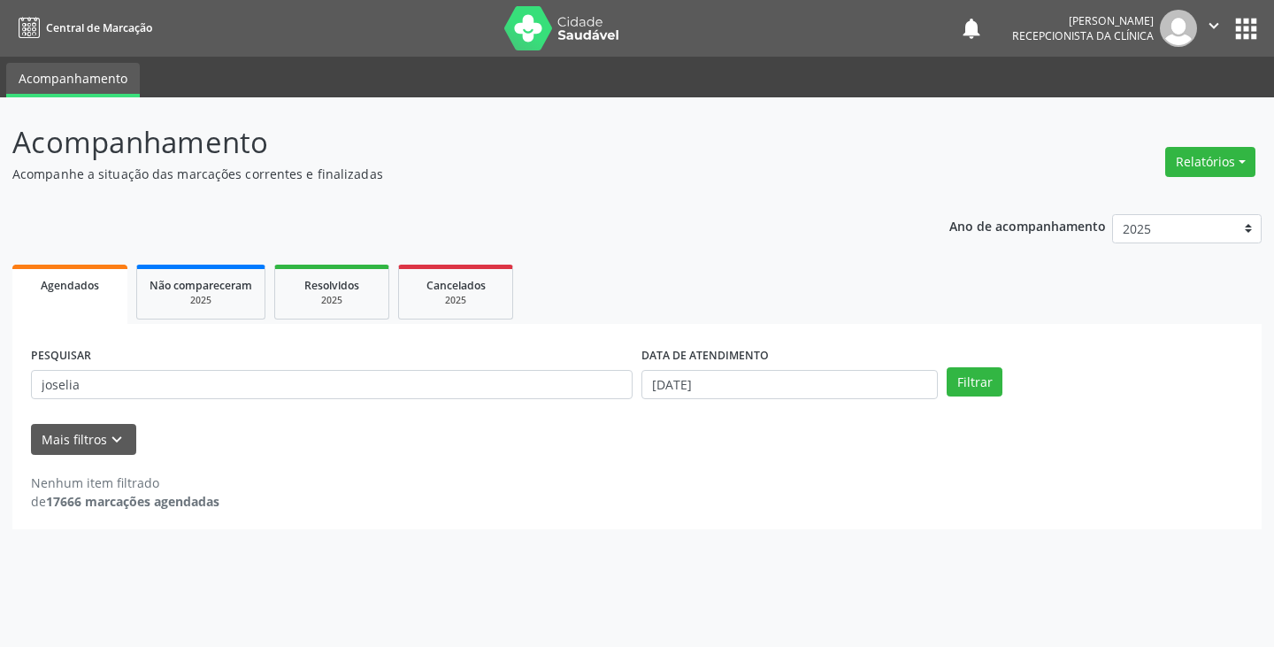
click at [317, 406] on div "PESQUISAR joselia" at bounding box center [332, 376] width 610 height 69
click at [322, 393] on input "joselia" at bounding box center [332, 385] width 602 height 30
type input "j"
type input "rosangela"
click at [966, 387] on button "Filtrar" at bounding box center [975, 382] width 56 height 30
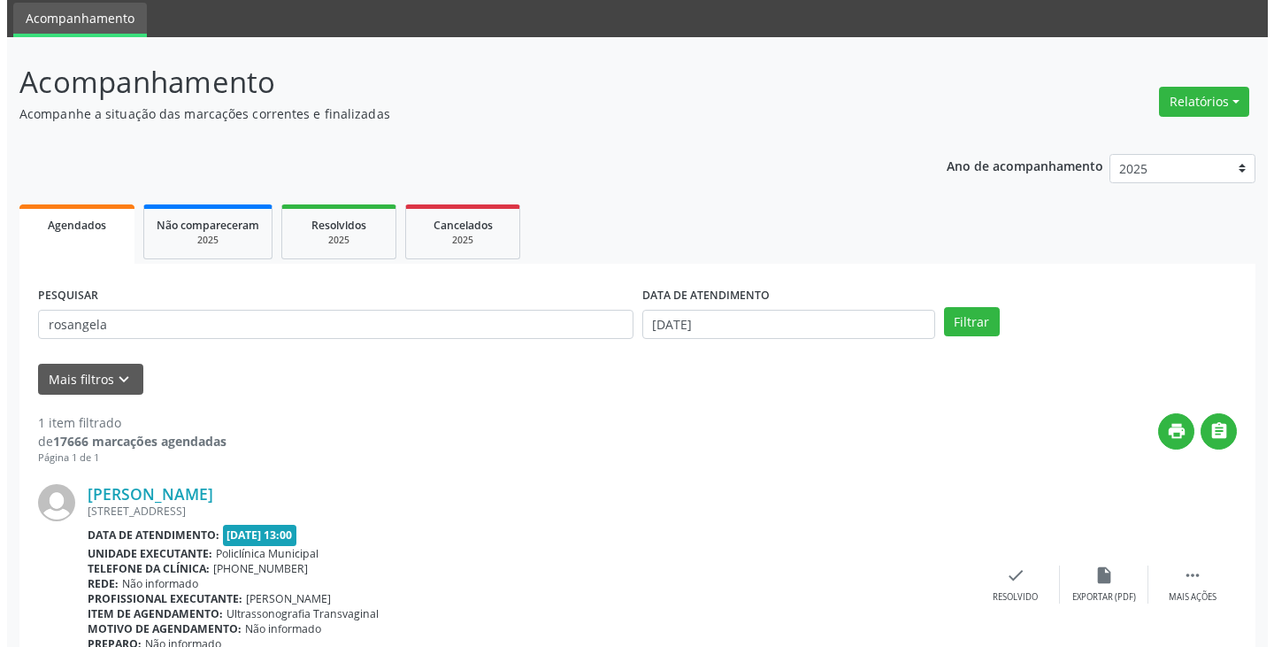
scroll to position [149, 0]
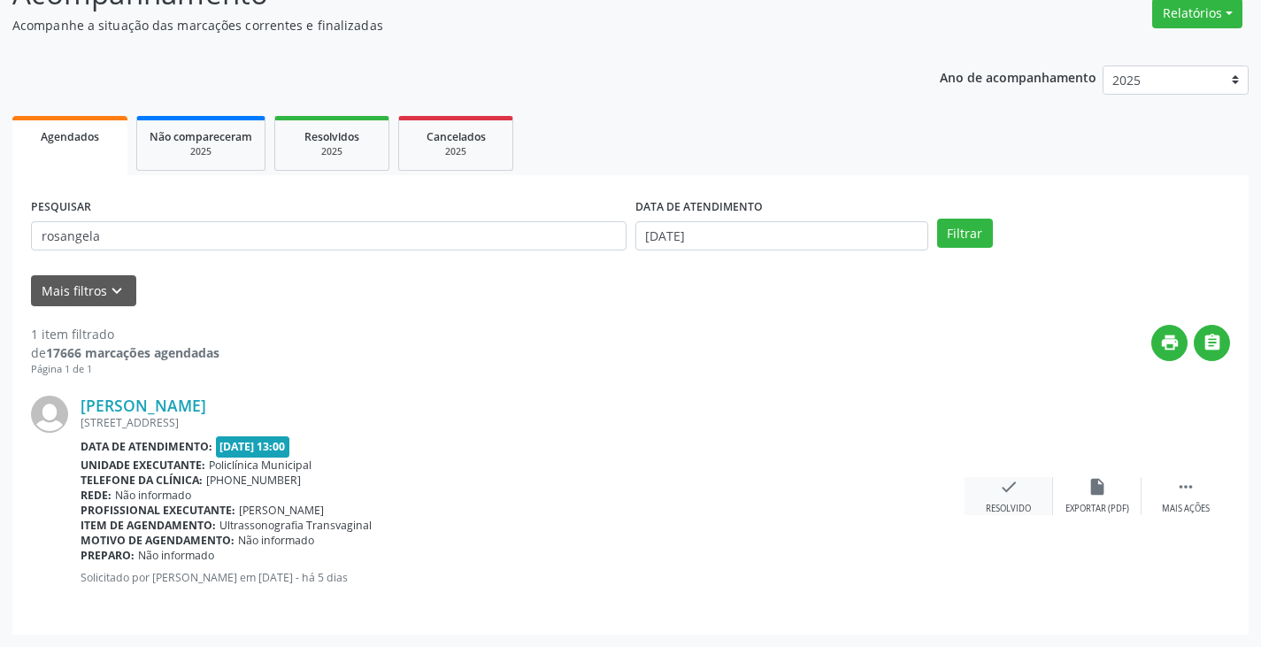
click at [1000, 504] on div "Resolvido" at bounding box center [1008, 508] width 45 height 12
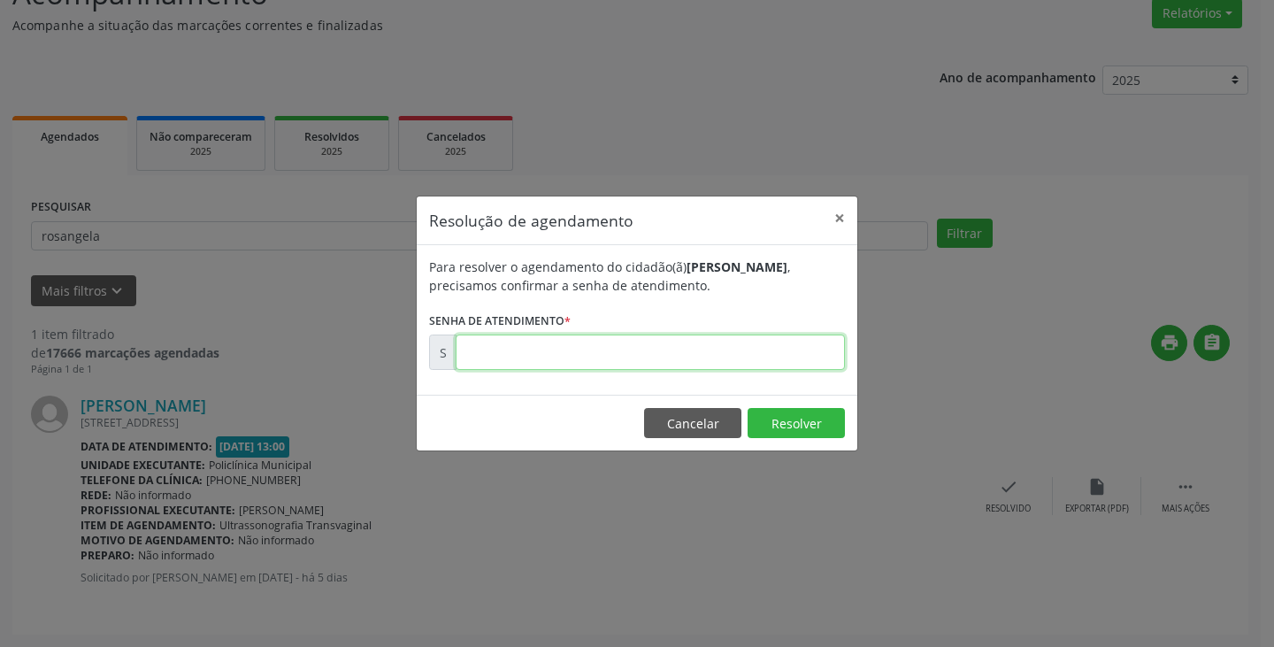
click at [696, 348] on input "text" at bounding box center [650, 351] width 389 height 35
type input "00174536"
click at [801, 426] on button "Resolver" at bounding box center [796, 423] width 97 height 30
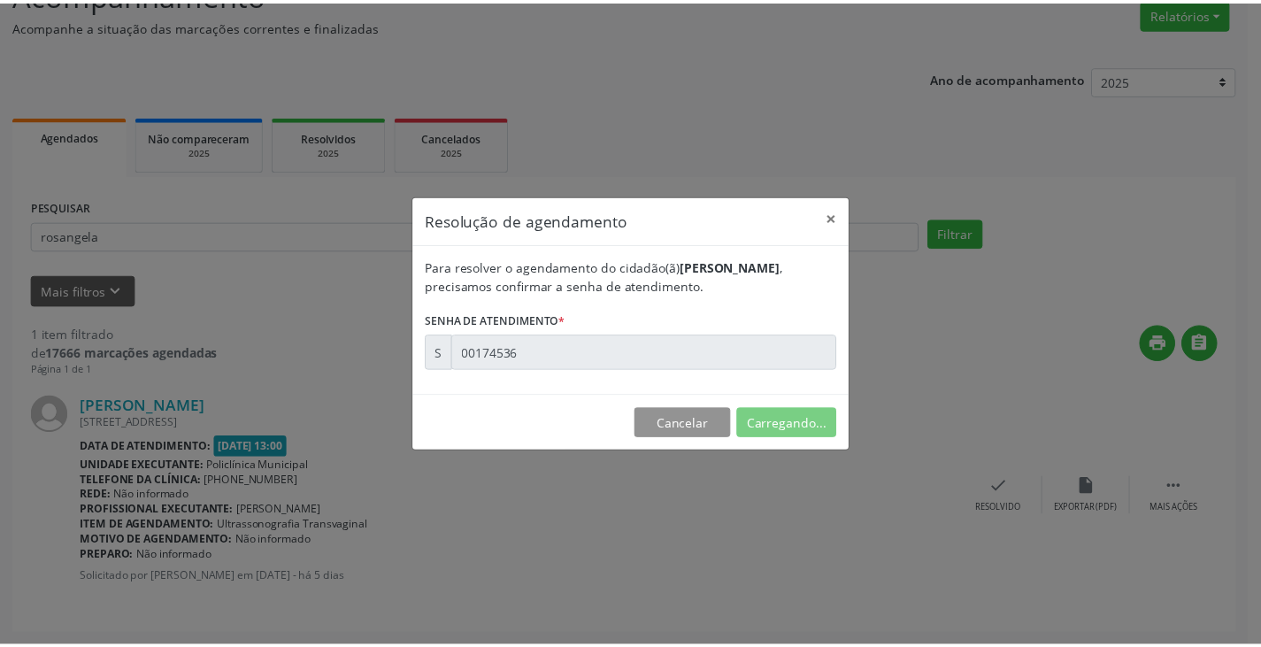
scroll to position [0, 0]
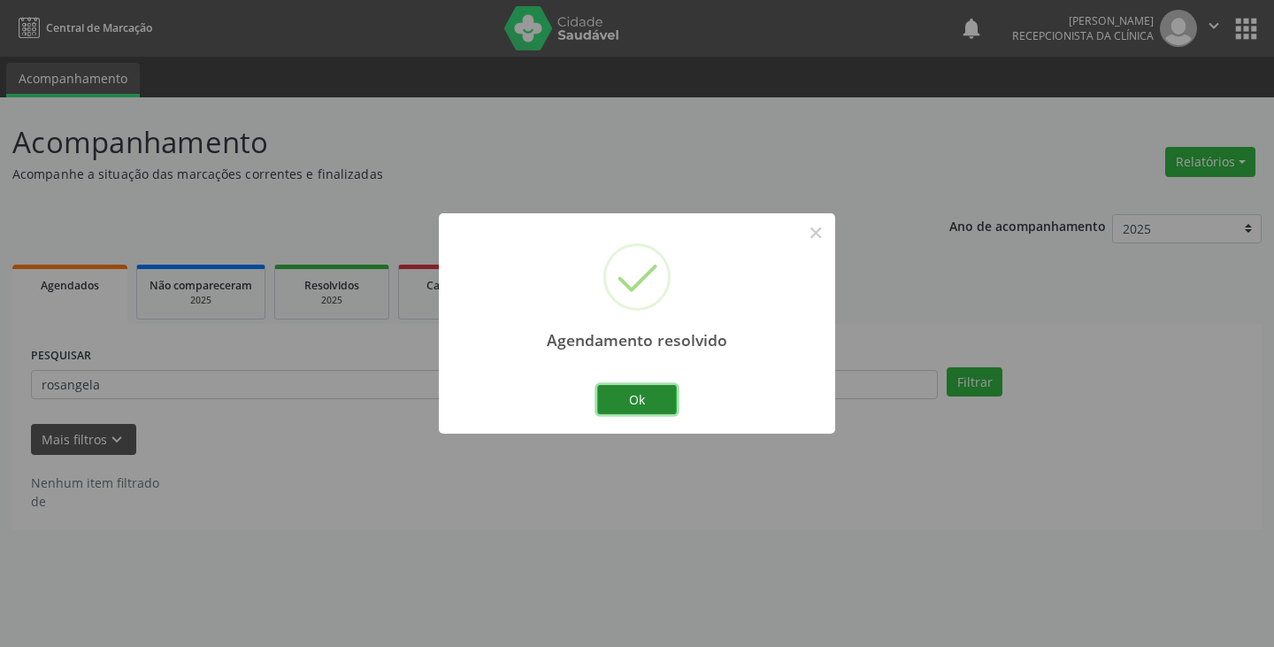
click at [621, 386] on button "Ok" at bounding box center [637, 400] width 80 height 30
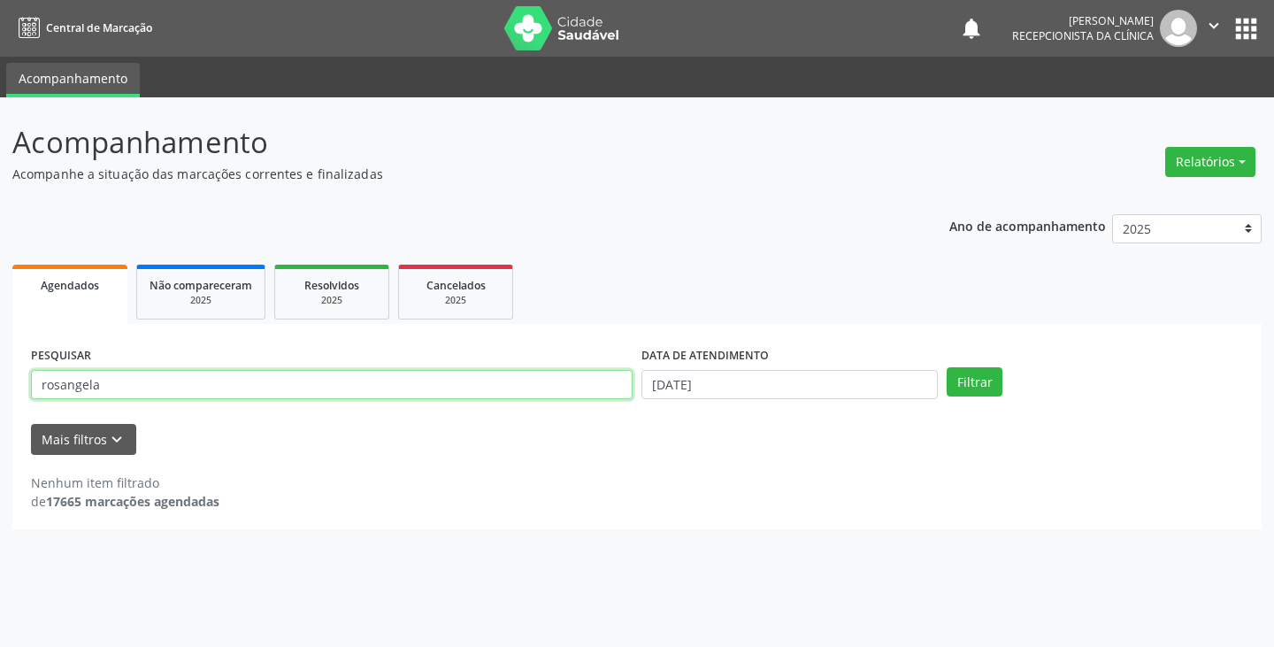
click at [275, 387] on input "rosangela" at bounding box center [332, 385] width 602 height 30
type input "r"
type input "gabrielly"
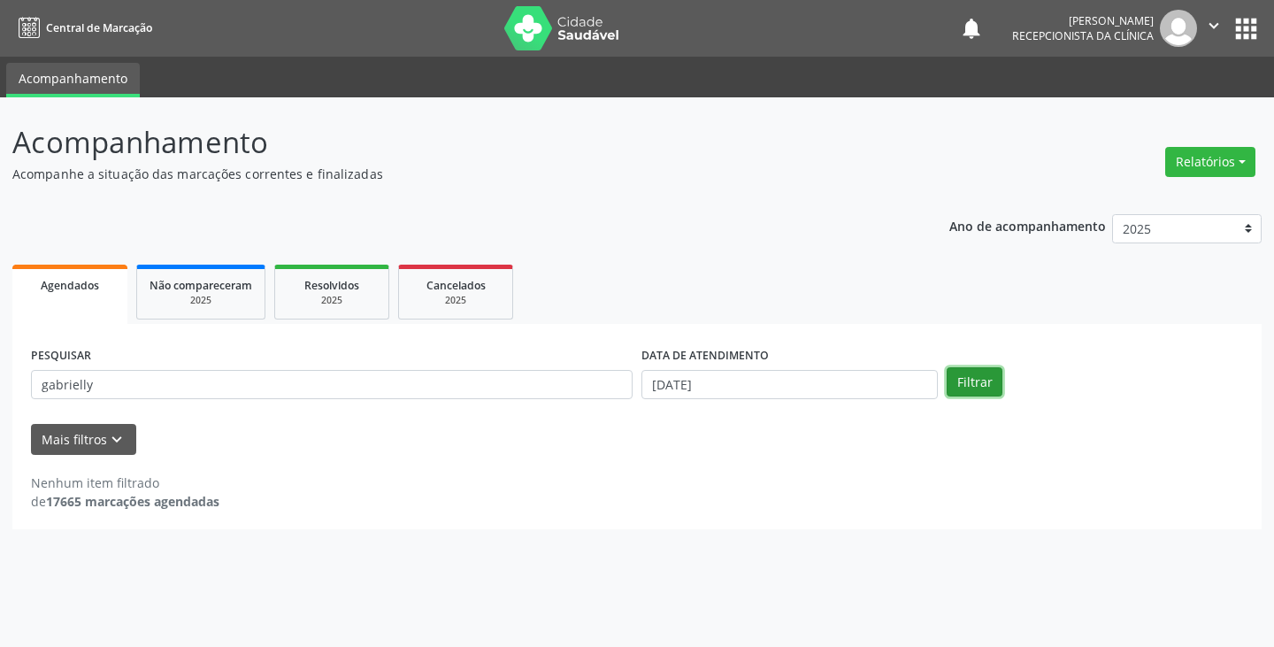
click at [977, 380] on button "Filtrar" at bounding box center [975, 382] width 56 height 30
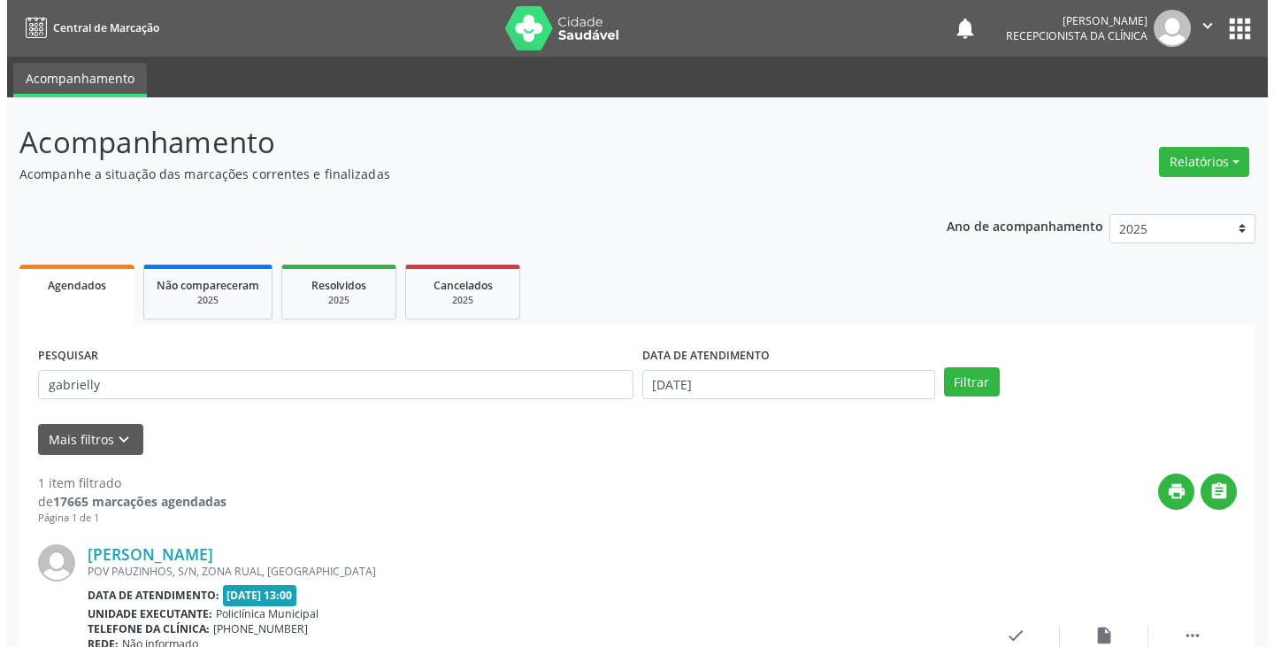
scroll to position [149, 0]
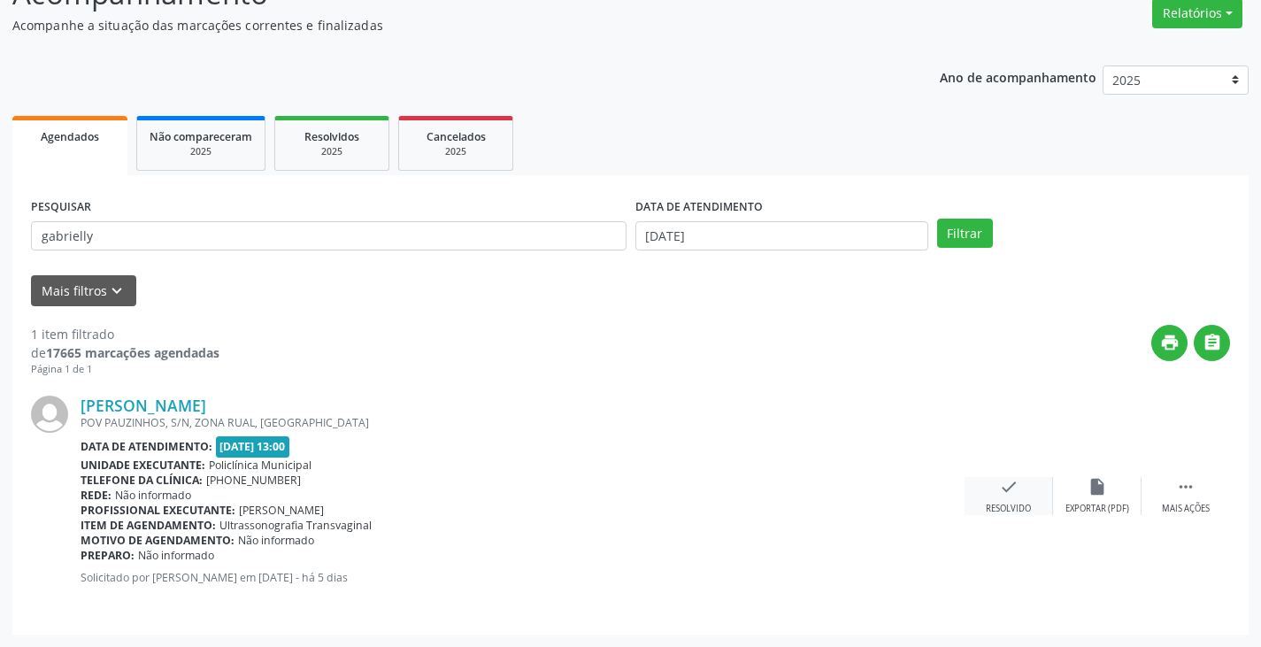
click at [1005, 501] on div "check Resolvido" at bounding box center [1008, 496] width 88 height 38
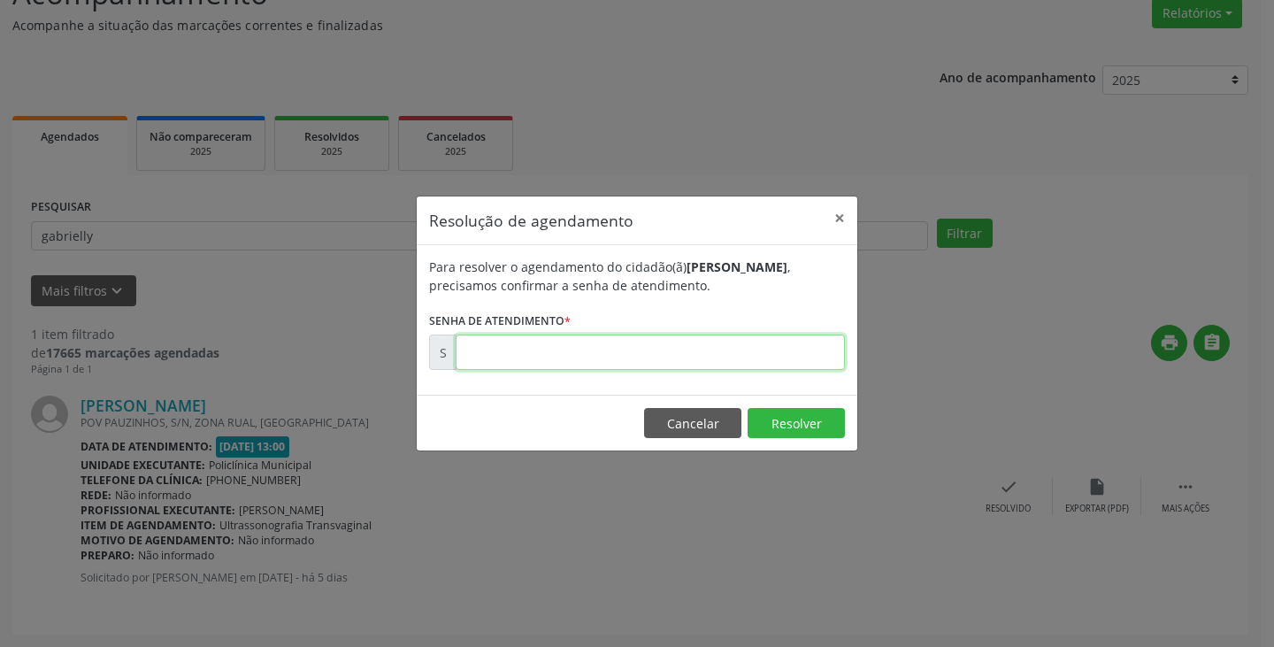
click at [674, 364] on input "text" at bounding box center [650, 351] width 389 height 35
type input "00174561"
click at [821, 423] on button "Resolver" at bounding box center [796, 423] width 97 height 30
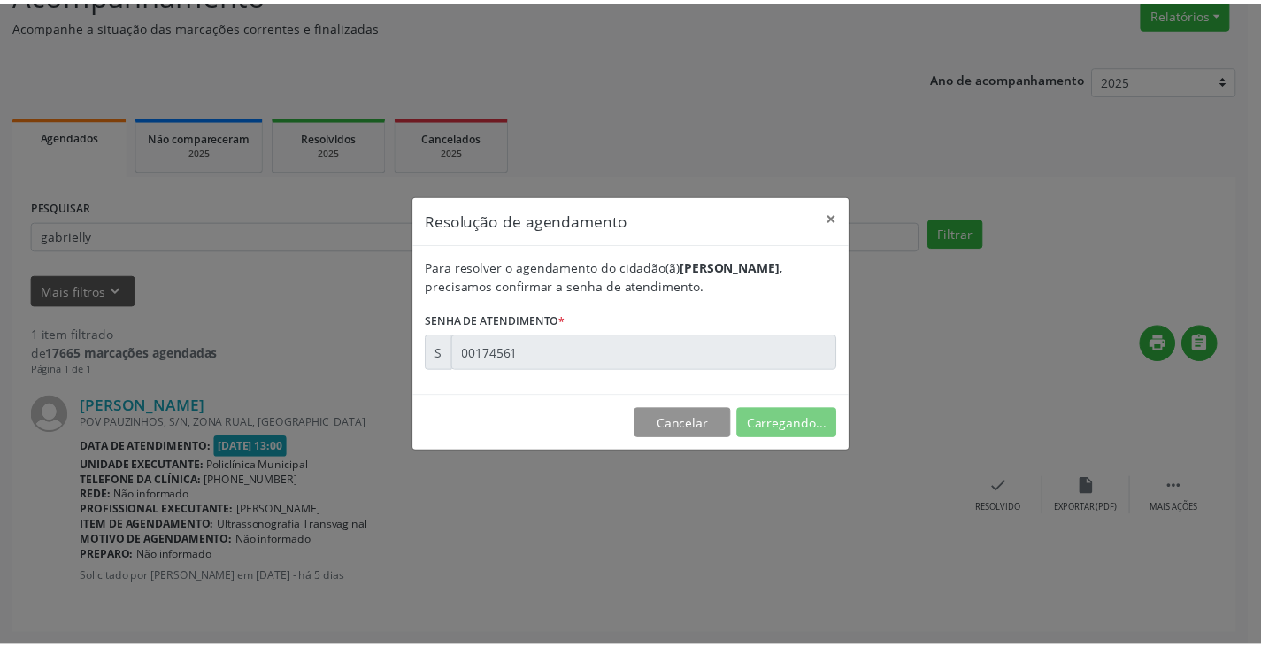
scroll to position [0, 0]
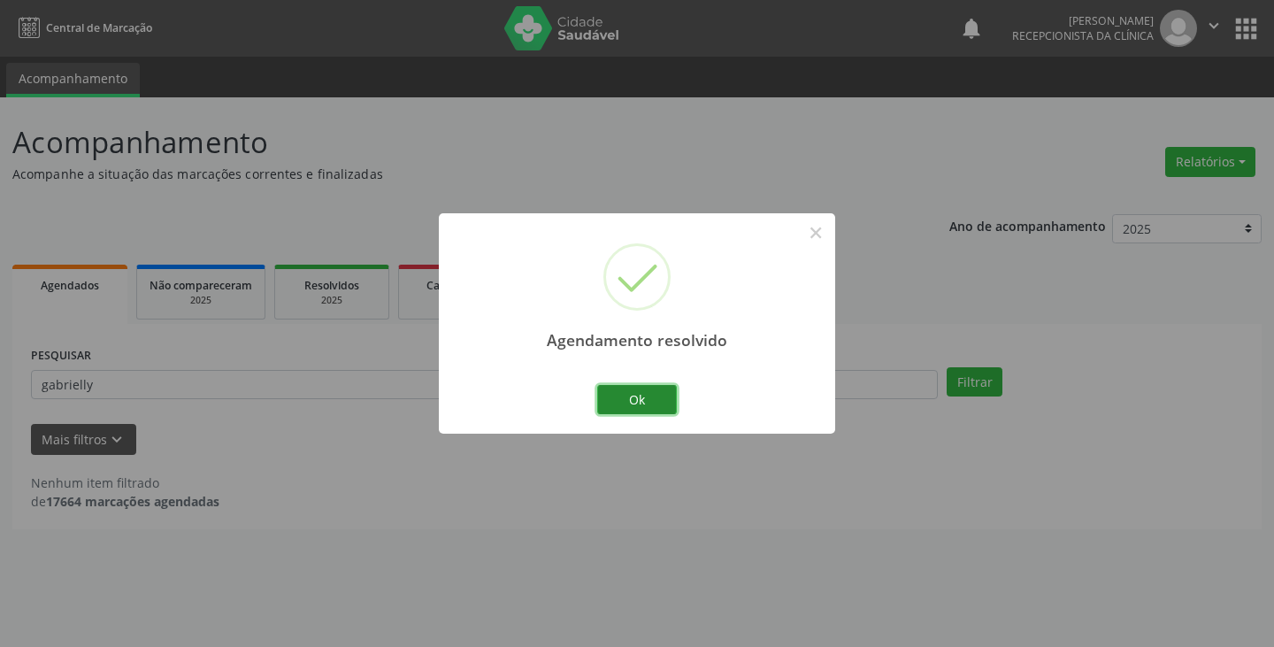
click at [671, 395] on button "Ok" at bounding box center [637, 400] width 80 height 30
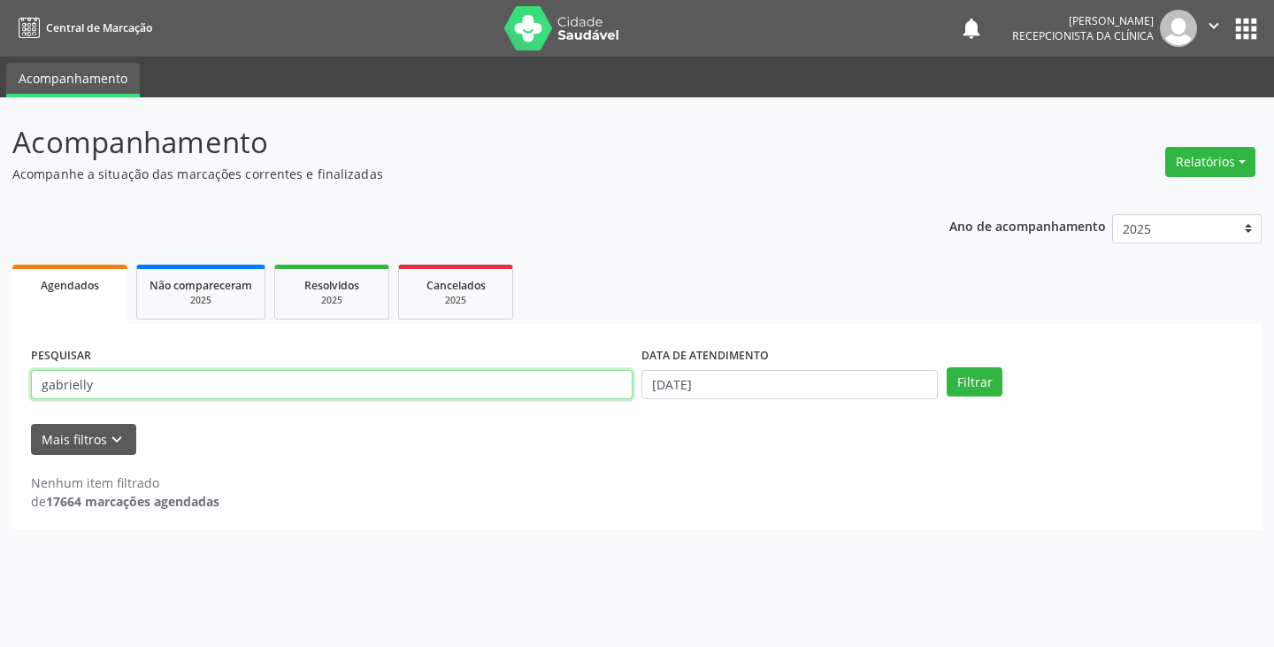
click at [374, 381] on input "gabrielly" at bounding box center [332, 385] width 602 height 30
type input "g"
type input "girlene"
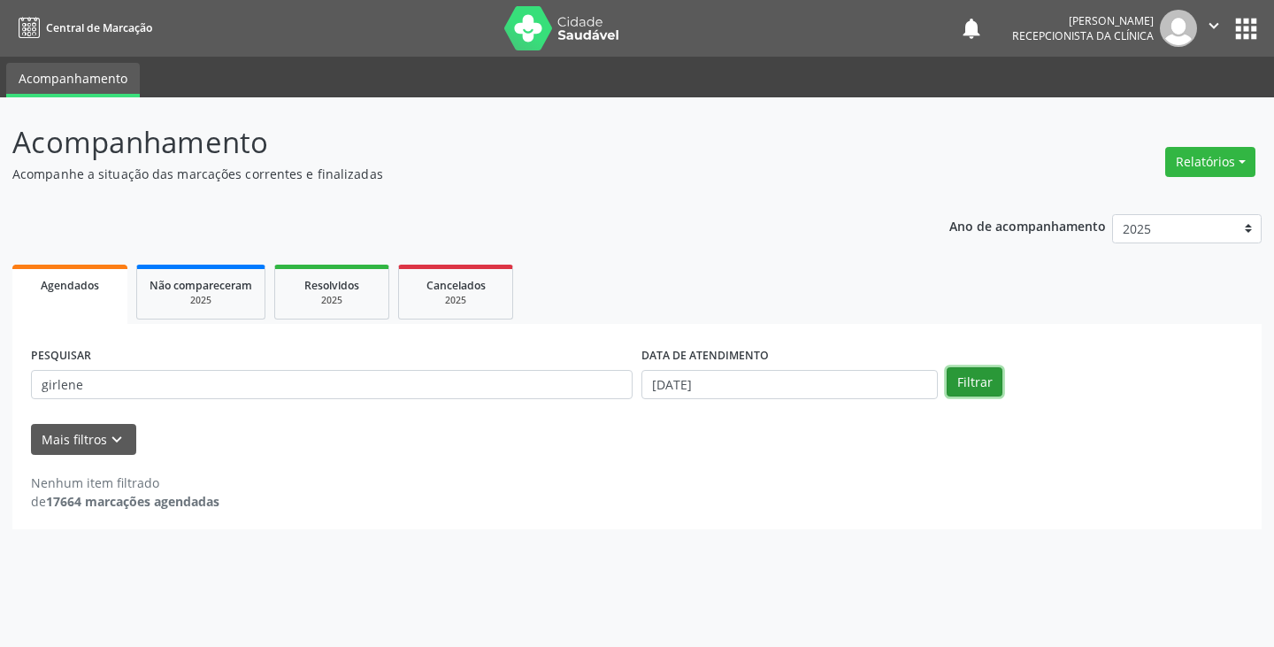
click at [963, 383] on button "Filtrar" at bounding box center [975, 382] width 56 height 30
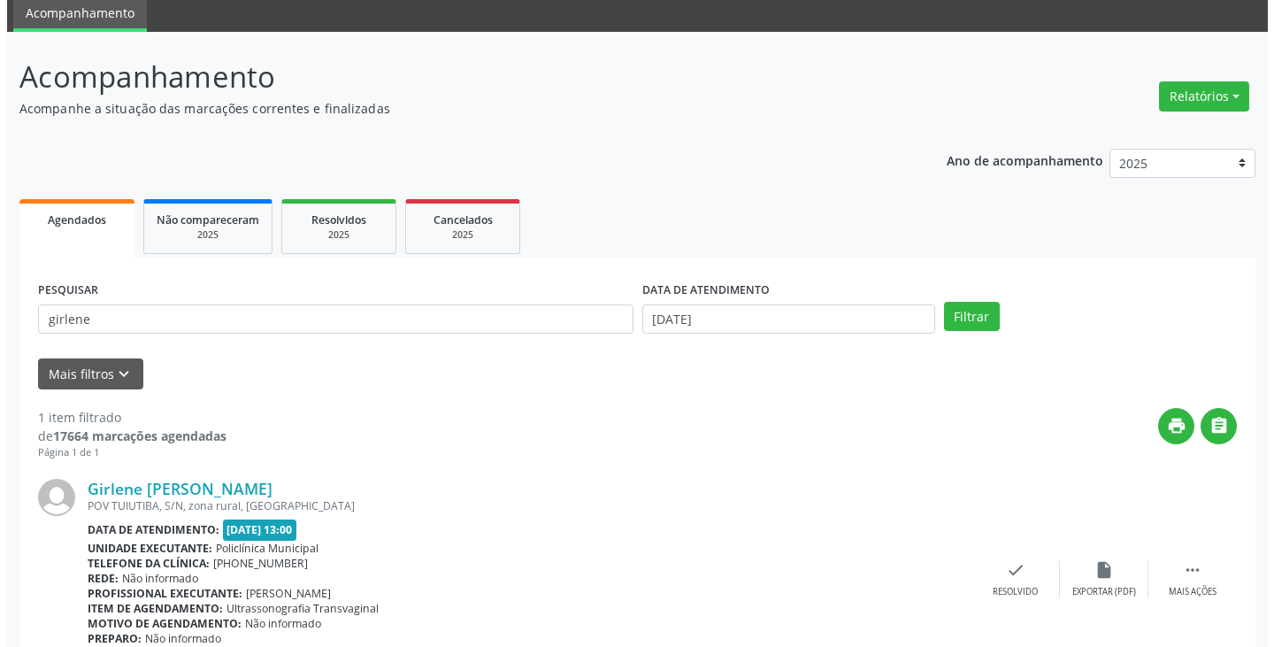
scroll to position [149, 0]
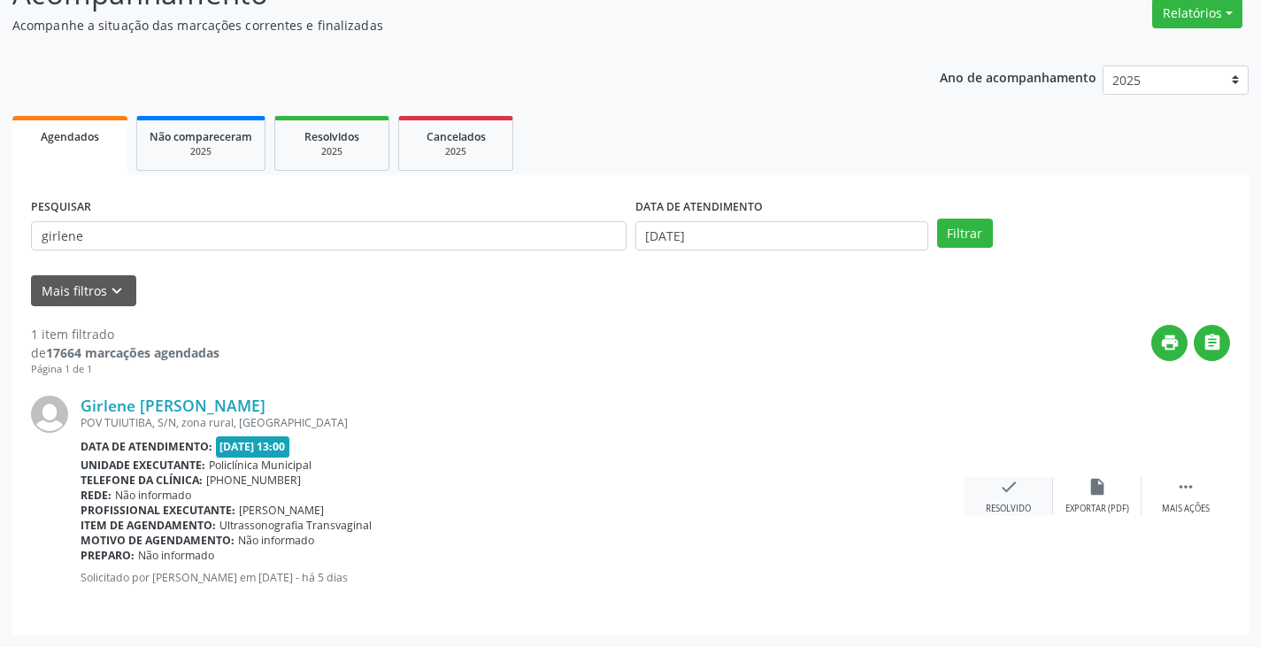
click at [1011, 479] on icon "check" at bounding box center [1008, 486] width 19 height 19
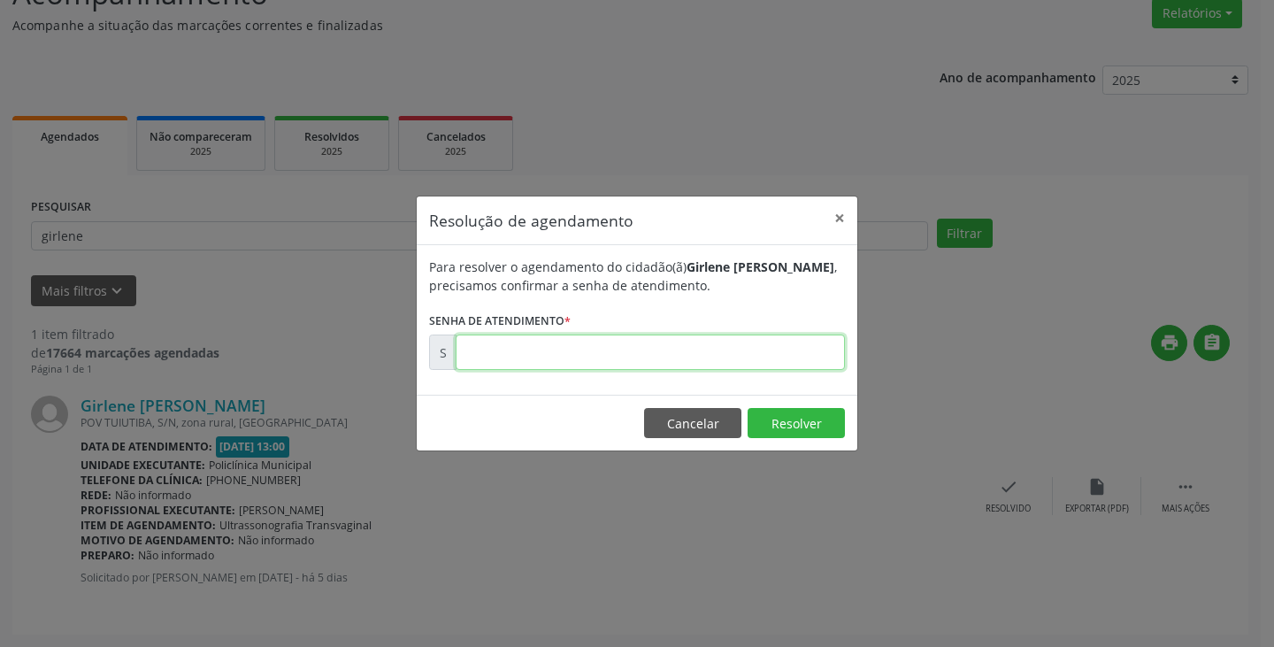
click at [609, 353] on input "text" at bounding box center [650, 351] width 389 height 35
type input "00174552"
click at [788, 418] on button "Resolver" at bounding box center [796, 423] width 97 height 30
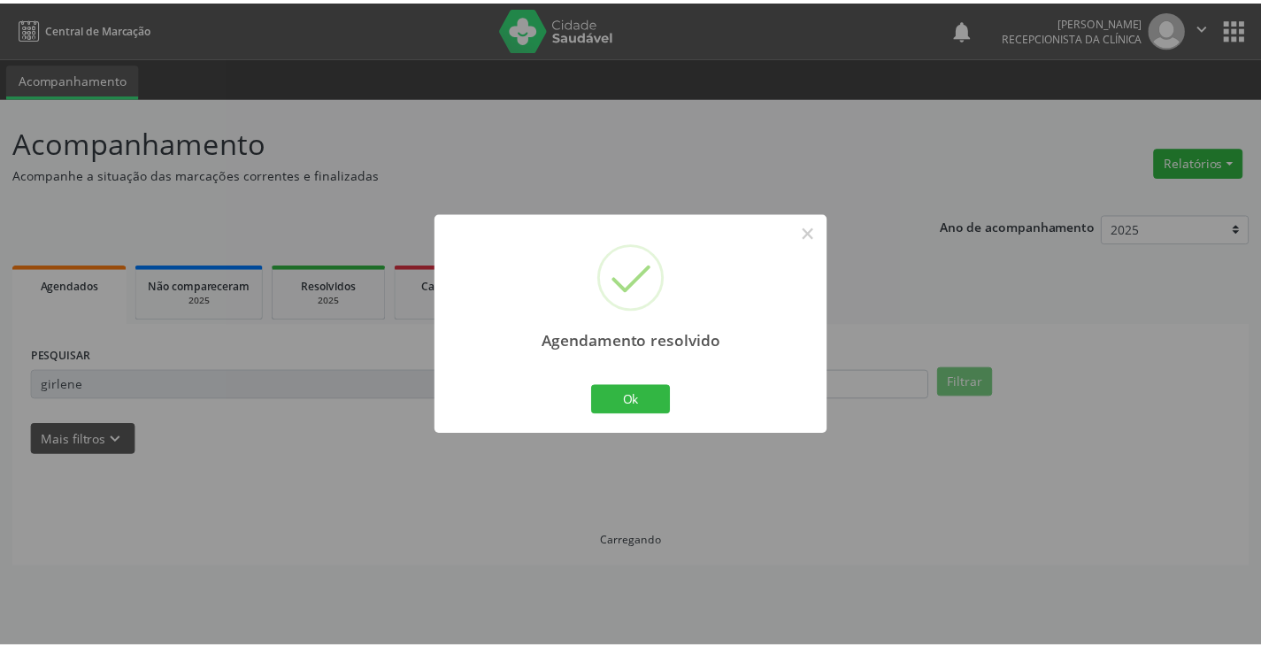
scroll to position [0, 0]
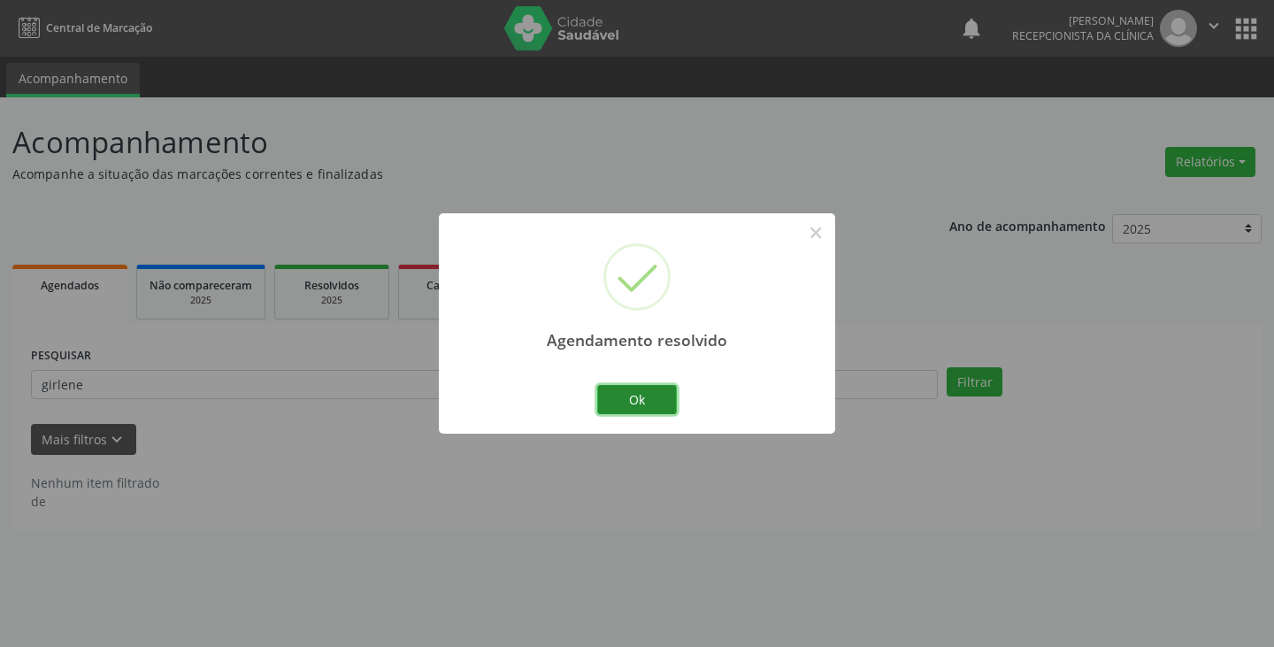
click at [635, 397] on button "Ok" at bounding box center [637, 400] width 80 height 30
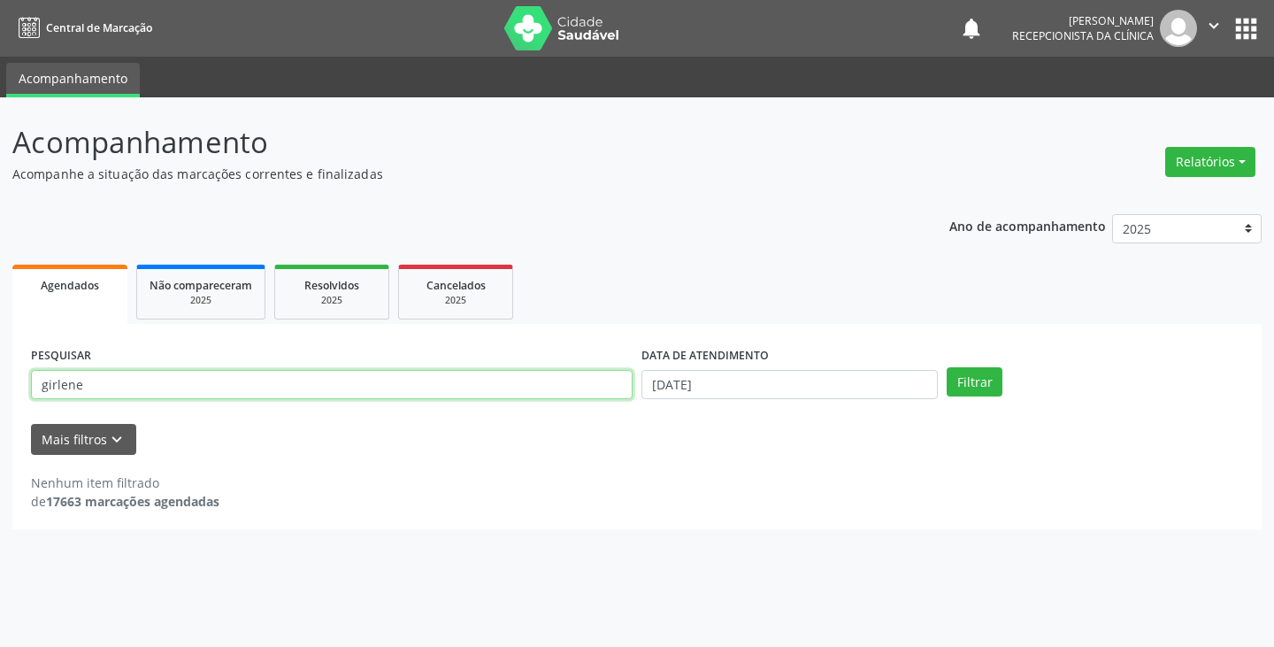
click at [387, 379] on input "girlene" at bounding box center [332, 385] width 602 height 30
type input "g"
type input "ivonilde"
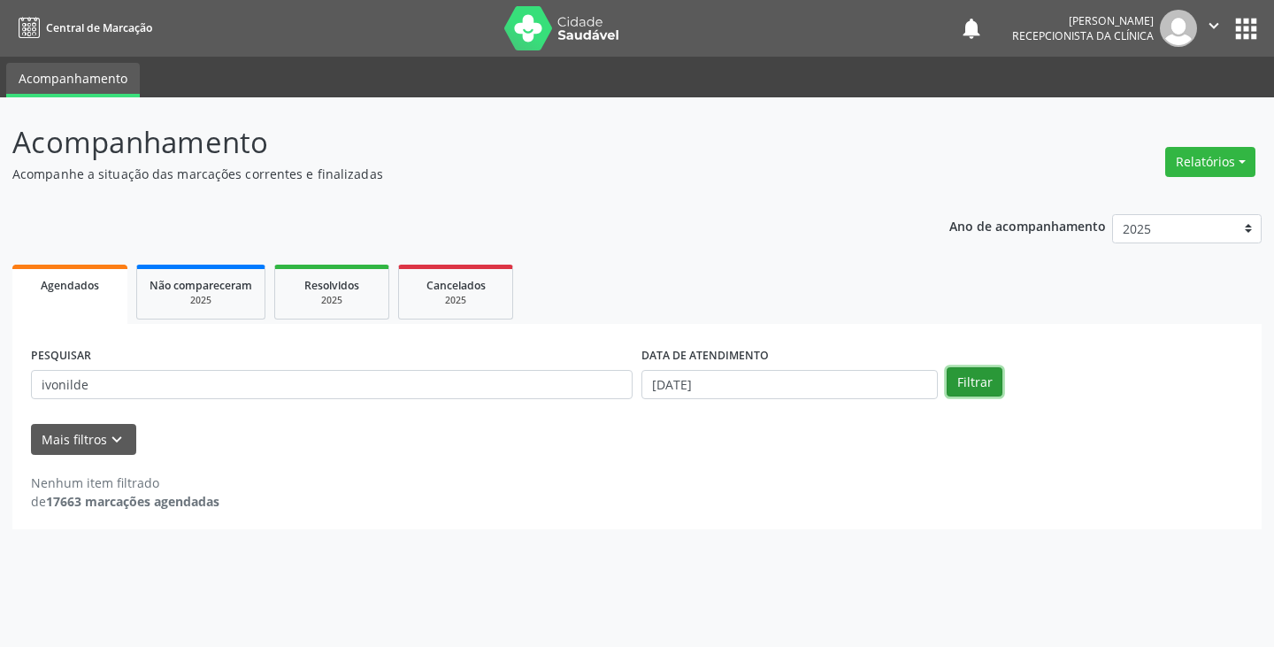
click at [989, 383] on button "Filtrar" at bounding box center [975, 382] width 56 height 30
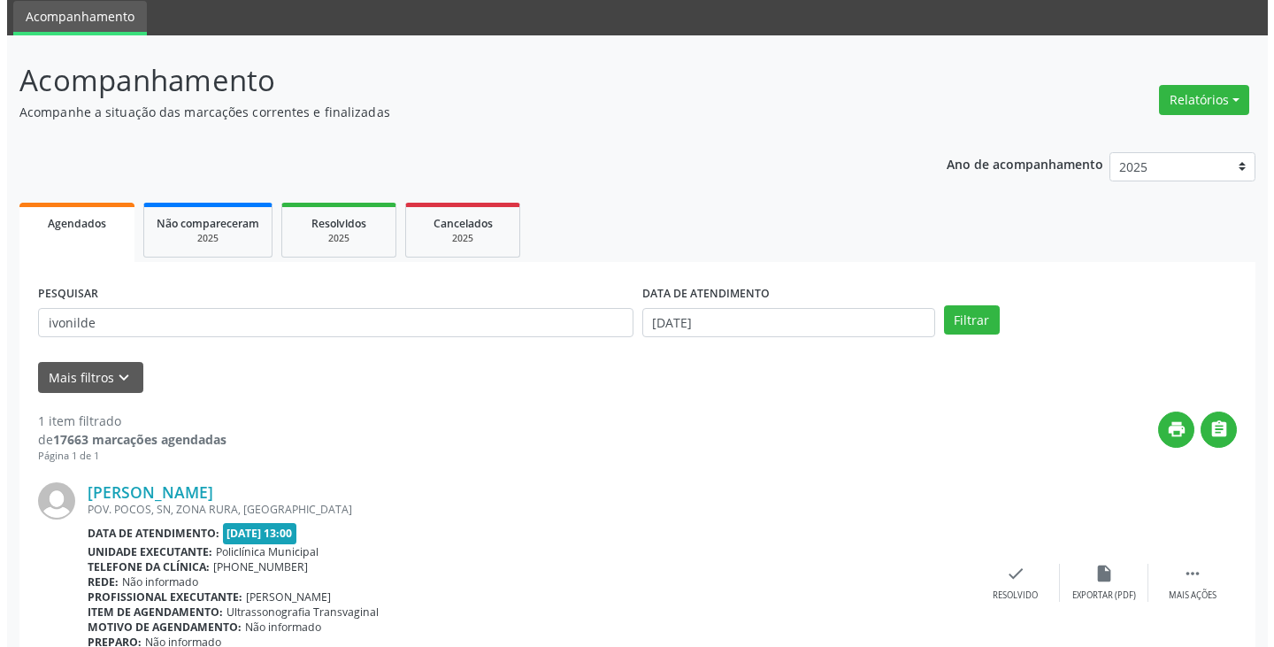
scroll to position [149, 0]
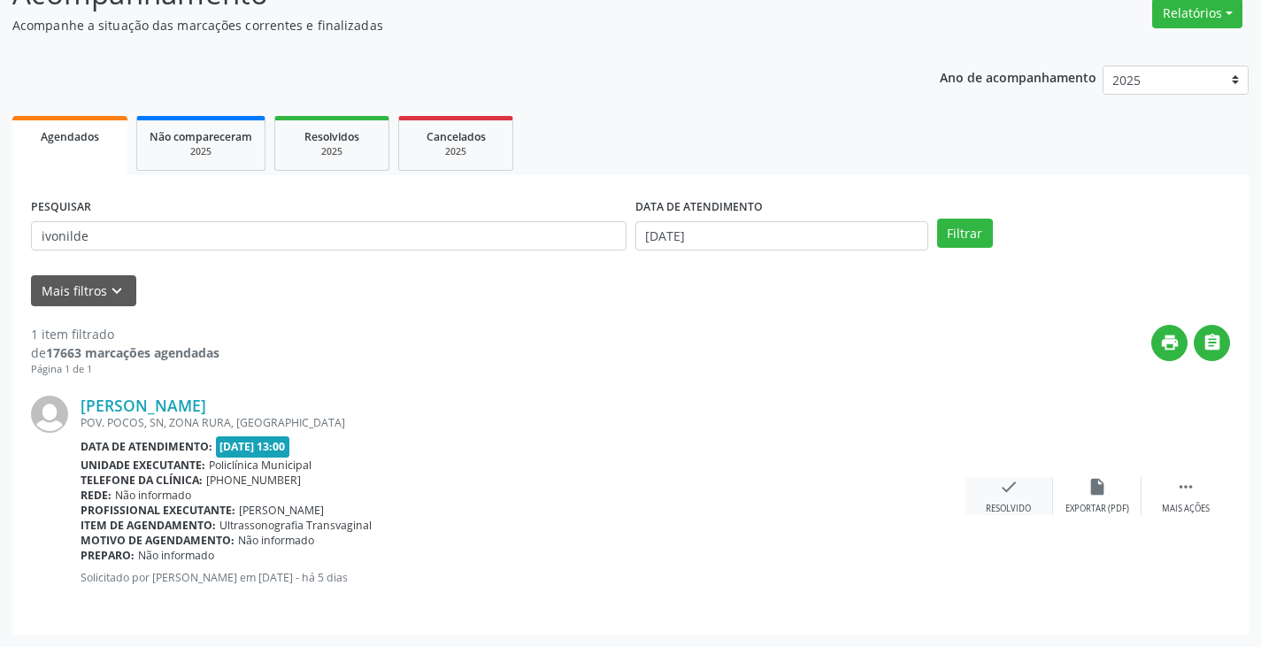
click at [999, 483] on icon "check" at bounding box center [1008, 486] width 19 height 19
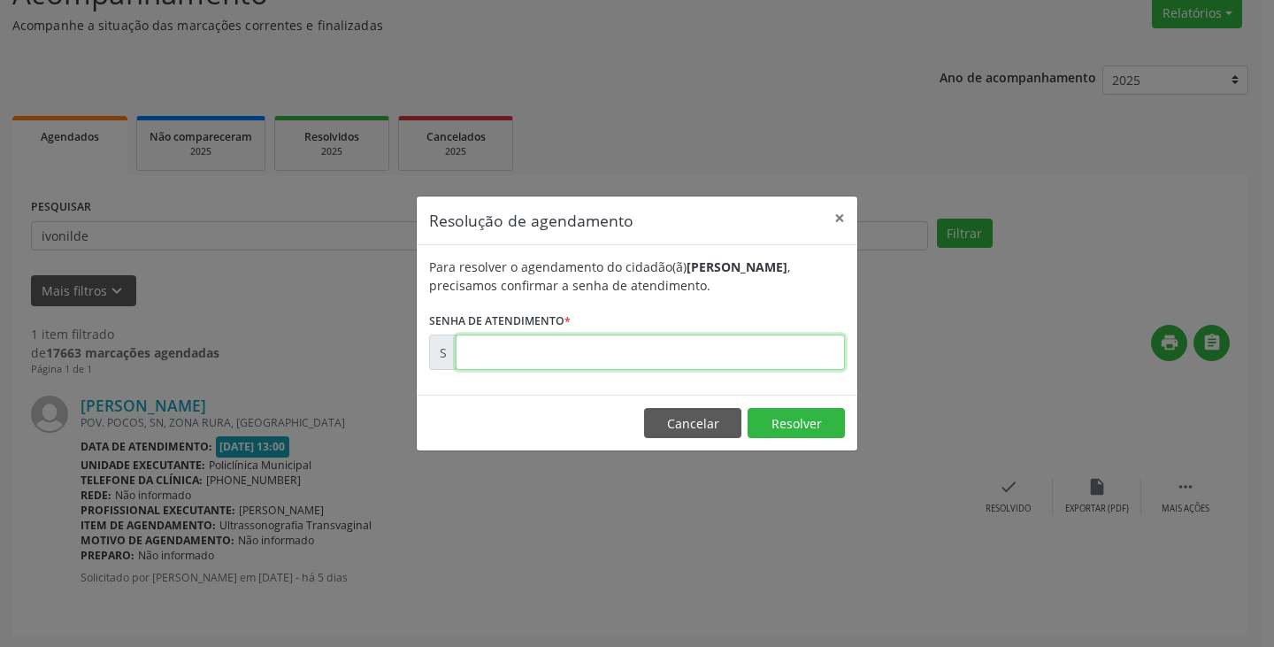
click at [576, 346] on input "text" at bounding box center [650, 351] width 389 height 35
type input "00174560"
click at [798, 420] on button "Resolver" at bounding box center [796, 423] width 97 height 30
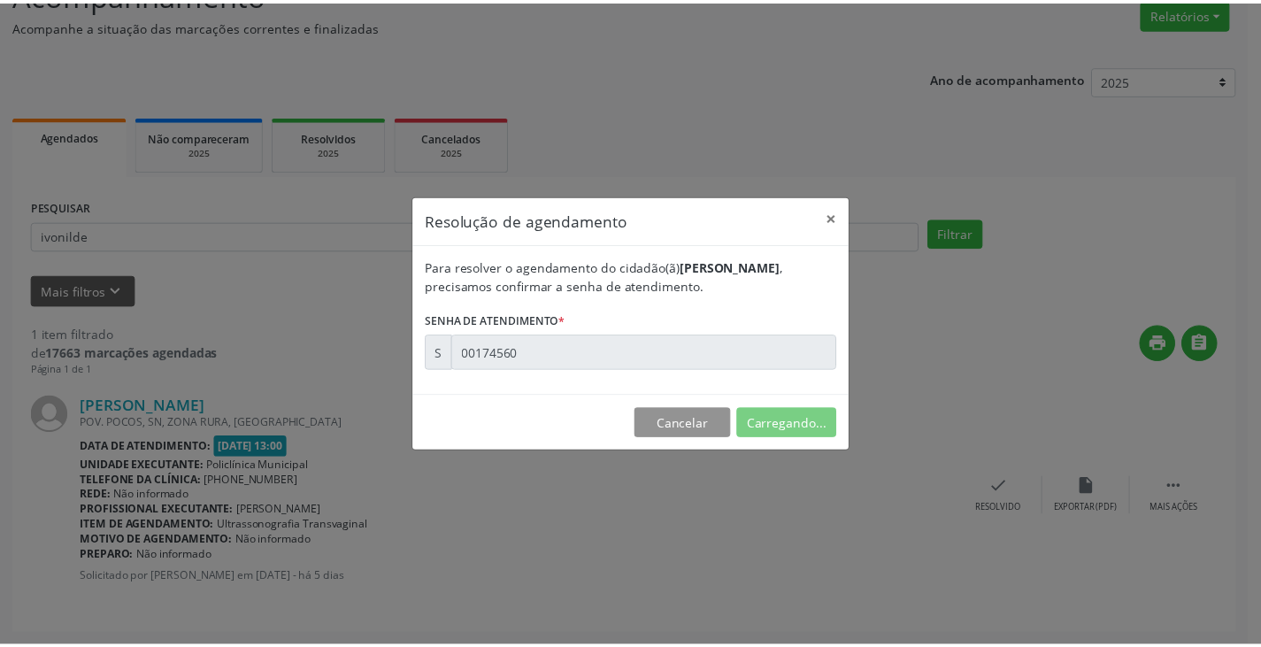
scroll to position [0, 0]
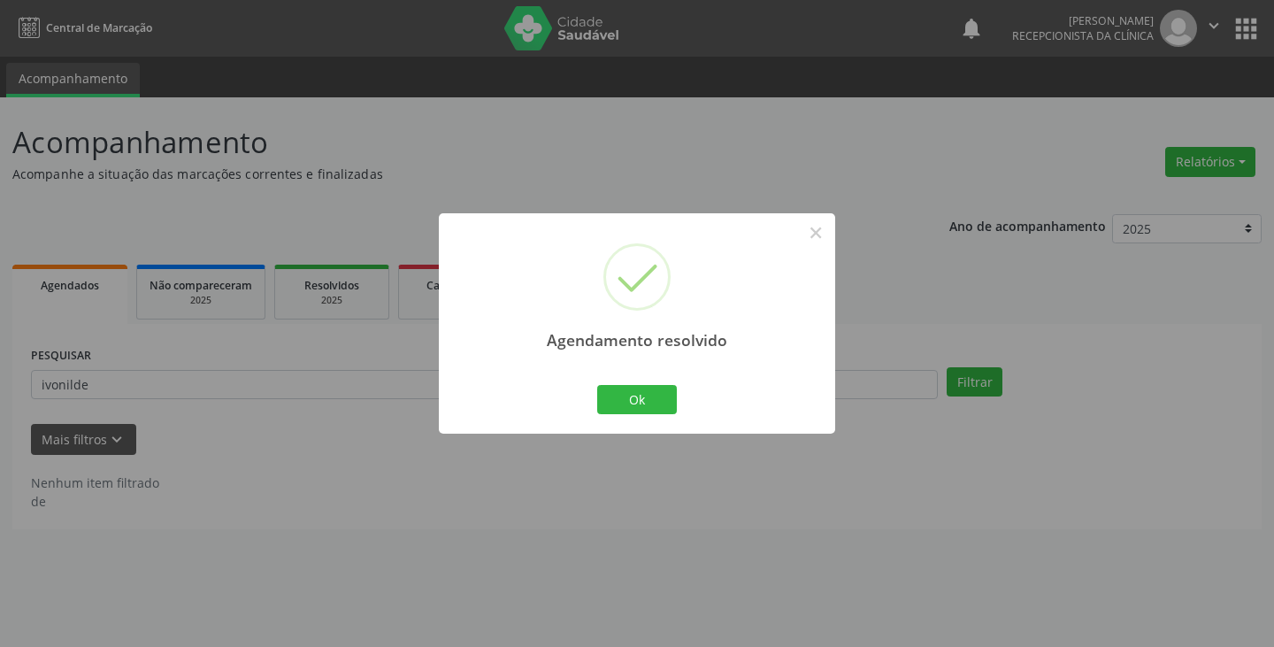
click at [684, 390] on div "Agendamento resolvido × Ok Cancel" at bounding box center [637, 323] width 396 height 220
click at [661, 396] on button "Ok" at bounding box center [637, 400] width 80 height 30
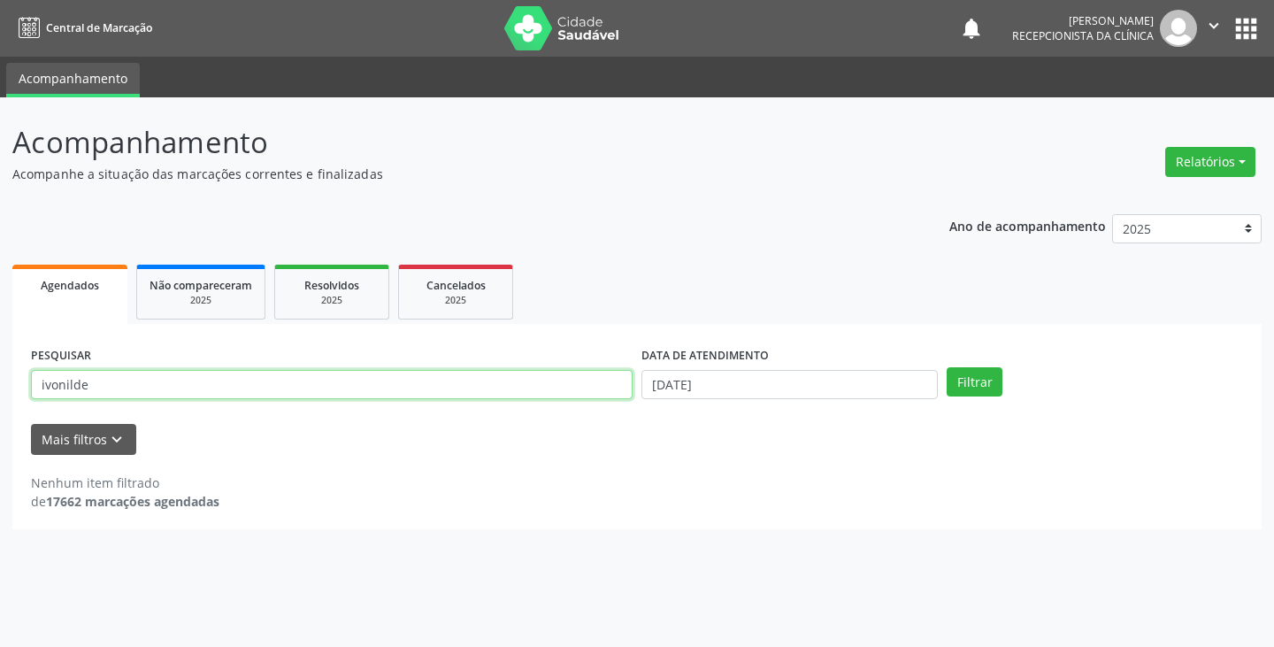
click at [439, 381] on input "ivonilde" at bounding box center [332, 385] width 602 height 30
type input "i"
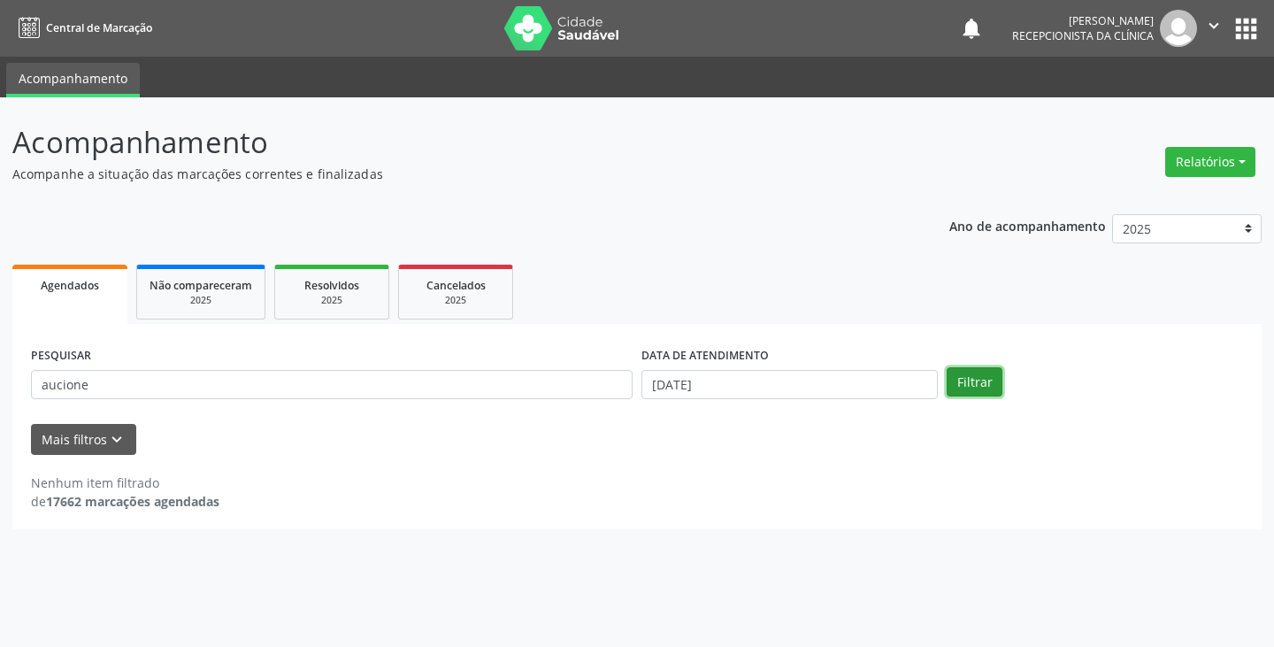
click at [974, 388] on button "Filtrar" at bounding box center [975, 382] width 56 height 30
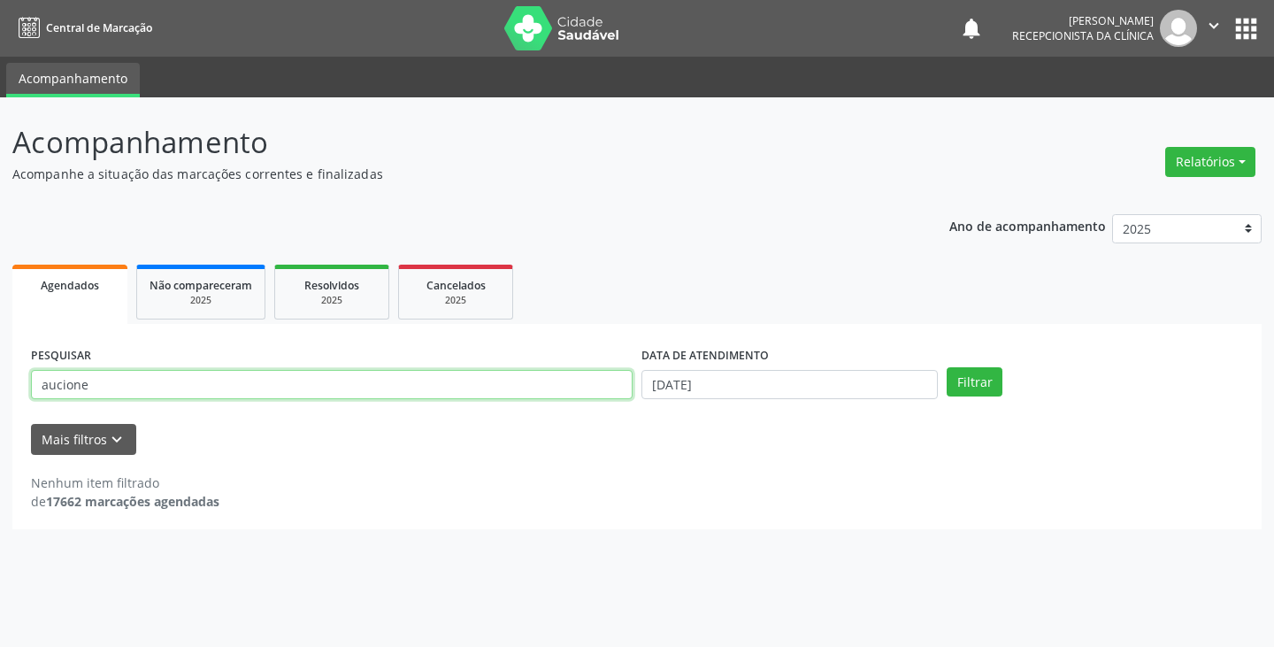
click at [53, 382] on input "aucione" at bounding box center [332, 385] width 602 height 30
type input "alcione"
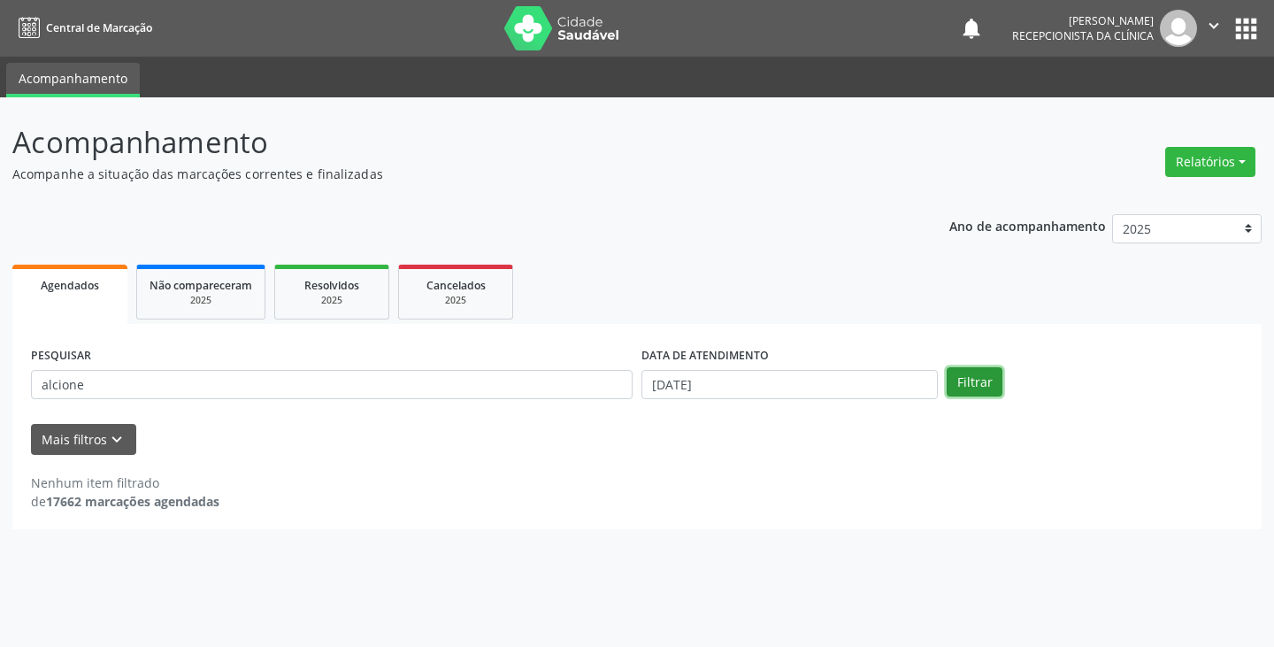
drag, startPoint x: 974, startPoint y: 382, endPoint x: 975, endPoint y: 392, distance: 9.8
click at [975, 391] on button "Filtrar" at bounding box center [975, 382] width 56 height 30
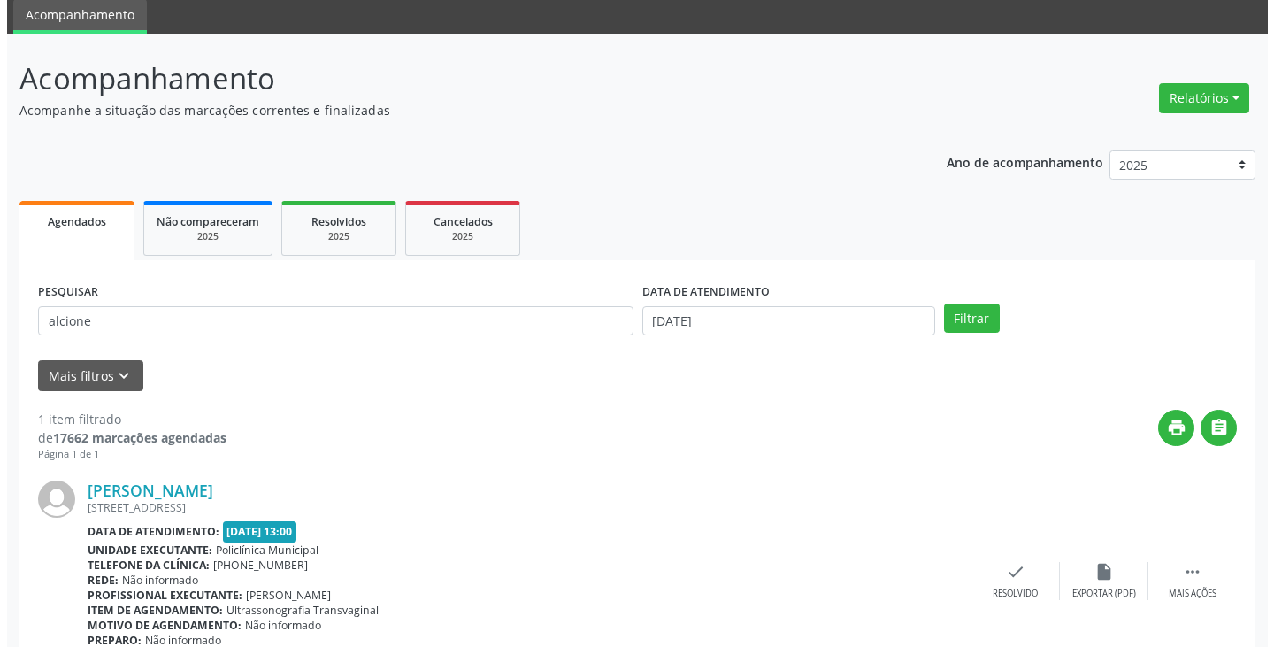
scroll to position [149, 0]
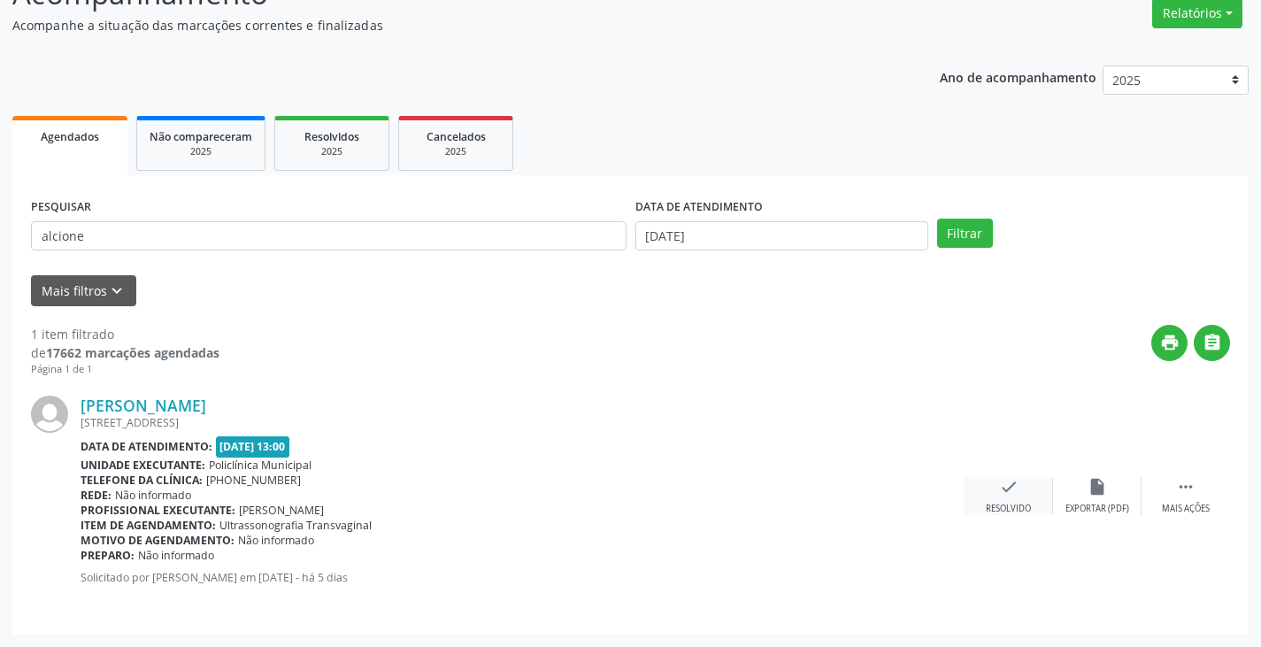
click at [995, 500] on div "check Resolvido" at bounding box center [1008, 496] width 88 height 38
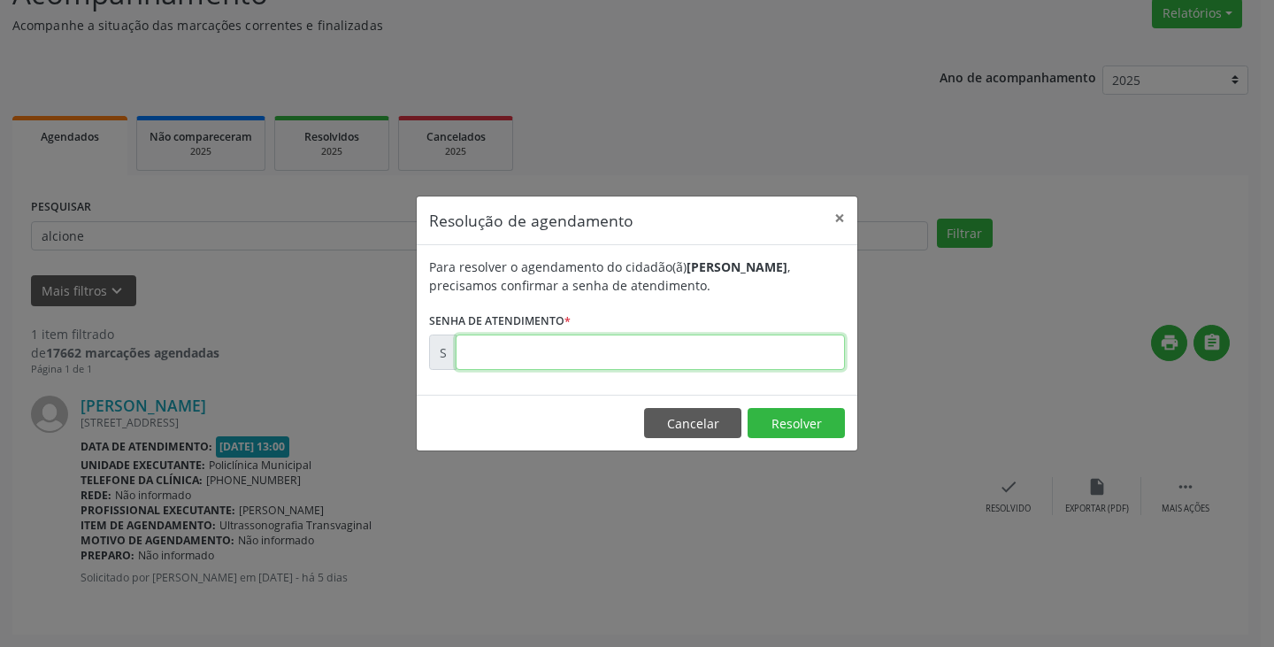
click at [532, 353] on input "text" at bounding box center [650, 351] width 389 height 35
type input "00174542"
click at [788, 403] on footer "Cancelar Resolver" at bounding box center [637, 423] width 441 height 56
click at [792, 418] on button "Resolver" at bounding box center [796, 423] width 97 height 30
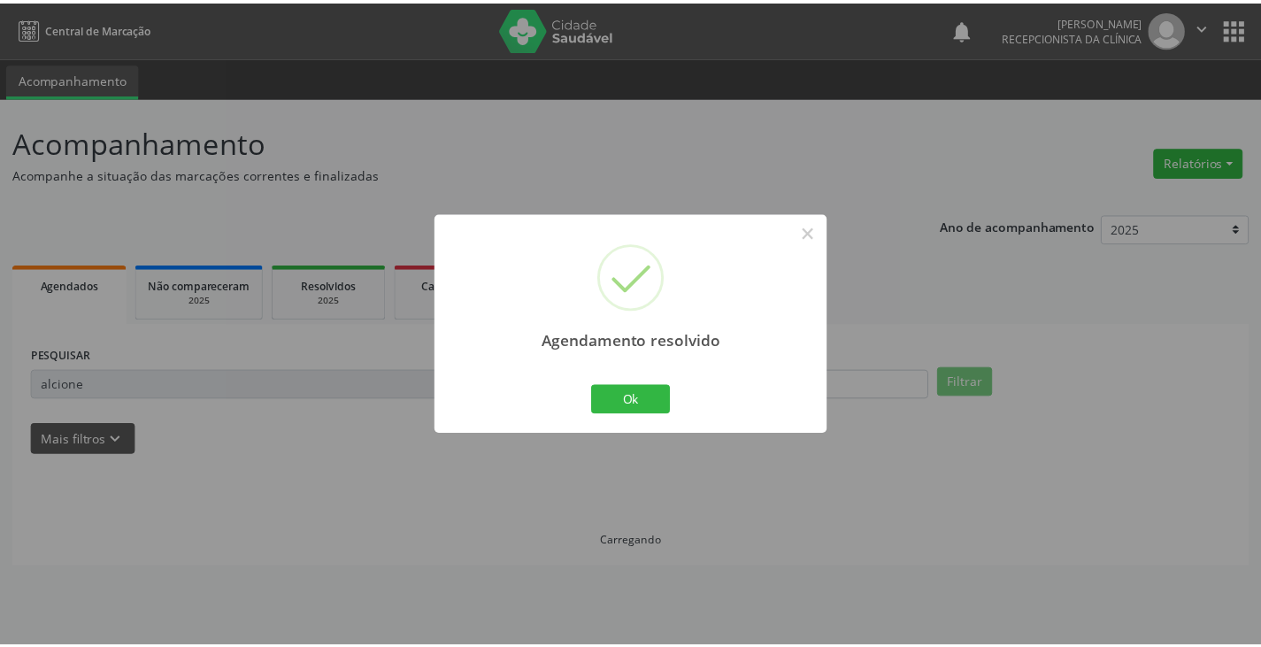
scroll to position [0, 0]
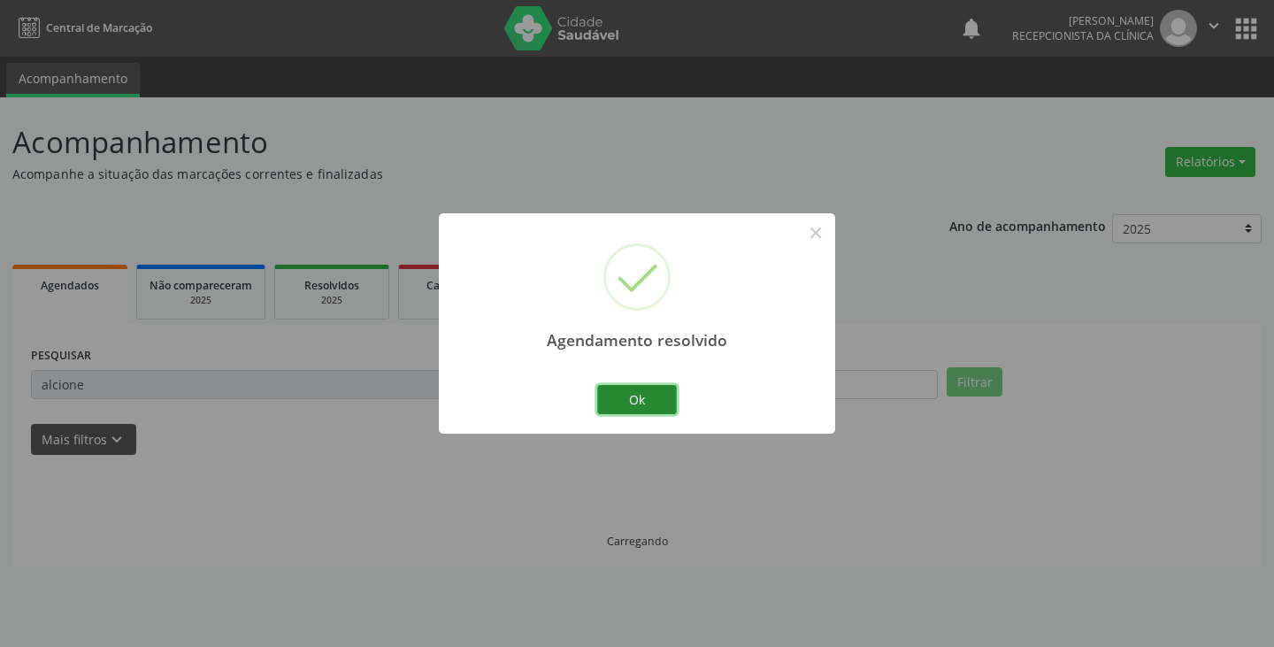
click at [638, 393] on button "Ok" at bounding box center [637, 400] width 80 height 30
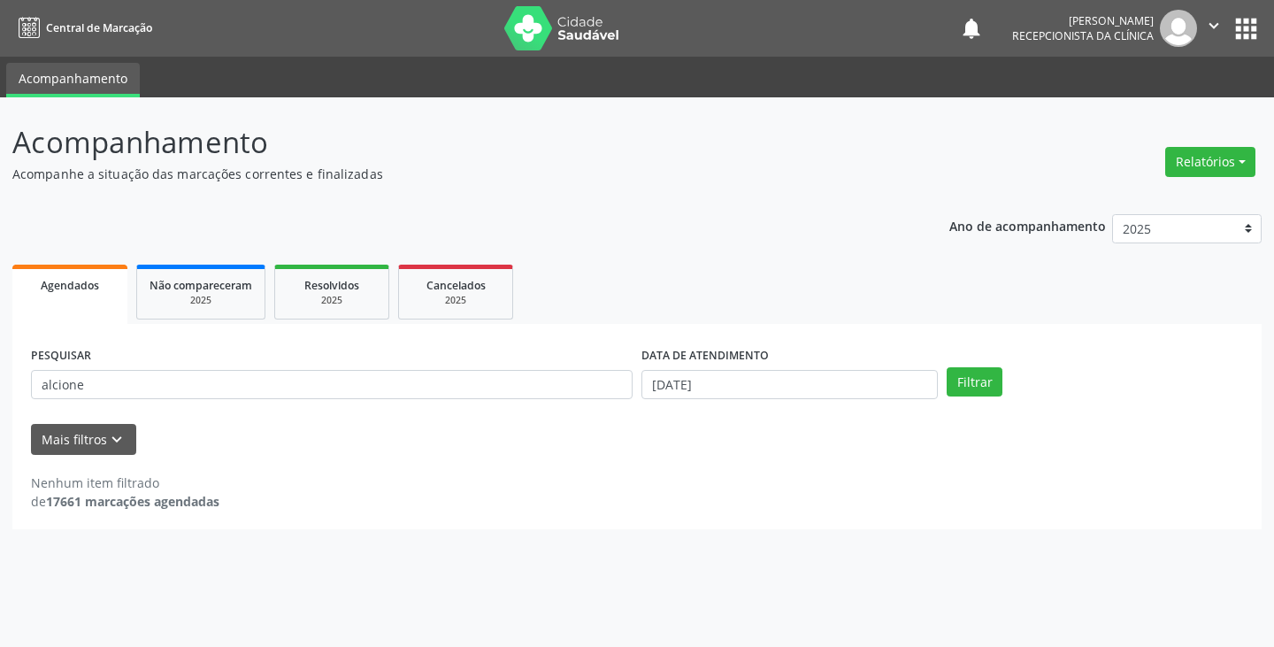
click at [518, 403] on div "PESQUISAR alcione" at bounding box center [332, 376] width 610 height 69
click at [496, 394] on input "alcione" at bounding box center [332, 385] width 602 height 30
type input "a"
type input "lindinalva"
click at [970, 387] on button "Filtrar" at bounding box center [975, 382] width 56 height 30
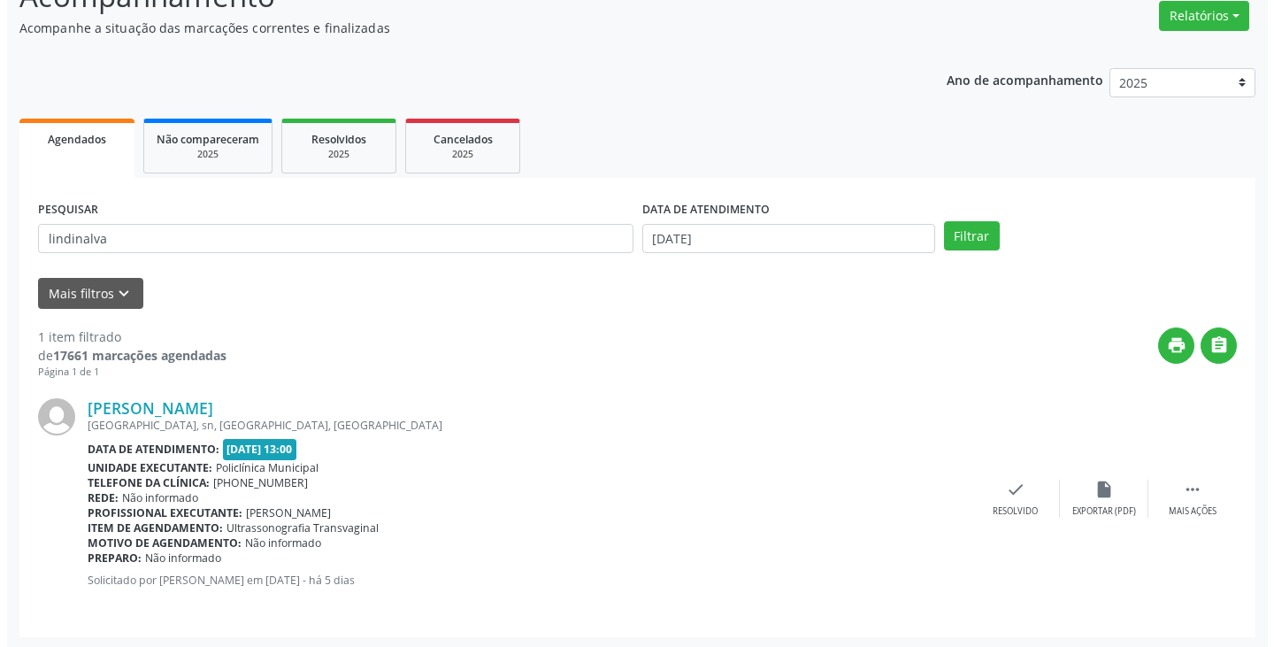
scroll to position [149, 0]
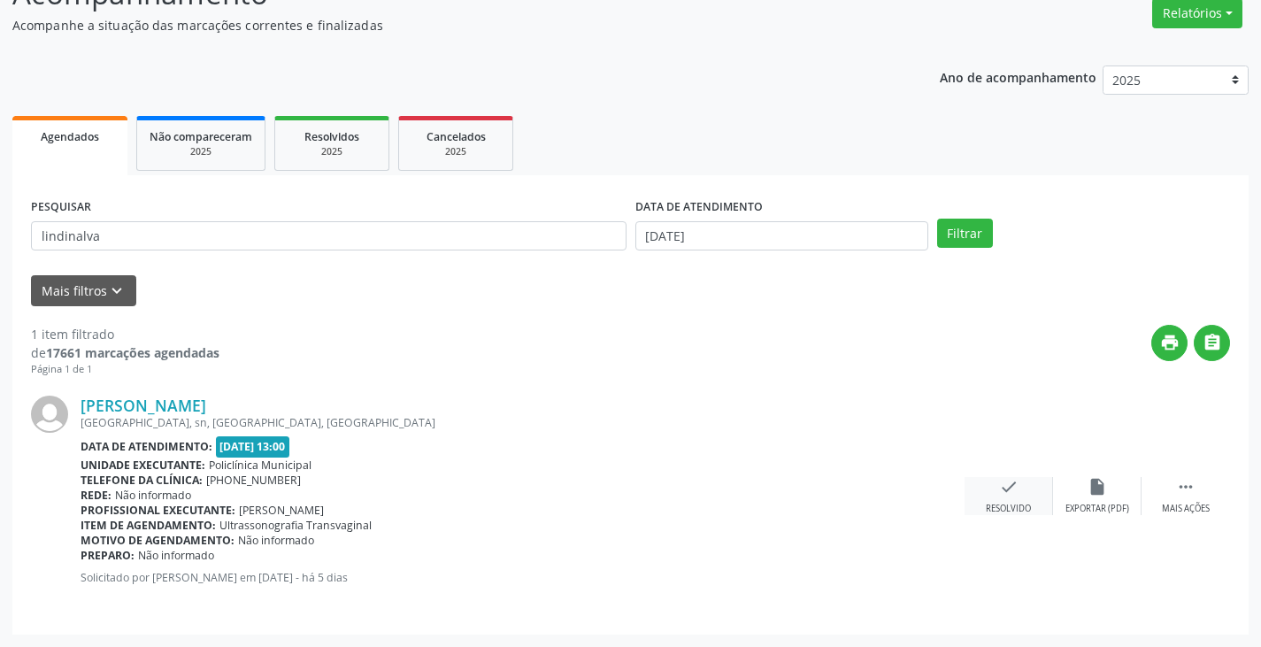
click at [1016, 513] on div "Resolvido" at bounding box center [1008, 508] width 45 height 12
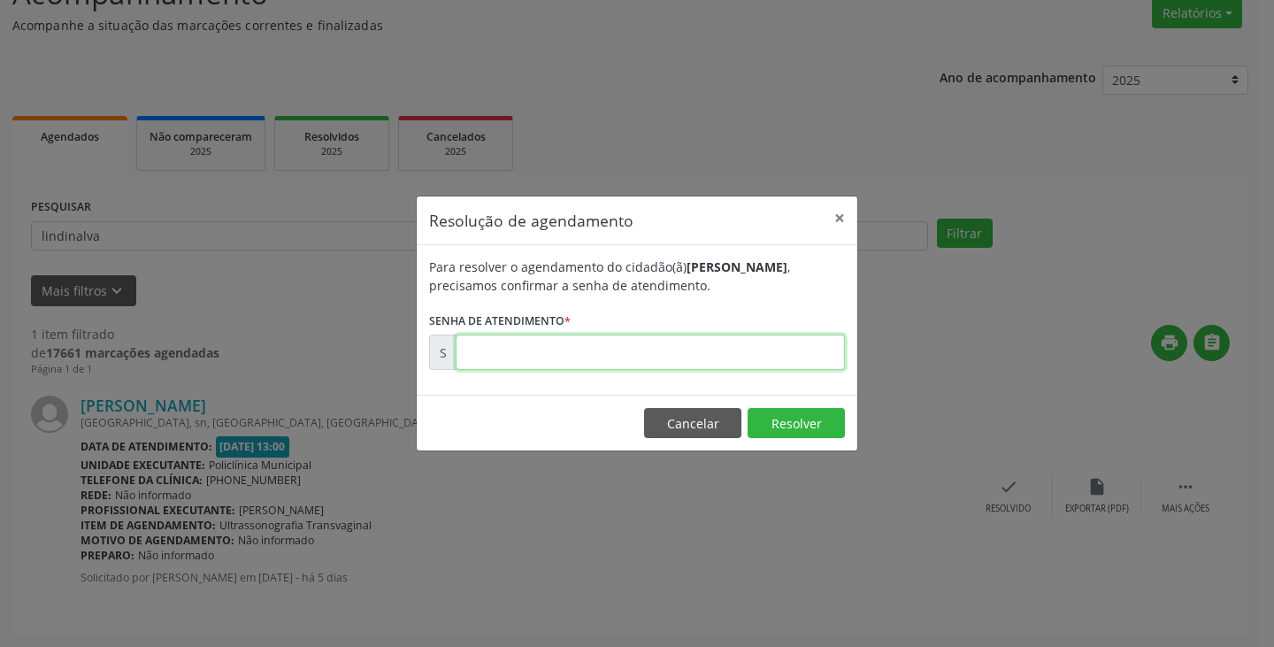
click at [617, 352] on input "text" at bounding box center [650, 351] width 389 height 35
type input "00174556"
click at [821, 423] on button "Resolver" at bounding box center [796, 423] width 97 height 30
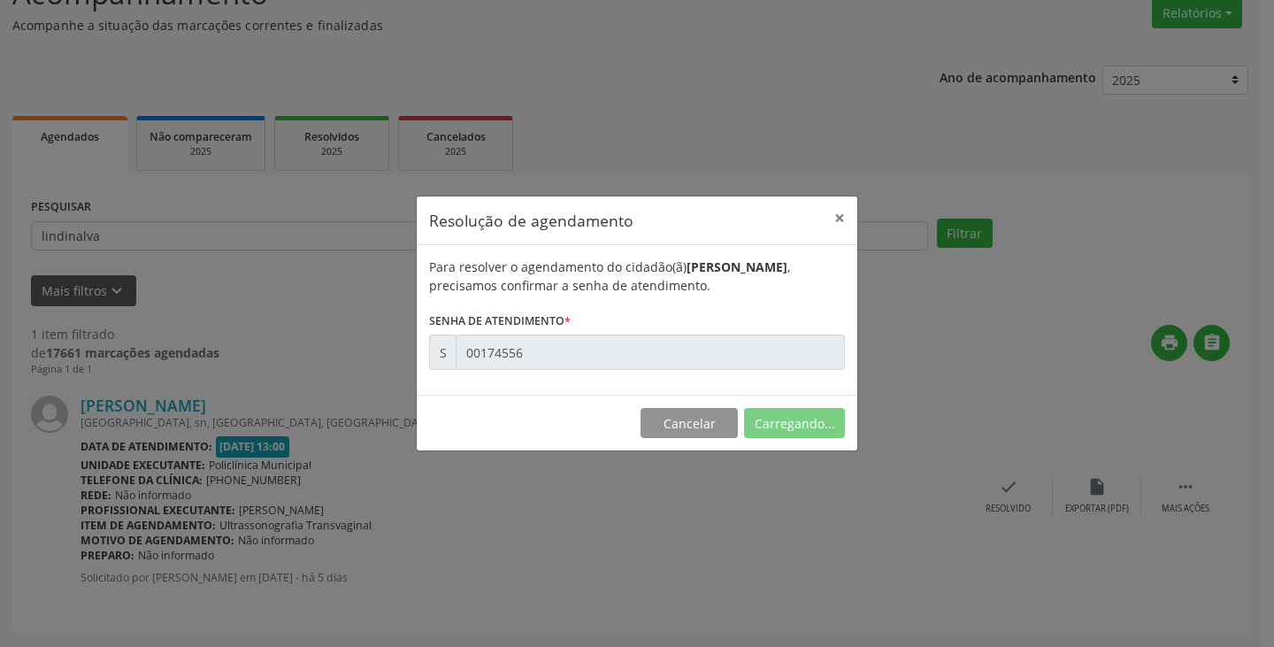
scroll to position [0, 0]
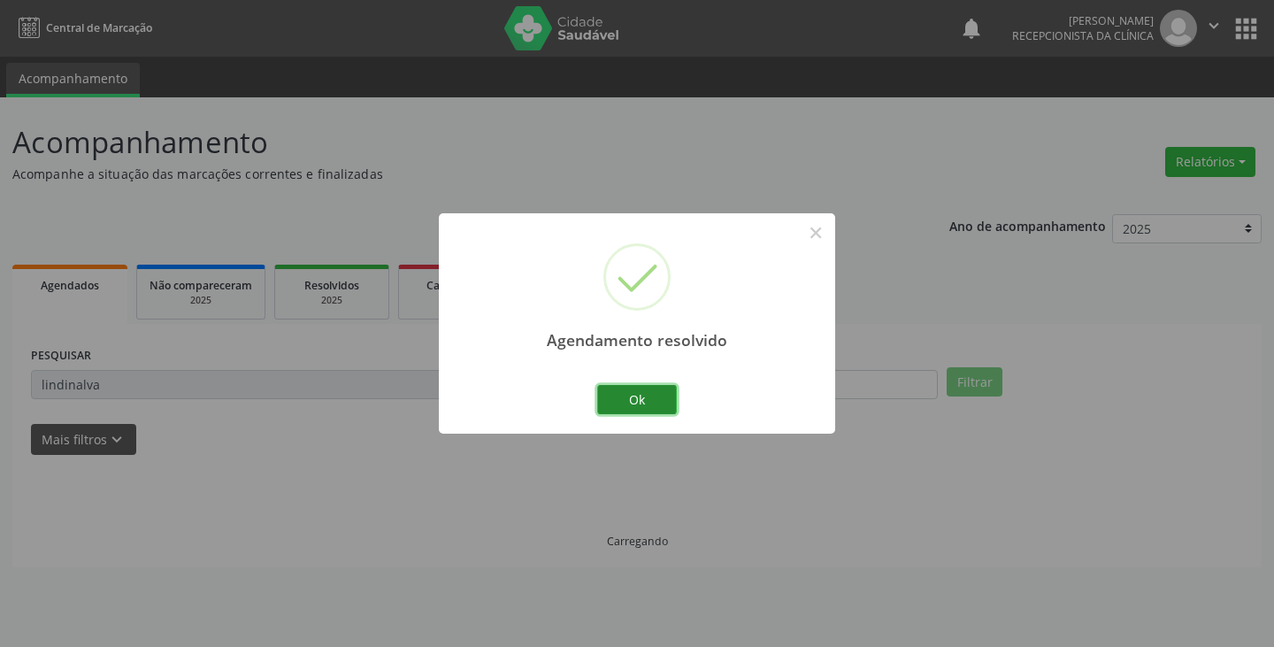
click at [651, 397] on button "Ok" at bounding box center [637, 400] width 80 height 30
